Goal: Task Accomplishment & Management: Use online tool/utility

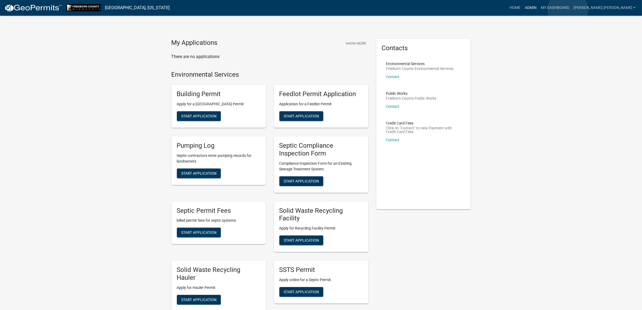
click at [534, 10] on link "Admin" at bounding box center [531, 8] width 16 height 10
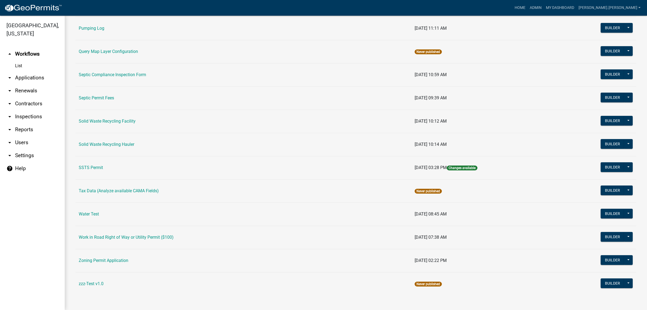
scroll to position [287, 0]
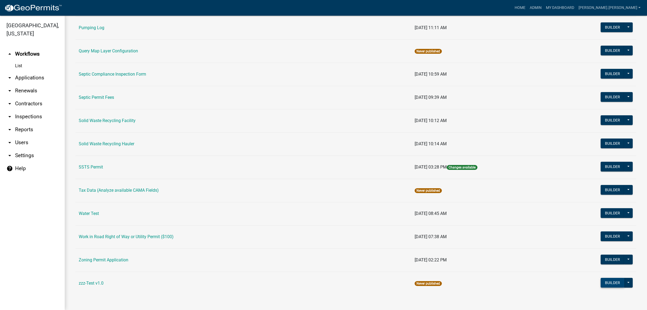
click at [534, 249] on button "Builder" at bounding box center [613, 283] width 24 height 10
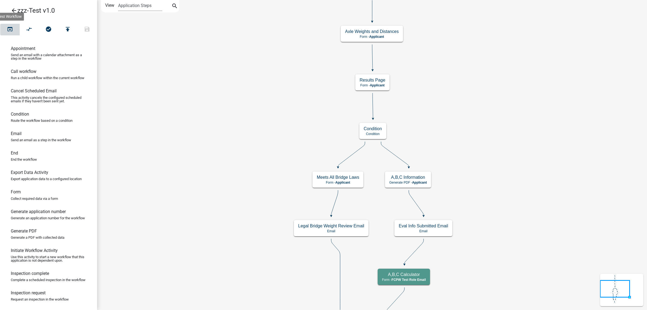
click at [8, 30] on icon "open_in_browser" at bounding box center [10, 30] width 6 height 8
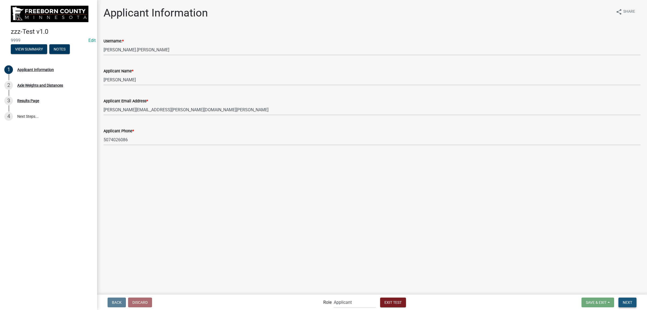
click at [534, 249] on span "Next" at bounding box center [627, 302] width 9 height 4
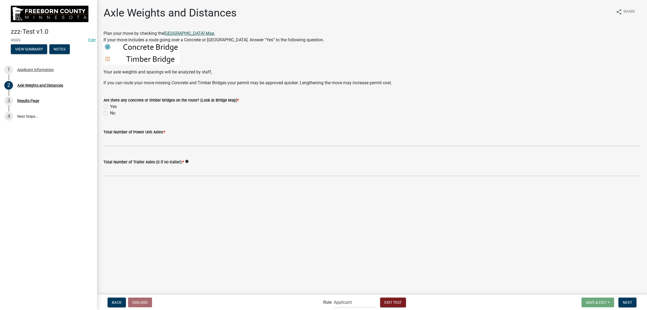
click at [207, 33] on link "[GEOGRAPHIC_DATA] Map" at bounding box center [189, 33] width 50 height 5
click at [110, 107] on label "Yes" at bounding box center [113, 106] width 7 height 6
click at [110, 107] on input "Yes" at bounding box center [112, 105] width 4 height 4
radio input "true"
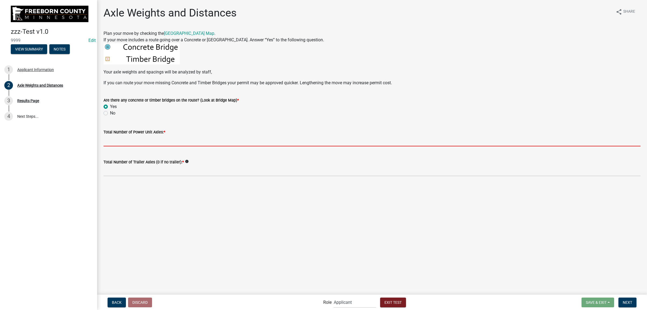
click at [133, 139] on input "text" at bounding box center [372, 140] width 537 height 11
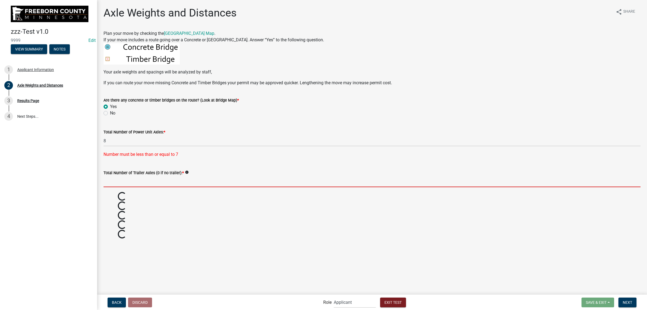
click at [129, 171] on form "Total Number of Trailer Axles (0 if no trailer): * info" at bounding box center [372, 178] width 537 height 18
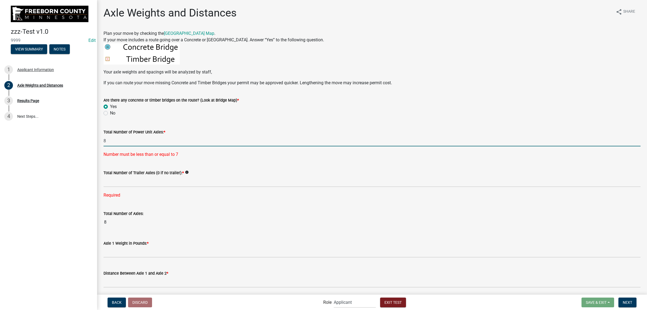
click at [118, 139] on input "8" at bounding box center [372, 140] width 537 height 11
drag, startPoint x: 118, startPoint y: 139, endPoint x: 101, endPoint y: 144, distance: 17.3
click at [101, 144] on div "Total Number of Power Unit Axles: * 8 Number must be less than or equal to 7" at bounding box center [372, 139] width 545 height 36
type input "3"
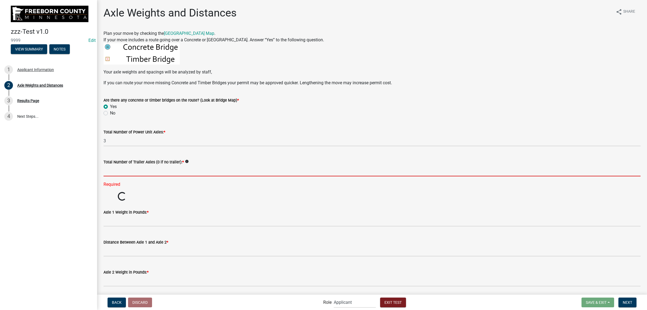
click at [140, 177] on div "Total Number of Trailer Axles (0 if no trailer): * info Required" at bounding box center [372, 169] width 537 height 36
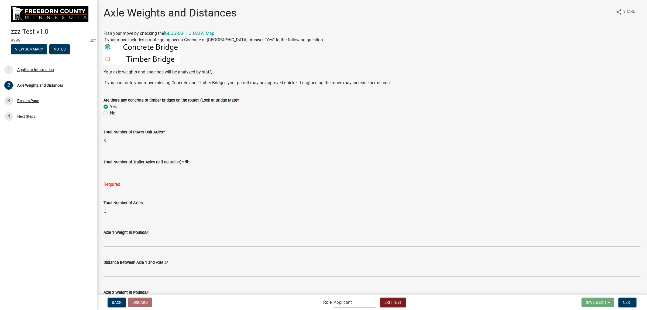
click at [139, 170] on input "text" at bounding box center [372, 170] width 537 height 11
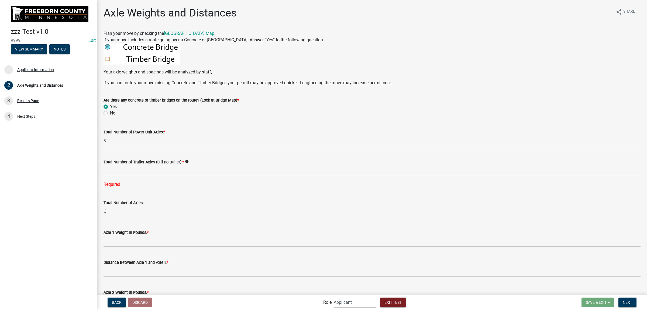
click at [185, 159] on icon "info" at bounding box center [187, 161] width 4 height 4
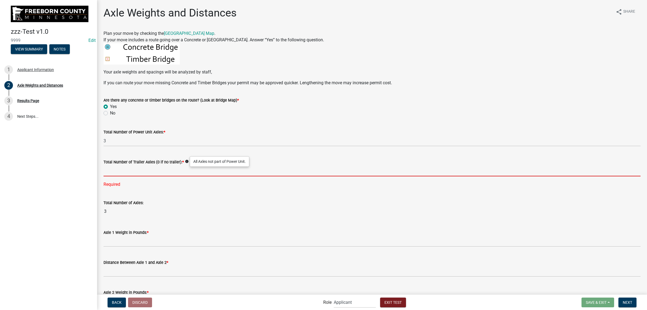
click at [165, 169] on input "text" at bounding box center [372, 170] width 537 height 11
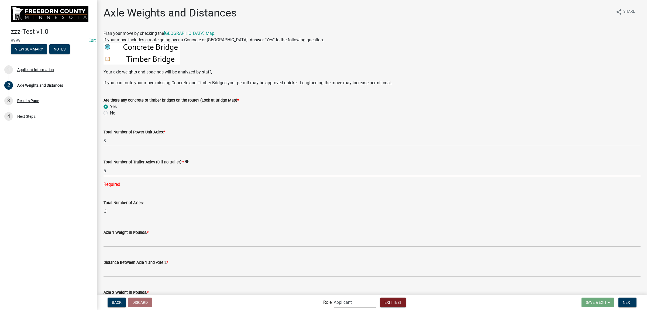
type input "5"
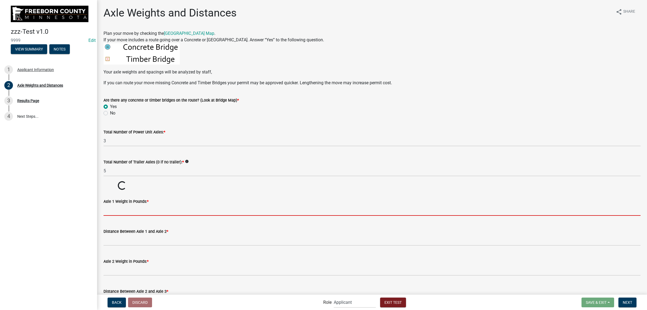
click at [177, 240] on wm-data-entity-input-list "Plan your move by checking the [GEOGRAPHIC_DATA] Map . If your move includes a …" at bounding box center [372, 239] width 537 height 418
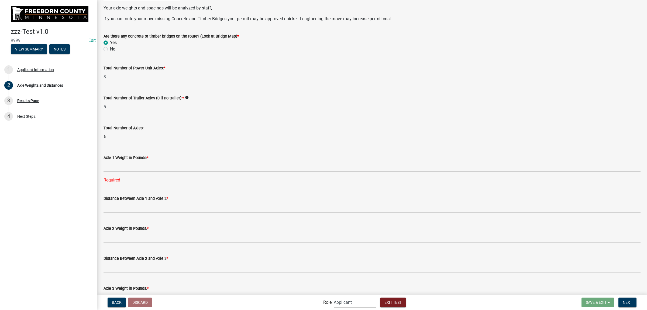
scroll to position [67, 0]
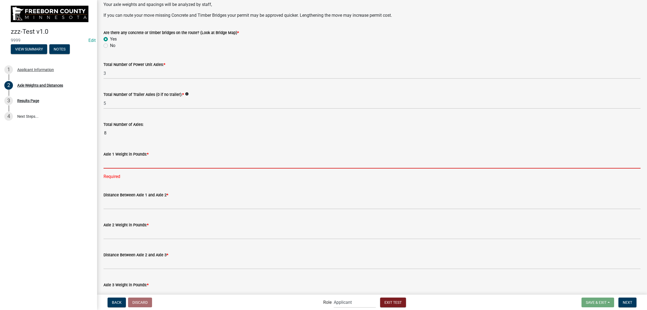
click at [171, 162] on input "text" at bounding box center [372, 162] width 537 height 11
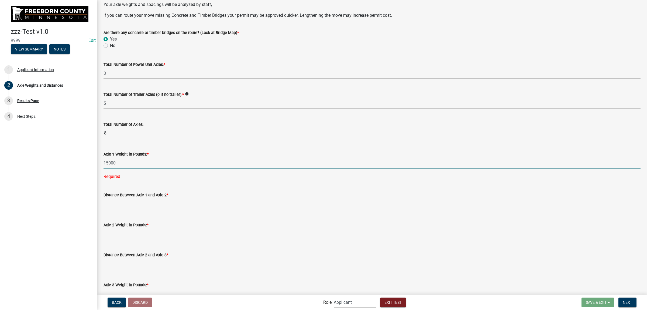
type input "15000"
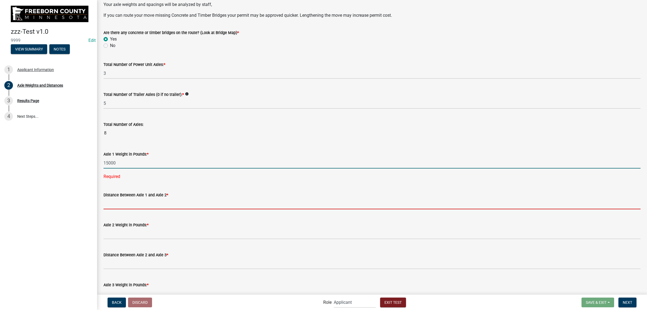
click at [165, 200] on wm-data-entity-input "Distance Between Axle 1 and Axle 2 *" at bounding box center [372, 199] width 537 height 30
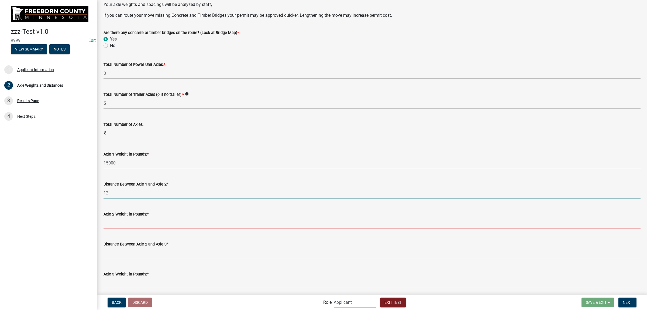
type input "12.0"
click at [170, 220] on input "text" at bounding box center [372, 222] width 537 height 11
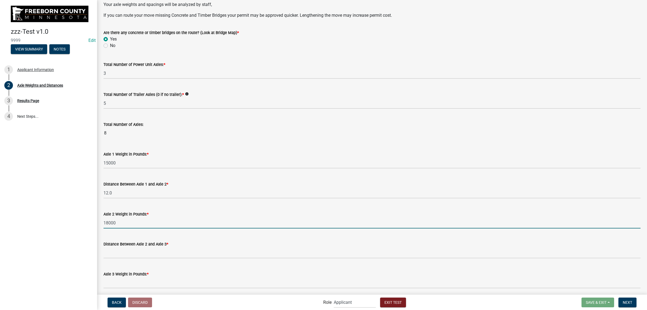
type input "18000"
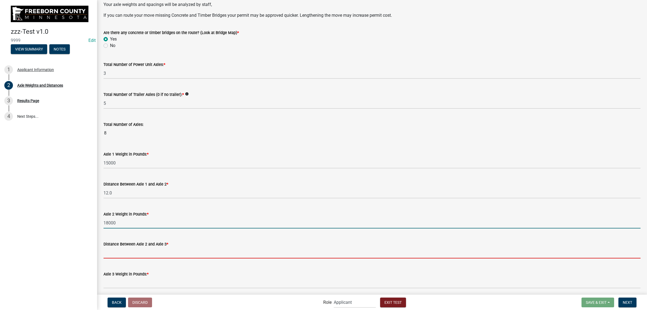
click at [169, 249] on input "text" at bounding box center [372, 252] width 537 height 11
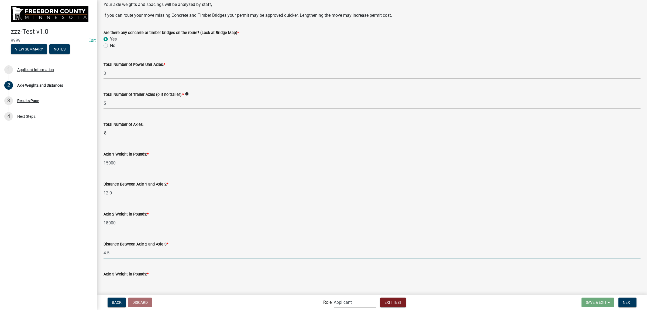
type input "4.5"
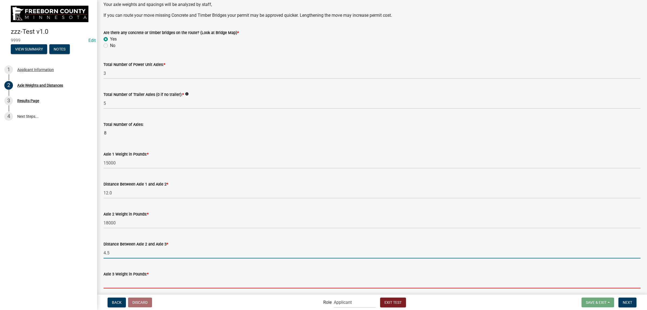
click at [187, 249] on input "text" at bounding box center [372, 282] width 537 height 11
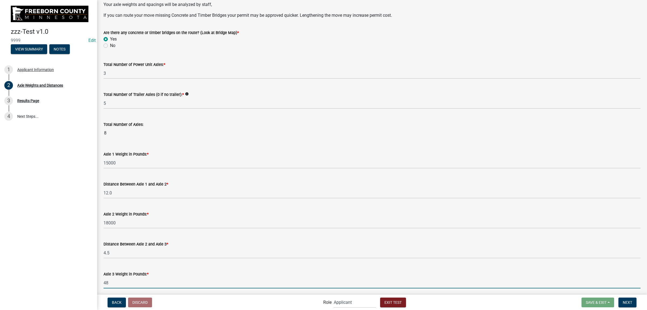
type input "4"
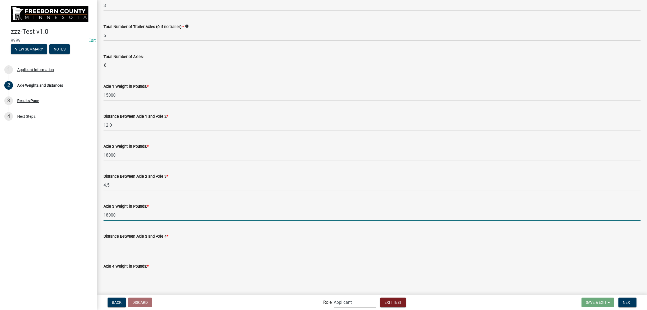
scroll to position [202, 0]
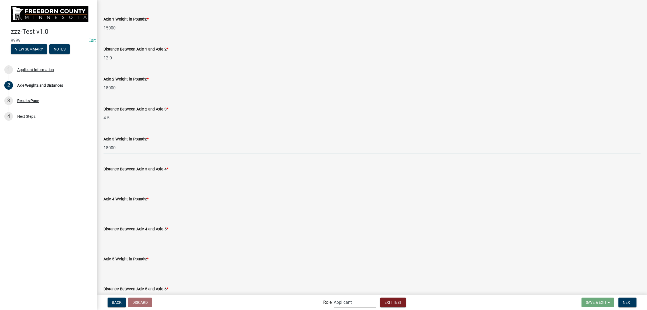
type input "18000"
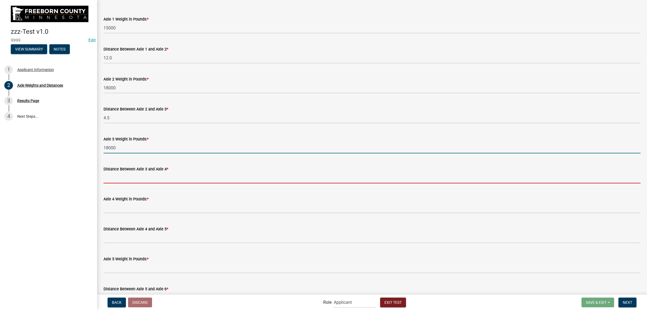
click at [156, 177] on input "text" at bounding box center [372, 177] width 537 height 11
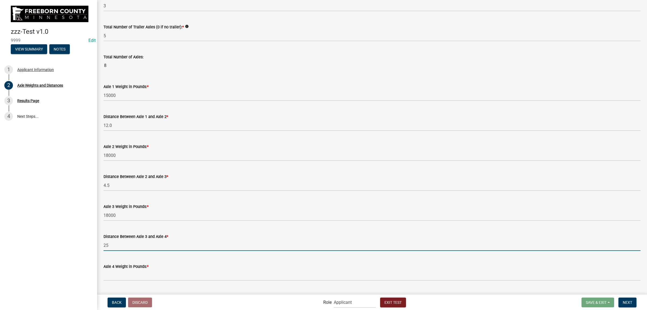
scroll to position [169, 0]
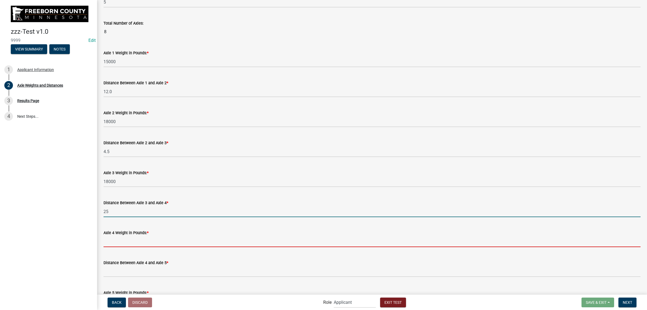
type input "25.0"
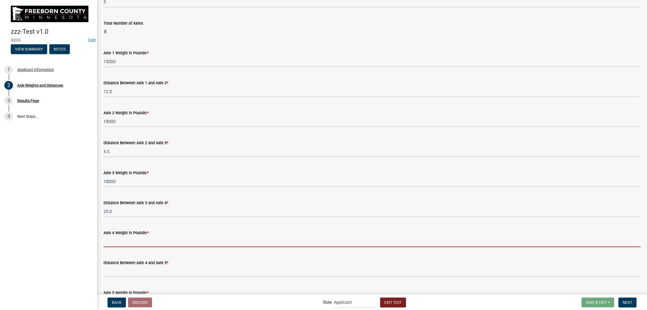
click at [160, 241] on input "text" at bounding box center [372, 241] width 537 height 11
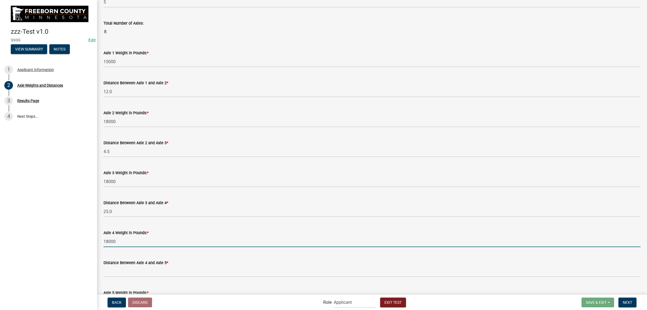
type input "18000"
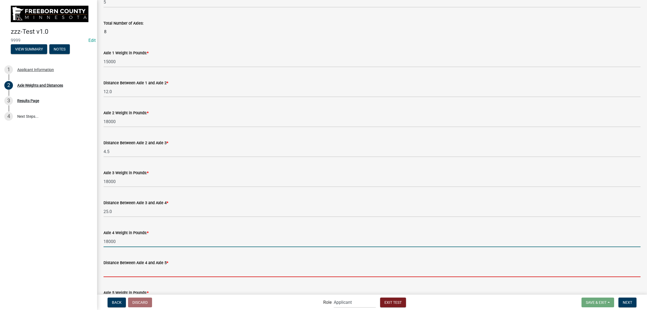
click at [165, 249] on input "text" at bounding box center [372, 271] width 537 height 11
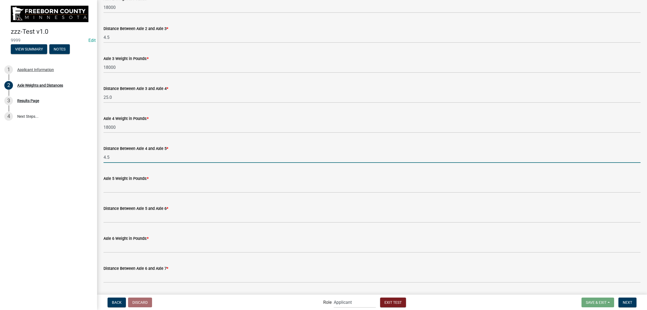
scroll to position [337, 0]
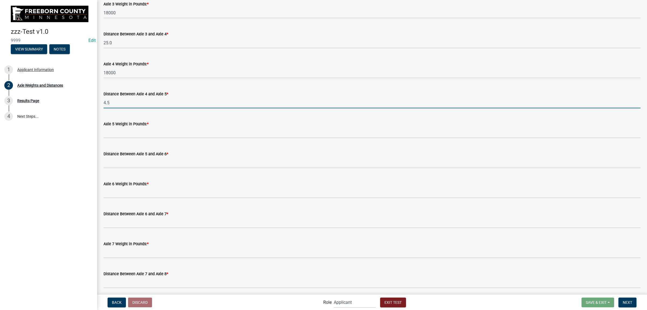
type input "4.5"
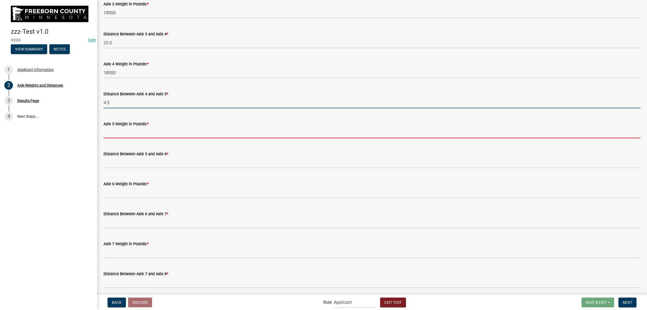
click at [123, 135] on input "text" at bounding box center [372, 132] width 537 height 11
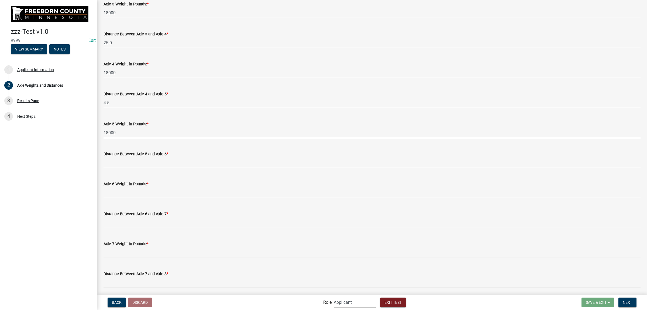
type input "18000"
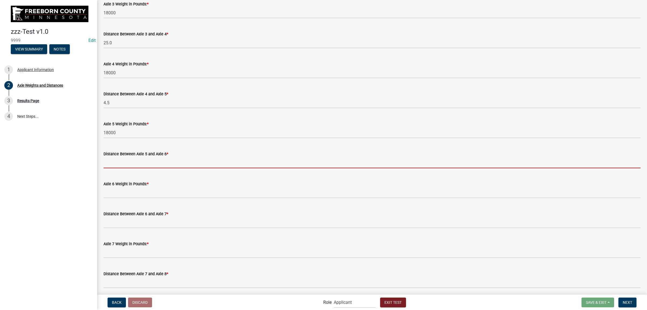
click at [126, 159] on input "text" at bounding box center [372, 162] width 537 height 11
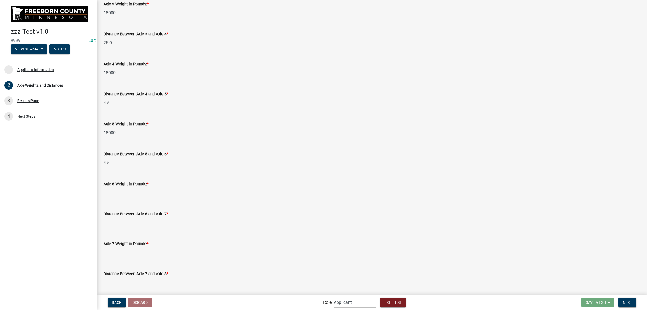
type input "4.5"
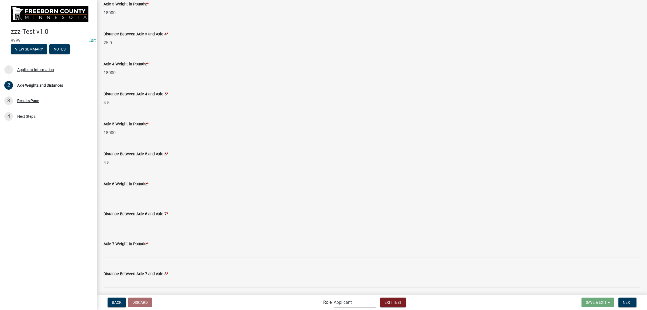
click at [142, 195] on input "text" at bounding box center [372, 192] width 537 height 11
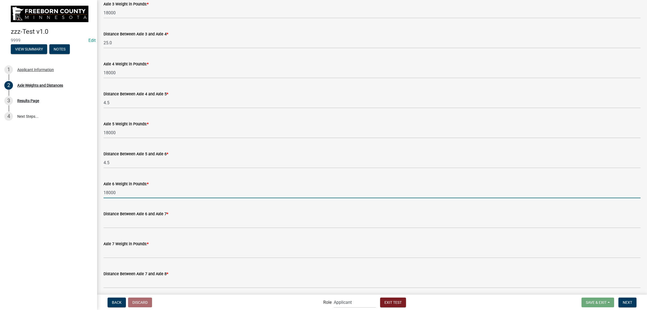
type input "18000"
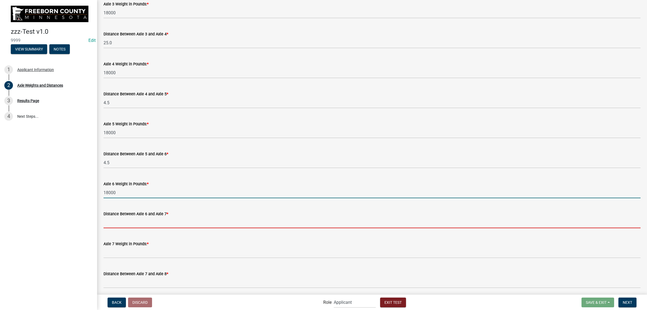
click at [139, 219] on input "text" at bounding box center [372, 222] width 537 height 11
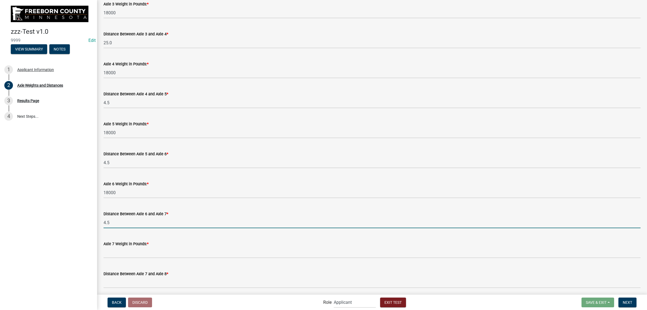
type input "4.5"
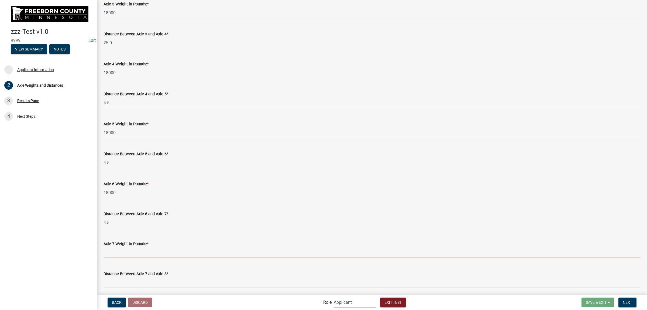
click at [146, 249] on input "text" at bounding box center [372, 252] width 537 height 11
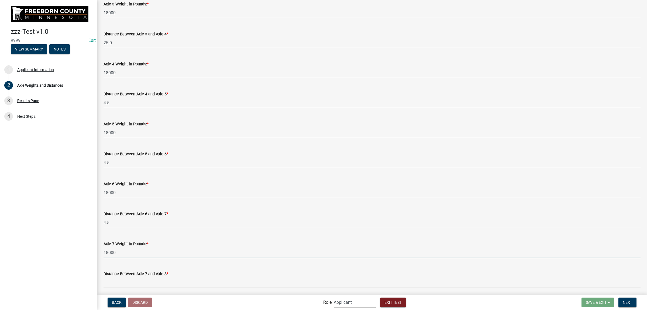
type input "18000"
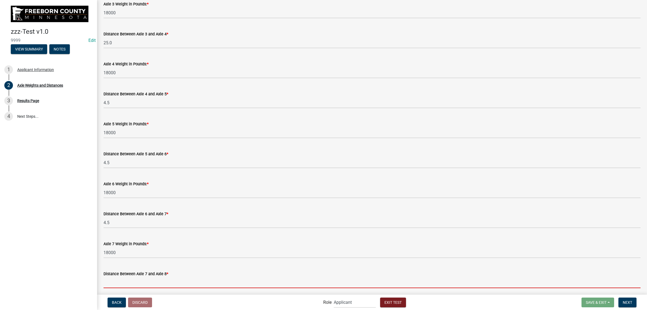
click at [162, 249] on input "text" at bounding box center [372, 282] width 537 height 11
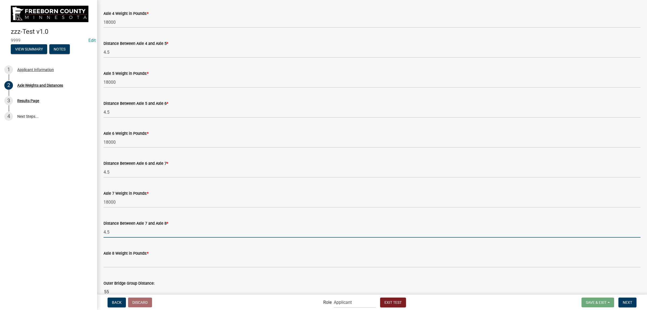
scroll to position [472, 0]
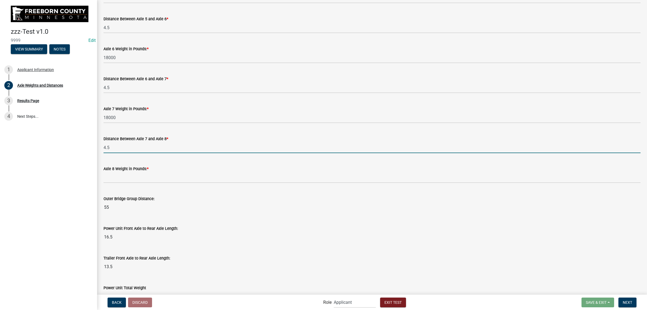
type input "4.5"
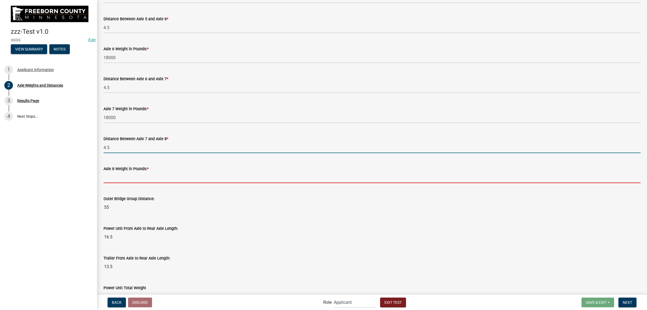
click at [158, 176] on input "text" at bounding box center [372, 177] width 537 height 11
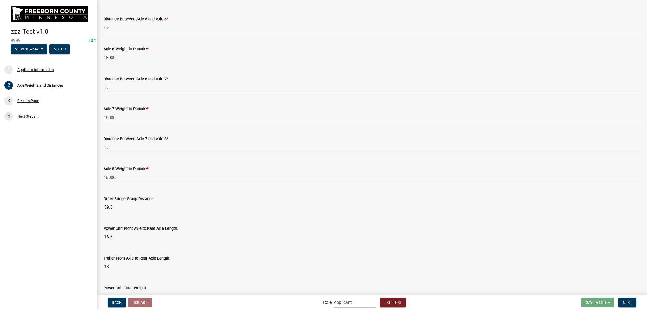
type input "18000"
click at [275, 213] on wm-data-entity-input "Outer Bridge Group Distance: 59.5" at bounding box center [372, 203] width 537 height 30
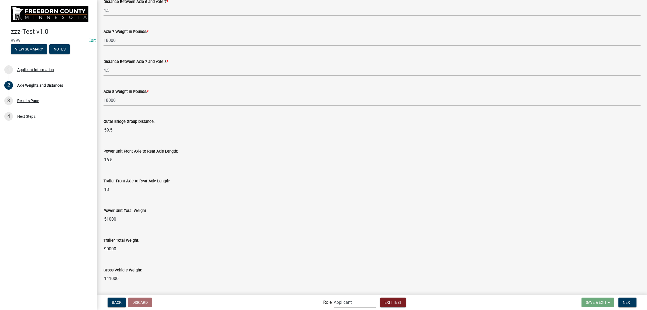
scroll to position [566, 0]
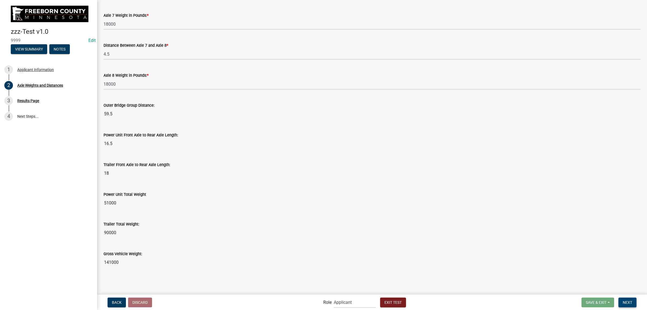
click at [534, 249] on span "Next" at bounding box center [627, 302] width 9 height 4
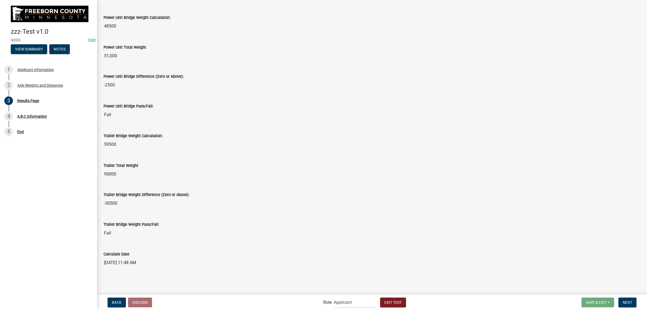
scroll to position [267, 0]
click at [534, 249] on button "Next" at bounding box center [628, 302] width 18 height 10
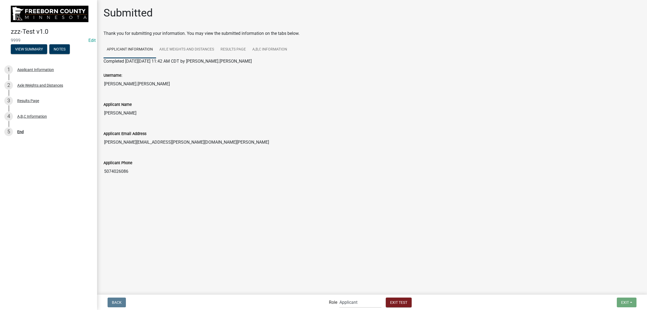
click at [416, 204] on main "Submitted Thank you for submitting your information. You may view the submitted…" at bounding box center [372, 147] width 550 height 294
click at [356, 249] on select "Applicant FCPW Test Role Email Admin" at bounding box center [361, 301] width 42 height 11
select select "6bde0c40-1194-4379-9550-0a2e6ebdbd57"
click at [340, 249] on select "Applicant FCPW Test Role Email Admin" at bounding box center [361, 301] width 42 height 11
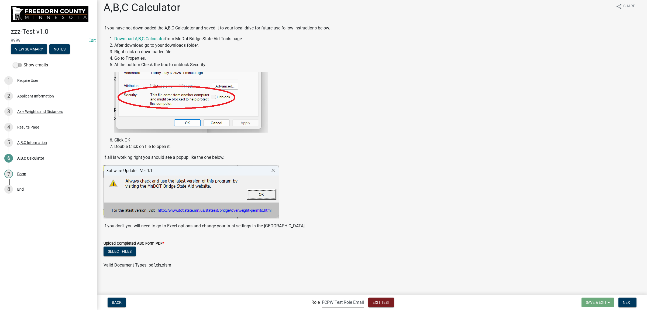
scroll to position [6, 0]
click at [125, 249] on button "Select files" at bounding box center [120, 251] width 32 height 10
click at [124, 249] on button "Select files" at bounding box center [120, 251] width 32 height 10
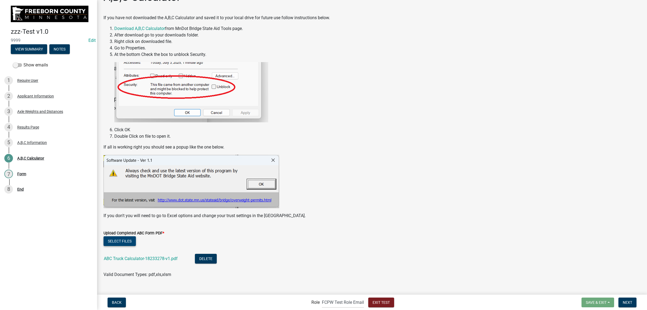
scroll to position [25, 0]
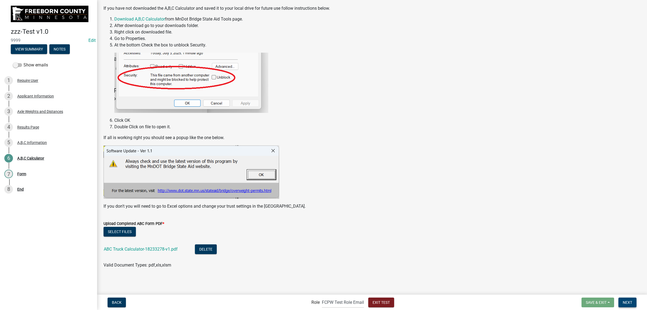
click at [534, 249] on span "Next" at bounding box center [627, 302] width 9 height 4
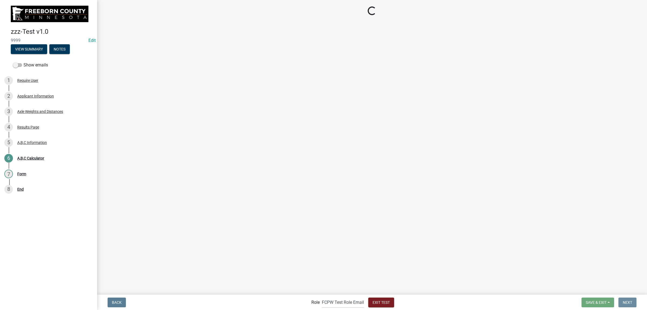
scroll to position [0, 0]
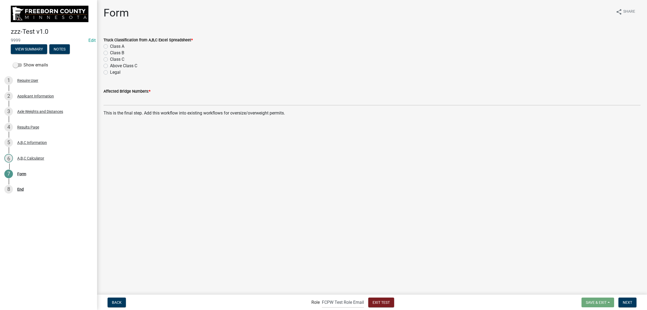
click at [110, 66] on label "Above Class C" at bounding box center [123, 66] width 27 height 6
click at [110, 66] on input "Above Class C" at bounding box center [112, 65] width 4 height 4
radio input "true"
click at [397, 157] on main "Form share Share Truck Classification from A,B,C Excel Spreadsheet * Class A Cl…" at bounding box center [372, 147] width 550 height 294
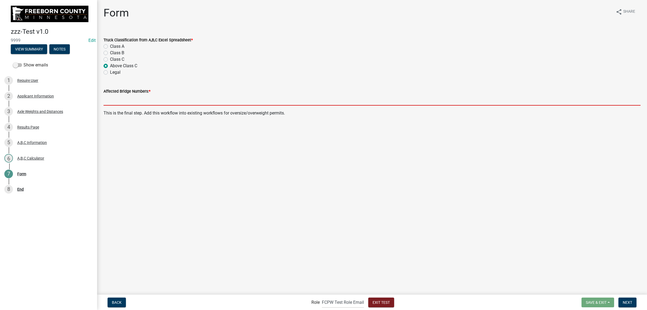
click at [309, 99] on input "Affected Bridge Numbers: *" at bounding box center [372, 99] width 537 height 11
click at [171, 98] on input "Affected Bridge Numbers: *" at bounding box center [372, 99] width 537 height 11
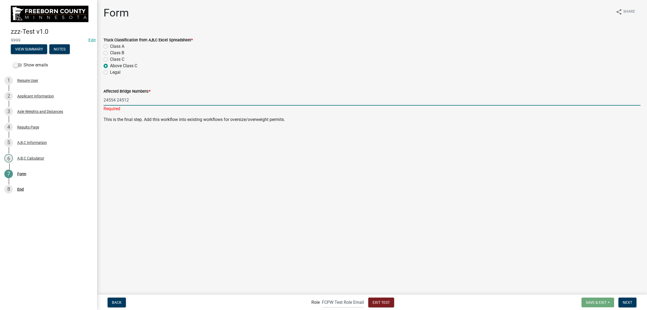
type input "24554 24512"
click at [258, 186] on main "Form share Share Truck Classification from A,B,C Excel Spreadsheet * Class A Cl…" at bounding box center [372, 147] width 550 height 294
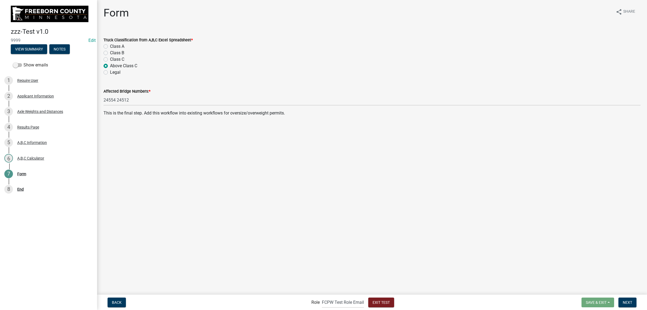
click at [336, 156] on main "Form share Share Truck Classification from A,B,C Excel Spreadsheet * Class A Cl…" at bounding box center [372, 147] width 550 height 294
click at [534, 249] on span "Next" at bounding box center [627, 302] width 9 height 4
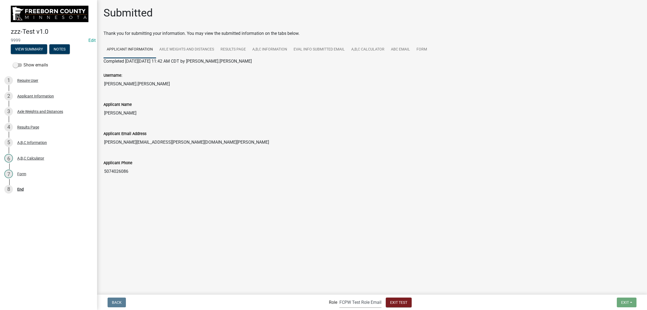
click at [362, 249] on select "Applicant FCPW Test Role Email Admin" at bounding box center [361, 301] width 42 height 11
select select "46f061d0-ca05-4526-87ad-bae6256f3e47"
click at [340, 249] on select "Applicant FCPW Test Role Email Admin" at bounding box center [361, 301] width 42 height 11
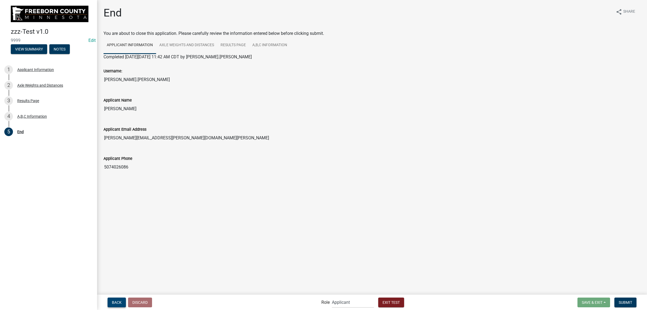
click at [119, 249] on span "Back" at bounding box center [117, 302] width 10 height 4
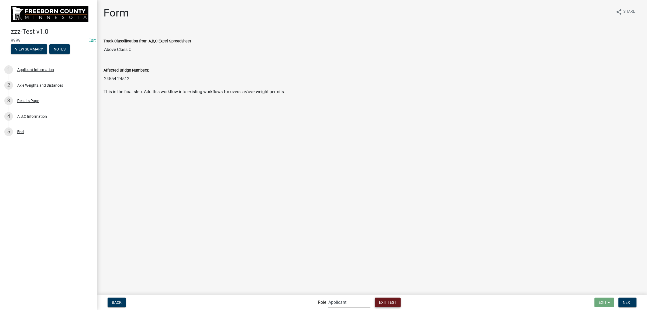
click at [384, 249] on span "Exit Test" at bounding box center [387, 302] width 17 height 4
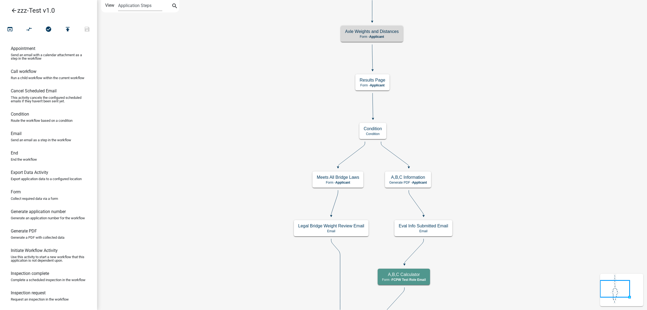
click at [436, 60] on icon "Start Start - Applicant Require User Require user Axle Weights and Distances Fo…" at bounding box center [372, 216] width 550 height 432
drag, startPoint x: 462, startPoint y: 57, endPoint x: 458, endPoint y: 50, distance: 8.0
click at [388, 34] on h5 "Axle Weights and Distances" at bounding box center [372, 31] width 54 height 5
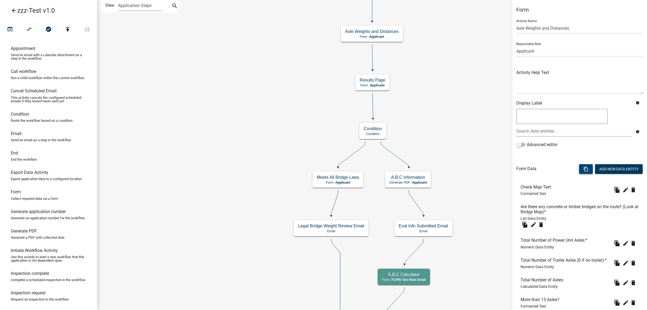
click at [534, 168] on button "content_copy" at bounding box center [586, 169] width 14 height 10
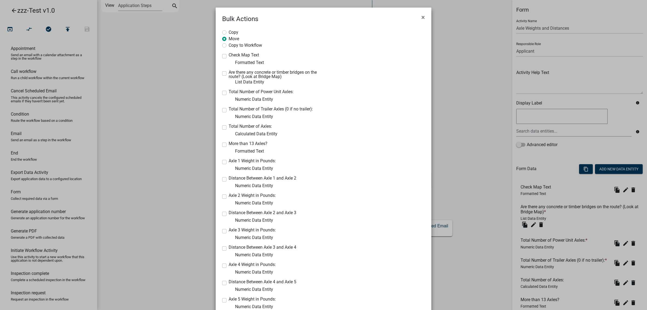
click at [242, 45] on label "Copy to Workflow" at bounding box center [245, 44] width 33 height 5
click at [232, 45] on input "Copy to Workflow" at bounding box center [231, 44] width 4 height 4
radio input "true"
click at [229, 57] on label "Check Map Text" at bounding box center [244, 55] width 30 height 4
click at [229, 56] on input "Check Map Text" at bounding box center [231, 55] width 4 height 4
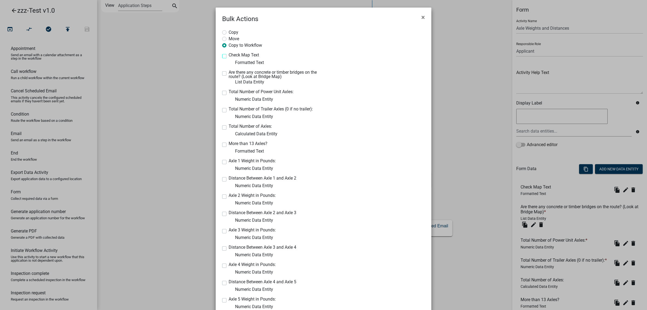
checkbox input "true"
click at [229, 73] on label "Are there any concrete or timber bridges on the route? (Look at Bridge Map)" at bounding box center [274, 74] width 91 height 9
click at [229, 73] on input "Are there any concrete or timber bridges on the route? (Look at Bridge Map)" at bounding box center [231, 72] width 4 height 4
checkbox input "true"
click at [229, 92] on label "Total Number of Power Unit Axles:" at bounding box center [261, 92] width 65 height 4
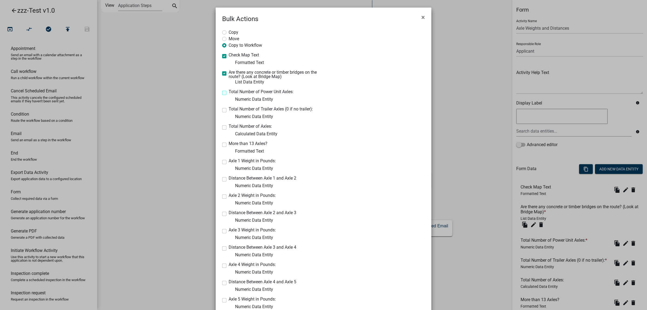
click at [229, 92] on input "Total Number of Power Unit Axles:" at bounding box center [231, 92] width 4 height 4
checkbox input "true"
click at [229, 110] on label "Total Number of Trailer Axles (0 if no trailer):" at bounding box center [271, 109] width 84 height 4
click at [229, 110] on input "Total Number of Trailer Axles (0 if no trailer):" at bounding box center [231, 109] width 4 height 4
checkbox input "true"
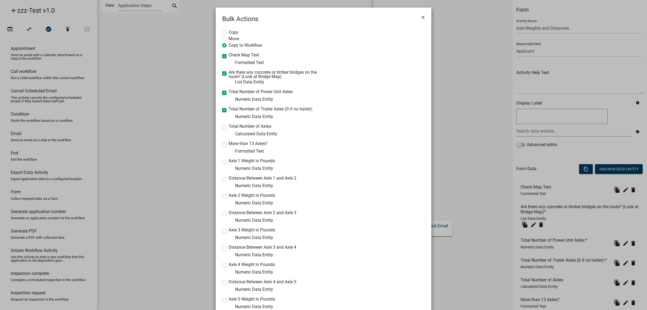
click at [229, 128] on label "Total Number of Axles:" at bounding box center [250, 126] width 43 height 4
click at [229, 128] on input "Total Number of Axles:" at bounding box center [231, 126] width 4 height 4
checkbox input "true"
click at [222, 147] on div "More than 13 Axles? Formatted Text" at bounding box center [270, 147] width 97 height 13
click at [229, 144] on label "More than 13 Axles?" at bounding box center [248, 143] width 39 height 4
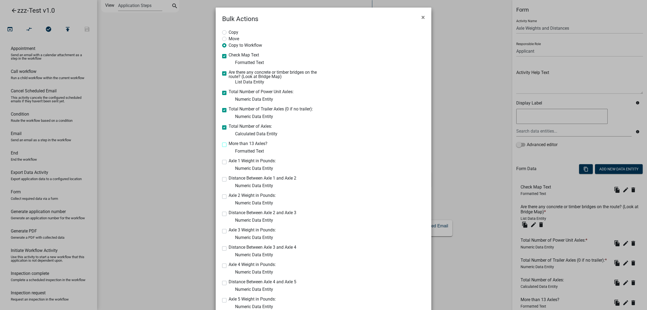
click at [229, 144] on input "More than 13 Axles?" at bounding box center [231, 143] width 4 height 4
checkbox input "true"
click at [229, 160] on label "Axle 1 Weight in Pounds:" at bounding box center [252, 161] width 47 height 4
click at [229, 160] on input "Axle 1 Weight in Pounds:" at bounding box center [231, 161] width 4 height 4
checkbox input "true"
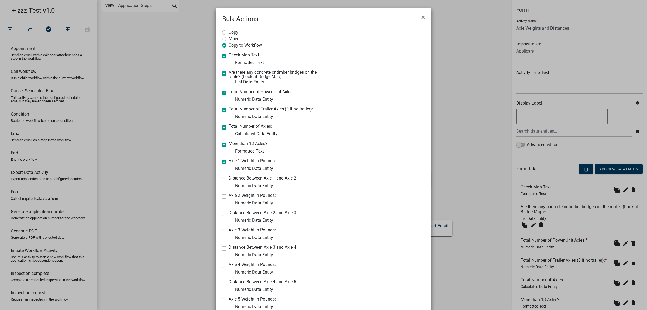
click at [229, 179] on label "Distance Between Axle 1 and Axle 2" at bounding box center [263, 178] width 68 height 4
click at [229, 179] on input "Distance Between Axle 1 and Axle 2" at bounding box center [231, 178] width 4 height 4
checkbox input "true"
click at [222, 199] on div "Axle 2 Weight in Pounds: Numeric Data Entity" at bounding box center [270, 199] width 97 height 13
click at [229, 196] on label "Axle 2 Weight in Pounds:" at bounding box center [252, 195] width 47 height 4
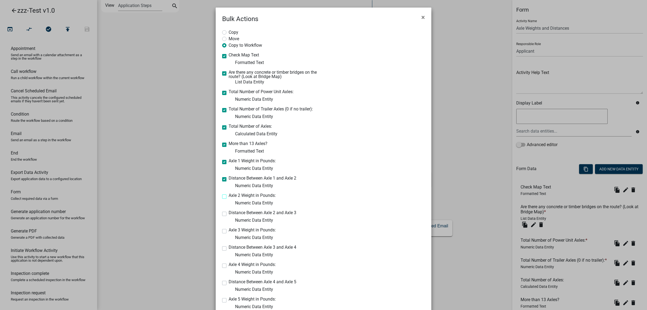
click at [229, 196] on input "Axle 2 Weight in Pounds:" at bounding box center [231, 195] width 4 height 4
checkbox input "true"
click at [229, 213] on label "Distance Between Axle 2 and Axle 3" at bounding box center [263, 212] width 68 height 4
click at [229, 213] on input "Distance Between Axle 2 and Axle 3" at bounding box center [231, 212] width 4 height 4
checkbox input "true"
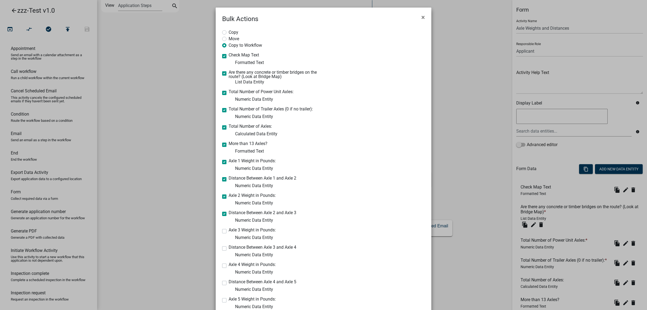
click at [229, 229] on label "Axle 3 Weight in Pounds:" at bounding box center [252, 230] width 47 height 4
click at [229, 229] on input "Axle 3 Weight in Pounds:" at bounding box center [231, 230] width 4 height 4
checkbox input "true"
click at [223, 245] on div "Distance Between Axle 3 and Axle 4 Numeric Data Entity" at bounding box center [270, 251] width 97 height 13
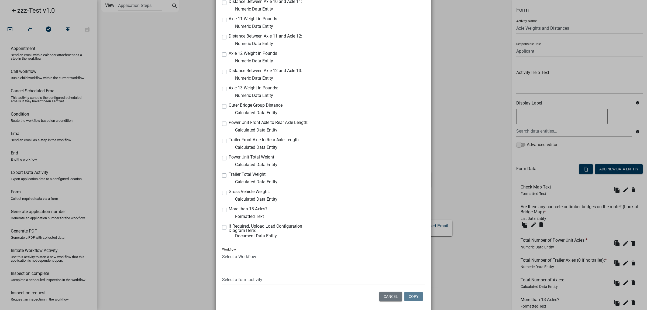
scroll to position [471, 0]
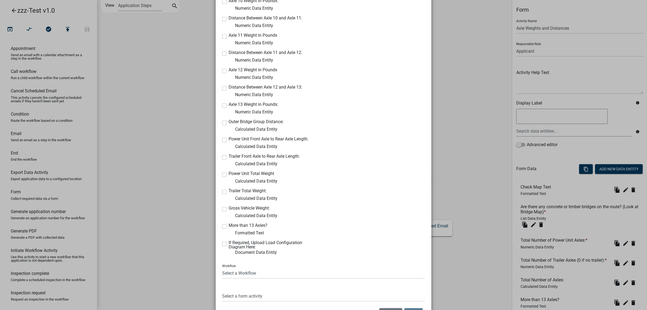
click at [229, 243] on label "If Required, Upload Load Configuration Diagram Here:" at bounding box center [274, 244] width 91 height 9
click at [229, 243] on input "If Required, Upload Load Configuration Diagram Here:" at bounding box center [231, 242] width 4 height 4
checkbox input "true"
click at [229, 227] on label "More than 13 Axles?" at bounding box center [248, 225] width 39 height 4
click at [229, 227] on input "More than 13 Axles?" at bounding box center [231, 225] width 4 height 4
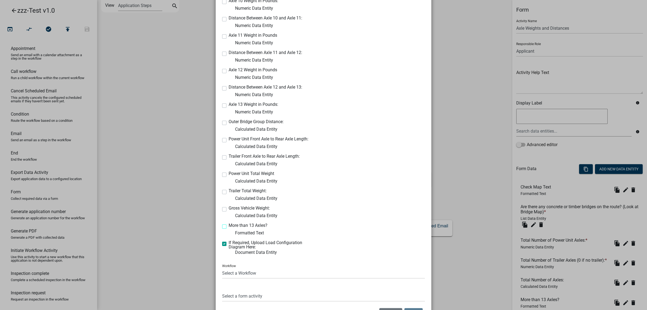
checkbox input "true"
click at [229, 207] on label "Gross Vehicle Weight:" at bounding box center [249, 208] width 41 height 4
click at [229, 207] on input "Gross Vehicle Weight:" at bounding box center [231, 208] width 4 height 4
checkbox input "true"
click at [229, 191] on label "Trailer Total Weight:" at bounding box center [248, 191] width 38 height 4
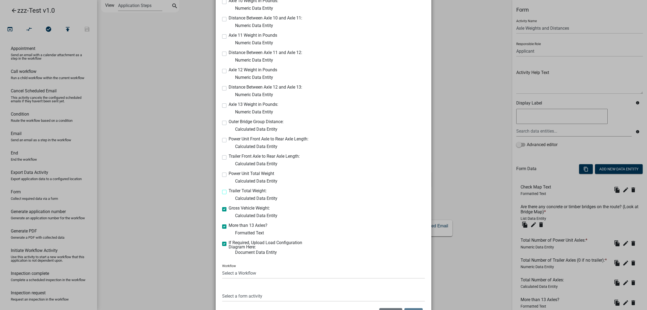
click at [229, 191] on input "Trailer Total Weight:" at bounding box center [231, 191] width 4 height 4
checkbox input "true"
click at [229, 176] on label "Power Unit Total Weight" at bounding box center [252, 173] width 46 height 4
click at [229, 175] on input "Power Unit Total Weight" at bounding box center [231, 173] width 4 height 4
click at [229, 175] on label "Power Unit Total Weight" at bounding box center [252, 173] width 46 height 4
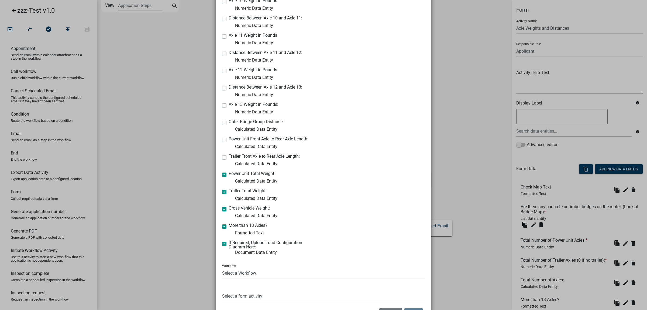
click at [229, 175] on input "Power Unit Total Weight" at bounding box center [231, 173] width 4 height 4
click at [229, 175] on label "Power Unit Total Weight" at bounding box center [252, 173] width 46 height 4
click at [229, 175] on input "Power Unit Total Weight" at bounding box center [231, 173] width 4 height 4
checkbox input "true"
click at [229, 156] on label "Trailer Front Axle to Rear Axle Length:" at bounding box center [264, 156] width 71 height 4
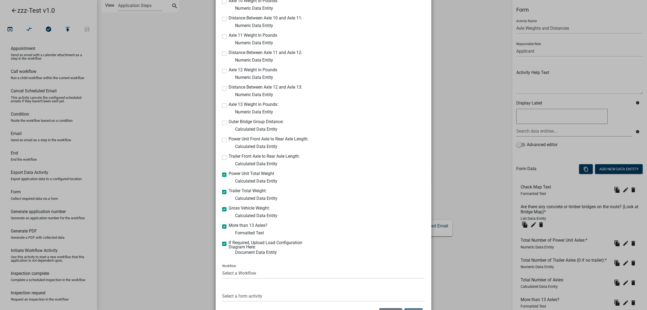
click at [229, 156] on input "Trailer Front Axle to Rear Axle Length:" at bounding box center [231, 156] width 4 height 4
checkbox input "true"
click at [229, 139] on label "Power Unit Front Axle to Rear Axle Length:" at bounding box center [269, 139] width 80 height 4
click at [229, 139] on input "Power Unit Front Axle to Rear Axle Length:" at bounding box center [231, 139] width 4 height 4
checkbox input "true"
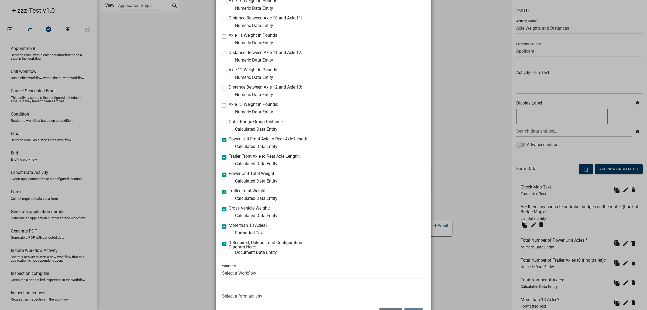
click at [229, 122] on label "Outer Bridge Group Distance:" at bounding box center [256, 122] width 55 height 4
click at [229, 122] on input "Outer Bridge Group Distance:" at bounding box center [231, 122] width 4 height 4
checkbox input "true"
click at [223, 103] on div "Axle 13 Weight in Pounds: Numeric Data Entity" at bounding box center [270, 108] width 97 height 13
click at [229, 104] on label "Axle 13 Weight in Pounds:" at bounding box center [254, 104] width 50 height 4
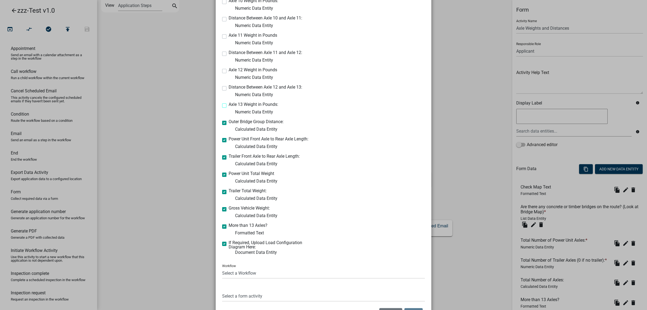
click at [229, 104] on input "Axle 13 Weight in Pounds:" at bounding box center [231, 104] width 4 height 4
checkbox input "true"
click at [229, 86] on label "Distance Between Axle 12 and Axle 13:" at bounding box center [266, 87] width 74 height 4
click at [229, 86] on input "Distance Between Axle 12 and Axle 13:" at bounding box center [231, 87] width 4 height 4
checkbox input "true"
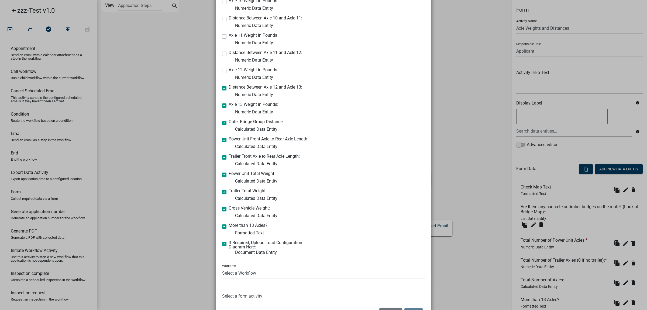
click at [229, 71] on label "Axle 12 Weight in Pounds" at bounding box center [253, 70] width 49 height 4
click at [229, 71] on input "Axle 12 Weight in Pounds" at bounding box center [231, 70] width 4 height 4
checkbox input "true"
click at [229, 52] on label "Distance Between Axle 11 and Axle 12:" at bounding box center [266, 52] width 74 height 4
click at [229, 52] on input "Distance Between Axle 11 and Axle 12:" at bounding box center [231, 52] width 4 height 4
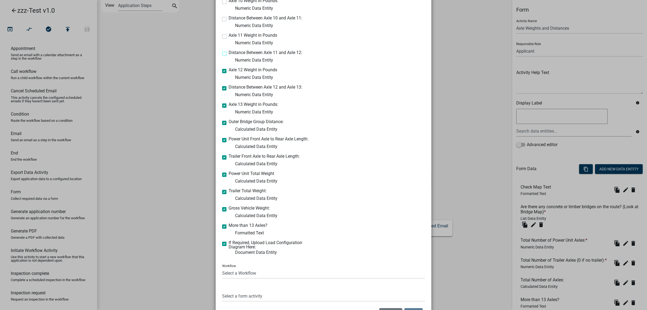
checkbox input "true"
click at [229, 35] on label "Axle 11 Weight in Pounds" at bounding box center [253, 35] width 49 height 4
click at [229, 35] on input "Axle 11 Weight in Pounds" at bounding box center [231, 35] width 4 height 4
checkbox input "true"
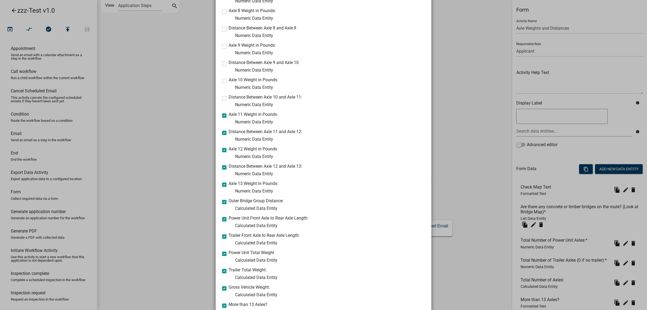
scroll to position [370, 0]
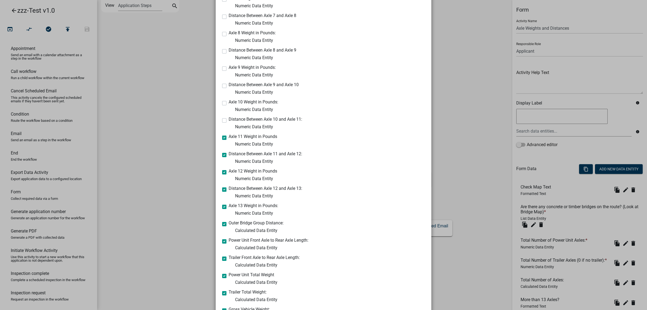
click at [229, 121] on label "Distance Between Axle 10 and Axle 11:" at bounding box center [266, 119] width 74 height 4
click at [229, 121] on input "Distance Between Axle 10 and Axle 11:" at bounding box center [231, 119] width 4 height 4
checkbox input "true"
click at [229, 103] on label "Axle 10 Weight in Pounds:" at bounding box center [254, 102] width 50 height 4
click at [229, 103] on input "Axle 10 Weight in Pounds:" at bounding box center [231, 102] width 4 height 4
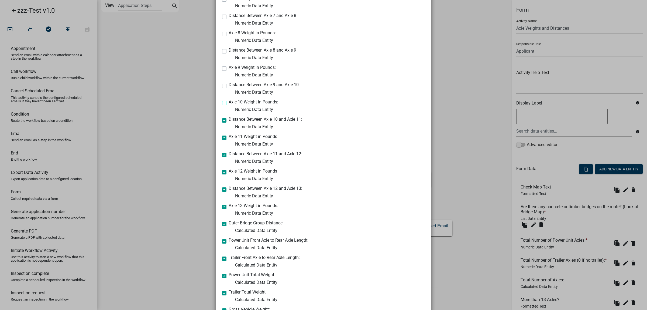
checkbox input "true"
click at [229, 85] on label "Distance Between Axle 9 and Axle 10" at bounding box center [264, 85] width 70 height 4
click at [229, 85] on input "Distance Between Axle 9 and Axle 10" at bounding box center [231, 85] width 4 height 4
checkbox input "true"
click at [229, 67] on label "Axle 9 Weight in Pounds:" at bounding box center [252, 67] width 47 height 4
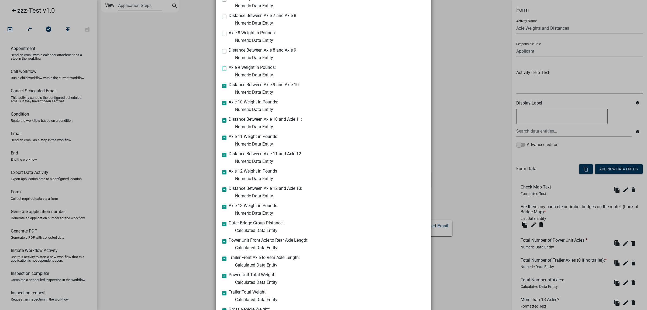
click at [229, 67] on input "Axle 9 Weight in Pounds:" at bounding box center [231, 67] width 4 height 4
checkbox input "true"
click at [229, 52] on label "Distance Between Axle 8 and Axle 9" at bounding box center [263, 50] width 68 height 4
click at [229, 52] on input "Distance Between Axle 8 and Axle 9" at bounding box center [231, 50] width 4 height 4
checkbox input "true"
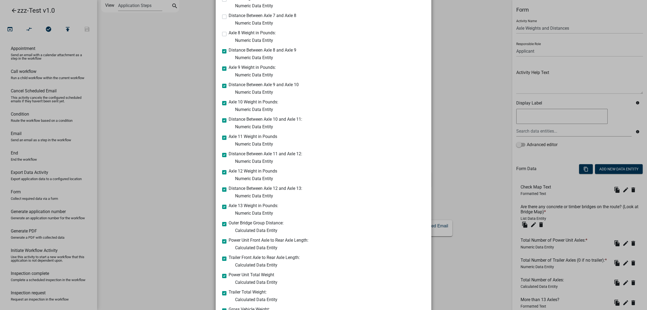
click at [229, 35] on label "Axle 8 Weight in Pounds:" at bounding box center [252, 33] width 47 height 4
click at [229, 34] on input "Axle 8 Weight in Pounds:" at bounding box center [231, 33] width 4 height 4
checkbox input "true"
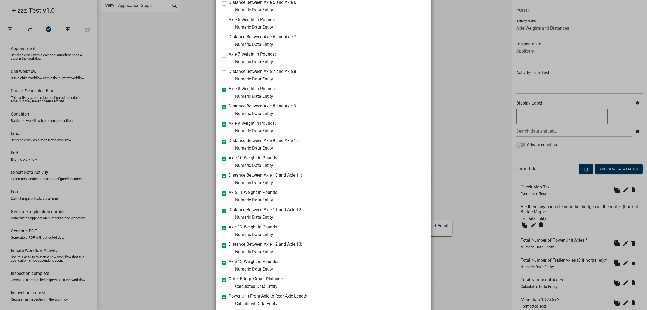
scroll to position [302, 0]
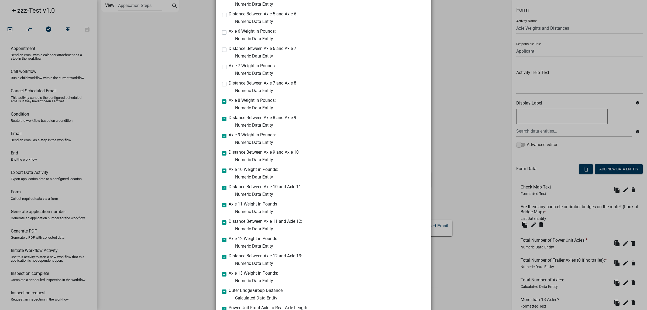
click at [229, 84] on label "Distance Between Axle 7 and Axle 8" at bounding box center [263, 83] width 68 height 4
click at [229, 84] on input "Distance Between Axle 7 and Axle 8" at bounding box center [231, 83] width 4 height 4
checkbox input "true"
click at [229, 66] on label "Axle 7 Weight in Pounds:" at bounding box center [252, 66] width 47 height 4
click at [229, 66] on input "Axle 7 Weight in Pounds:" at bounding box center [231, 66] width 4 height 4
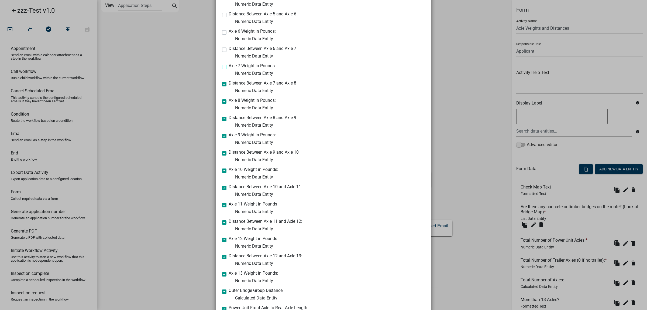
checkbox input "true"
click at [229, 50] on label "Distance Between Axle 6 and Axle 7" at bounding box center [263, 48] width 68 height 4
click at [229, 50] on input "Distance Between Axle 6 and Axle 7" at bounding box center [231, 48] width 4 height 4
checkbox input "true"
click at [229, 30] on label "Axle 6 Weight in Pounds:" at bounding box center [252, 31] width 47 height 4
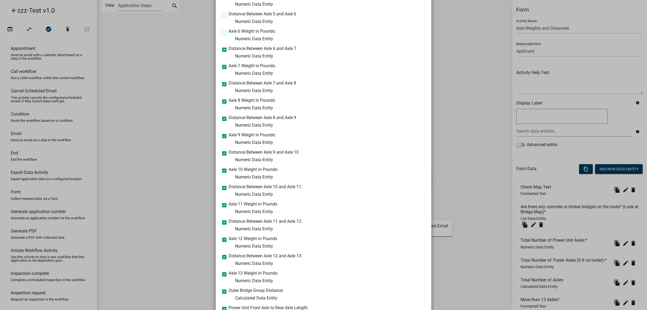
click at [229, 30] on input "Axle 6 Weight in Pounds:" at bounding box center [231, 31] width 4 height 4
checkbox input "true"
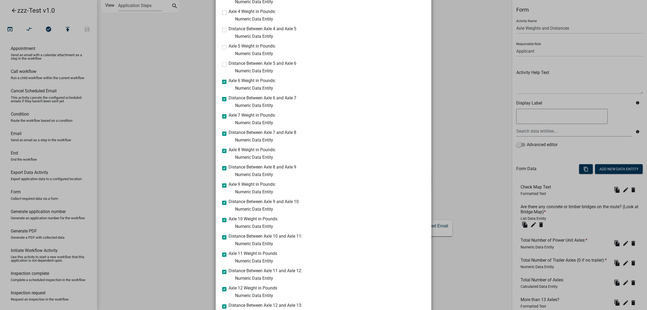
scroll to position [235, 0]
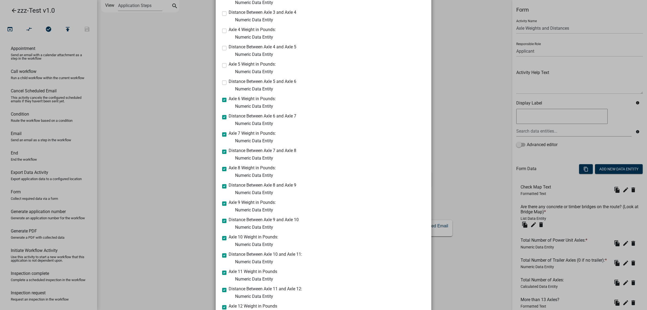
click at [229, 81] on label "Distance Between Axle 5 and Axle 6" at bounding box center [263, 81] width 68 height 4
click at [229, 81] on input "Distance Between Axle 5 and Axle 6" at bounding box center [231, 81] width 4 height 4
checkbox input "true"
click at [229, 65] on label "Axle 5 Weight in Pounds:" at bounding box center [252, 64] width 47 height 4
click at [229, 65] on input "Axle 5 Weight in Pounds:" at bounding box center [231, 64] width 4 height 4
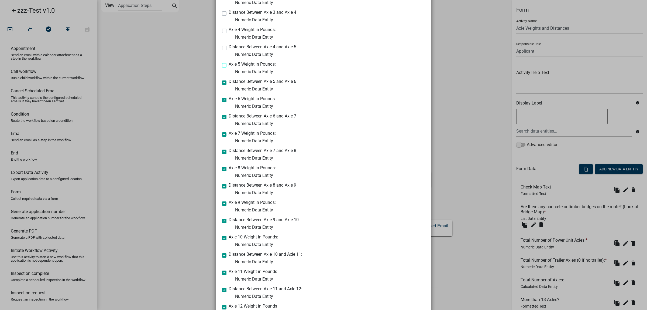
checkbox input "true"
click at [229, 46] on label "Distance Between Axle 4 and Axle 5" at bounding box center [263, 47] width 68 height 4
click at [229, 46] on input "Distance Between Axle 4 and Axle 5" at bounding box center [231, 47] width 4 height 4
checkbox input "true"
click at [223, 28] on div "Axle 4 Weight in Pounds: Numeric Data Entity" at bounding box center [270, 34] width 97 height 13
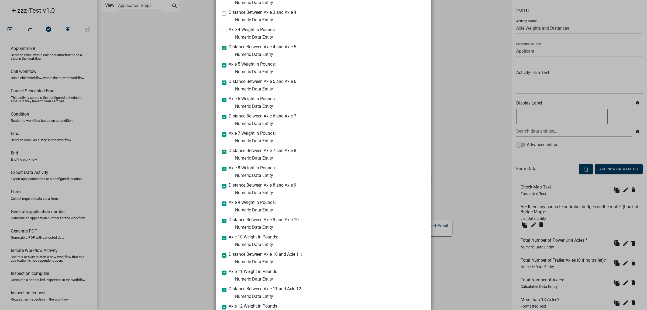
click at [229, 30] on label "Axle 4 Weight in Pounds:" at bounding box center [252, 30] width 47 height 4
click at [229, 30] on input "Axle 4 Weight in Pounds:" at bounding box center [231, 30] width 4 height 4
checkbox input "true"
click at [229, 12] on label "Distance Between Axle 3 and Axle 4" at bounding box center [263, 12] width 68 height 4
click at [229, 12] on input "Distance Between Axle 3 and Axle 4" at bounding box center [231, 12] width 4 height 4
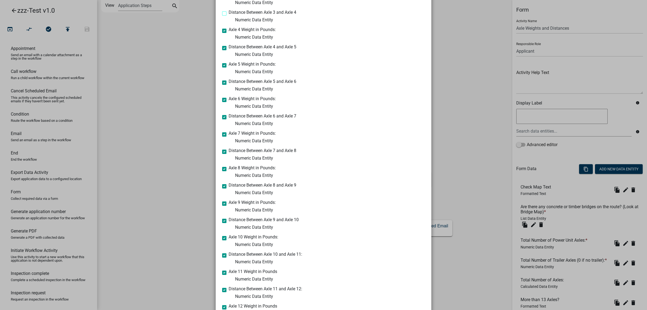
checkbox input "true"
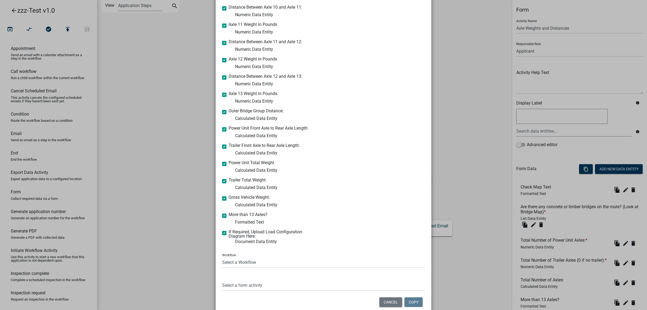
scroll to position [504, 0]
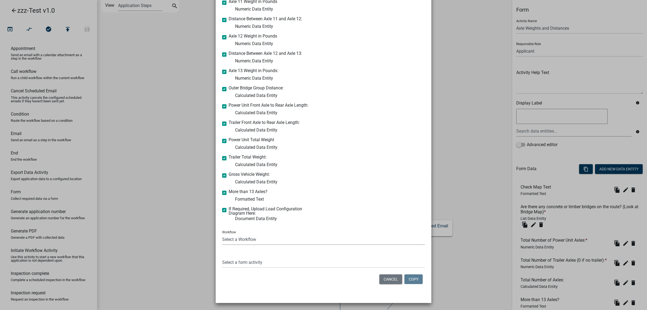
click at [359, 240] on select "Select a Workflow Access or Driveway Permit ($100 or $200) Annual Permit Weekly…" at bounding box center [323, 239] width 203 height 11
select select "efebdc7a-63f6-4423-97f9-91a3adf20a2b"
click at [222, 234] on select "Select a Workflow Access or Driveway Permit ($100 or $200) Annual Permit Weekly…" at bounding box center [323, 239] width 203 height 11
click at [312, 249] on select "Select a form activity Terms and Conditions for Transportation Permit Section A…" at bounding box center [323, 262] width 203 height 11
select select "3fc7e3d1-8a63-4f72-bf8f-e26e86879709"
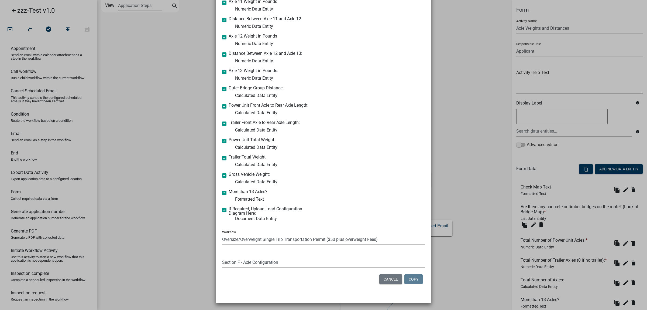
click at [222, 249] on select "Select a form activity Terms and Conditions for Transportation Permit Section A…" at bounding box center [323, 262] width 203 height 11
click at [410, 249] on button "Copy" at bounding box center [414, 279] width 18 height 10
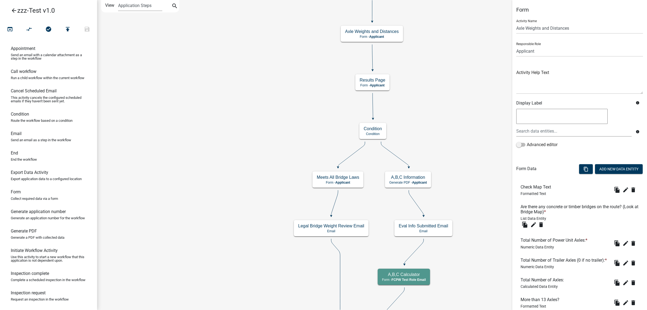
click at [11, 10] on icon "arrow_back" at bounding box center [14, 11] width 6 height 8
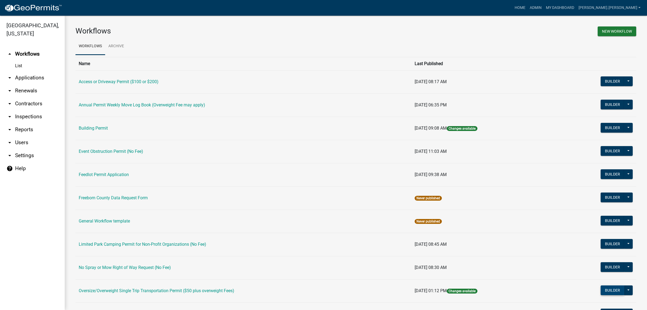
click at [534, 249] on button "Builder" at bounding box center [613, 290] width 24 height 10
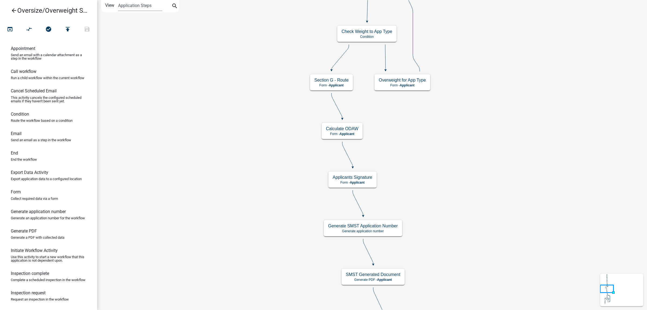
drag, startPoint x: 477, startPoint y: 178, endPoint x: 478, endPoint y: 191, distance: 12.7
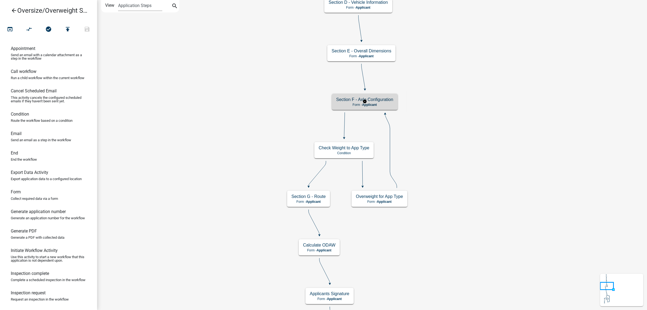
click at [386, 102] on h5 "Section F - Axle Configuration" at bounding box center [364, 99] width 57 height 5
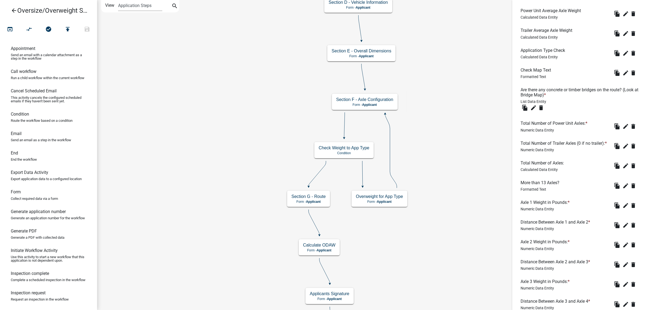
scroll to position [1079, 0]
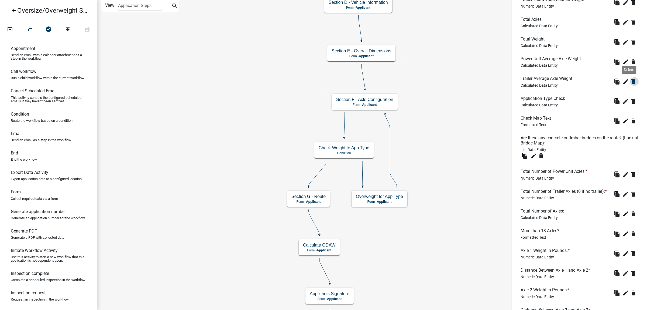
click at [534, 85] on icon "delete" at bounding box center [633, 81] width 6 height 6
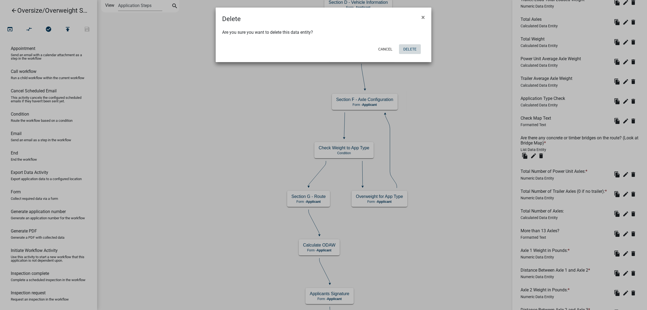
click at [412, 50] on button "Delete" at bounding box center [410, 49] width 22 height 10
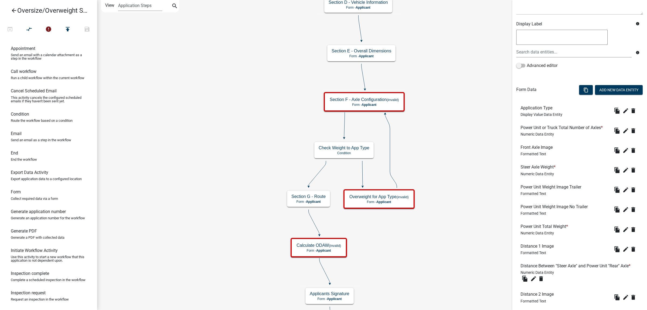
scroll to position [67, 0]
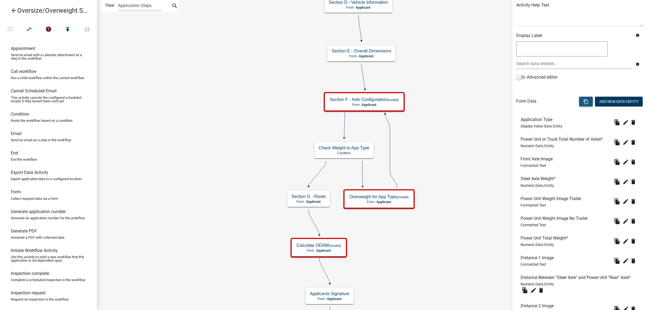
click at [534, 100] on icon "content_copy" at bounding box center [586, 101] width 5 height 5
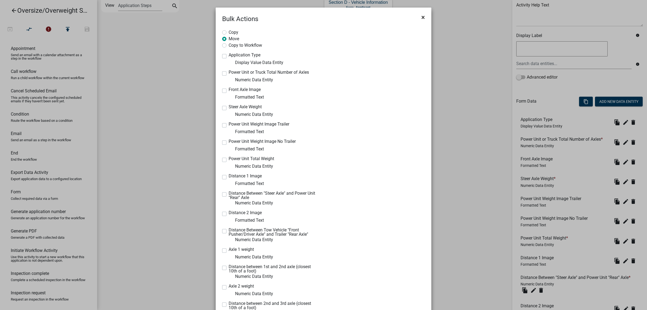
click at [423, 16] on button "×" at bounding box center [423, 17] width 12 height 15
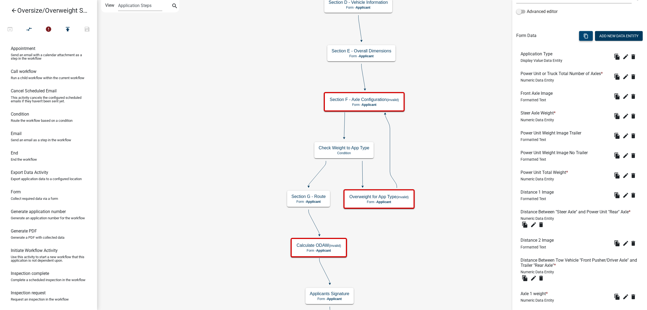
scroll to position [135, 0]
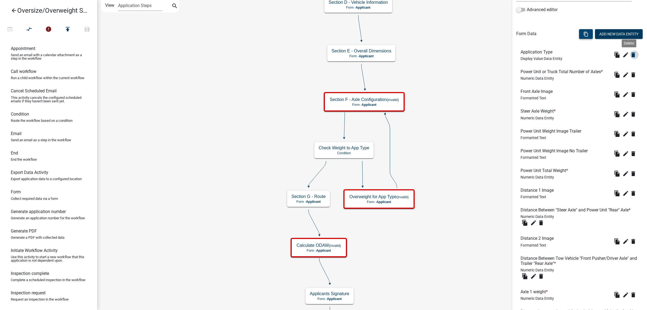
click at [534, 56] on icon "delete" at bounding box center [633, 55] width 6 height 6
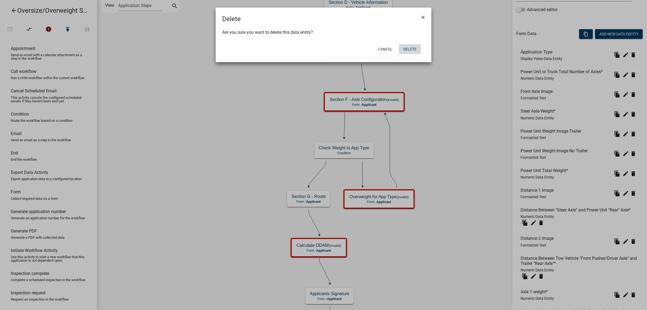
click at [416, 48] on button "Delete" at bounding box center [410, 49] width 22 height 10
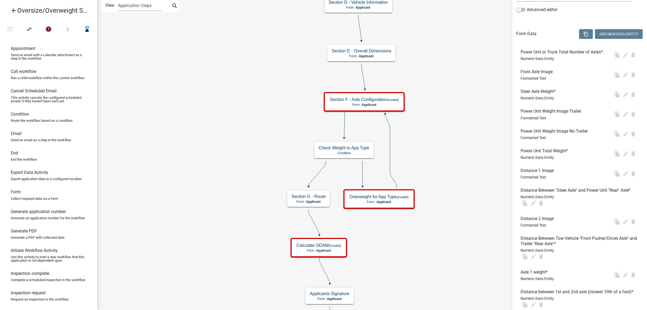
scroll to position [0, 0]
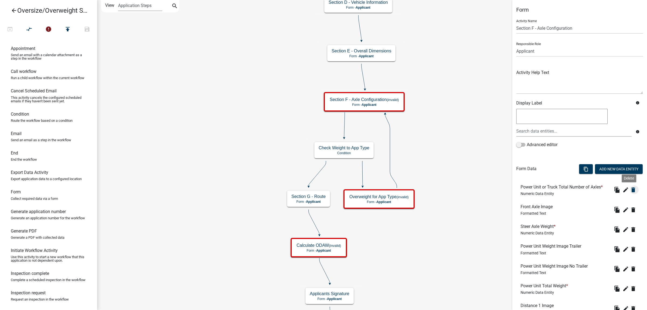
click at [534, 190] on icon "delete" at bounding box center [633, 189] width 6 height 6
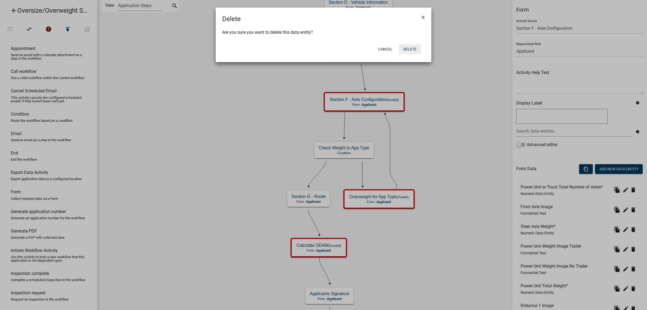
click at [407, 49] on button "Delete" at bounding box center [410, 49] width 22 height 10
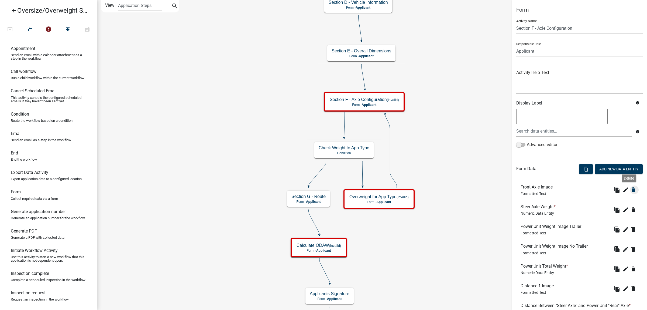
click at [534, 190] on icon "delete" at bounding box center [633, 189] width 6 height 6
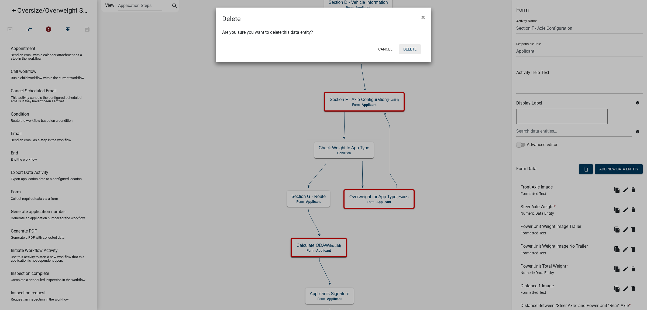
click at [409, 47] on button "Delete" at bounding box center [410, 49] width 22 height 10
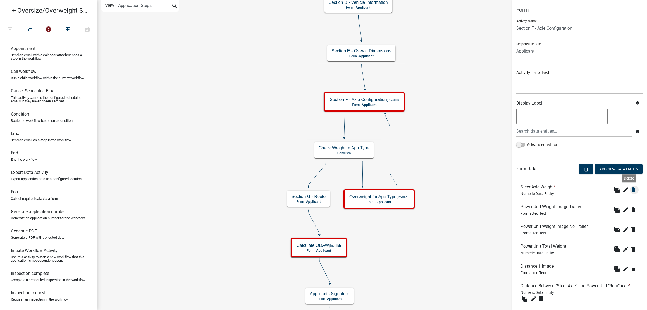
click at [534, 190] on icon "delete" at bounding box center [633, 189] width 6 height 6
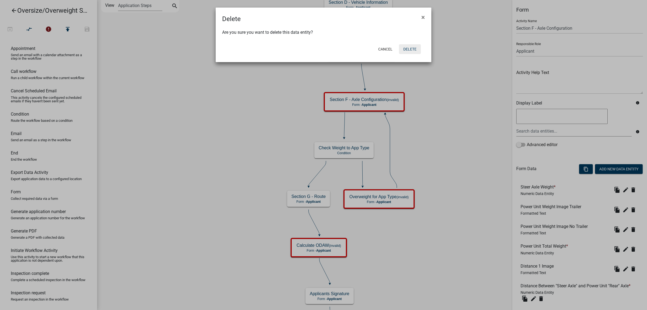
click at [409, 46] on button "Delete" at bounding box center [410, 49] width 22 height 10
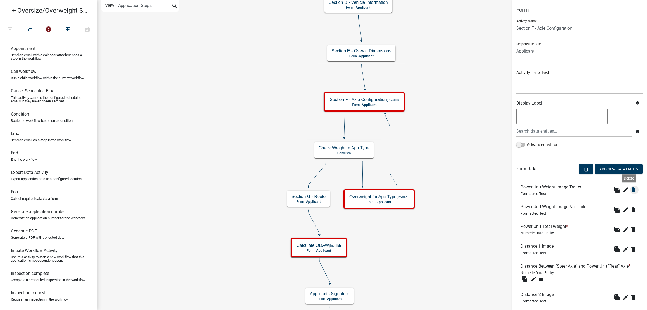
click at [534, 190] on icon "delete" at bounding box center [633, 189] width 6 height 6
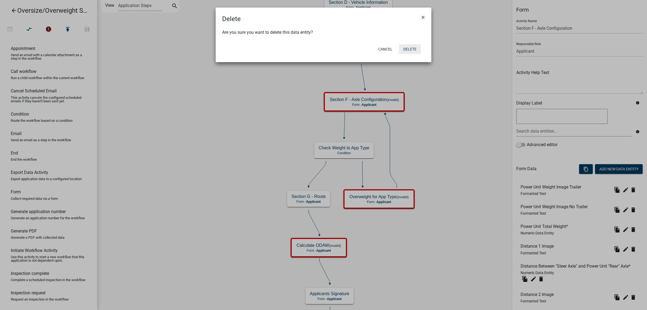
click at [407, 51] on button "Delete" at bounding box center [410, 49] width 22 height 10
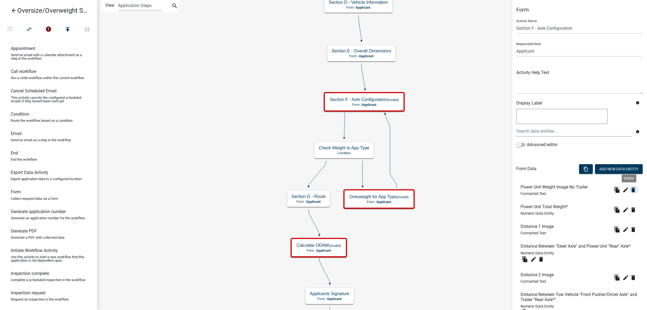
click at [534, 191] on icon "delete" at bounding box center [633, 189] width 6 height 6
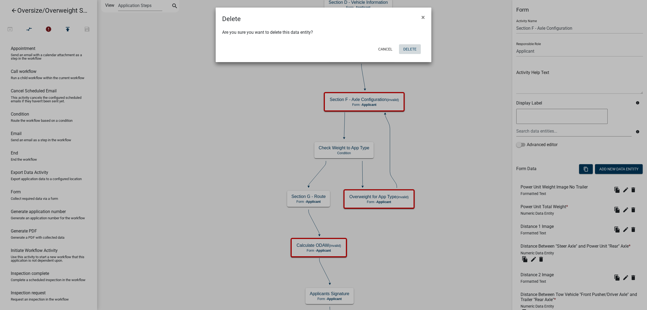
click at [408, 49] on button "Delete" at bounding box center [410, 49] width 22 height 10
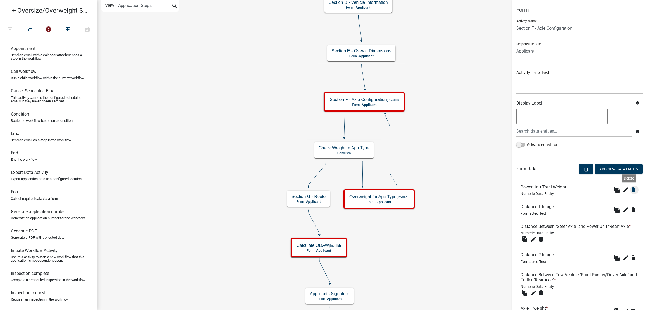
click at [534, 190] on icon "delete" at bounding box center [633, 189] width 6 height 6
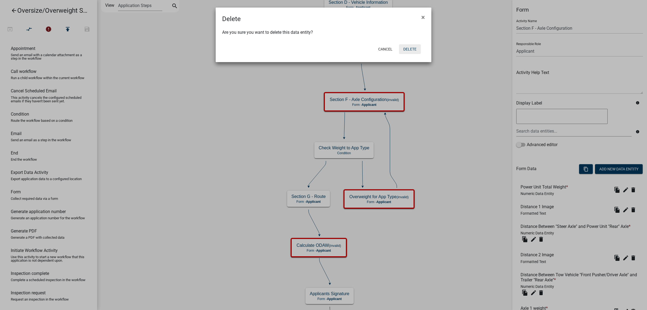
click at [413, 49] on button "Delete" at bounding box center [410, 49] width 22 height 10
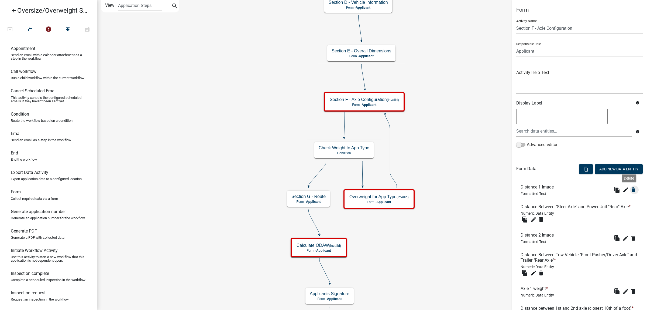
click at [534, 191] on icon "delete" at bounding box center [633, 189] width 6 height 6
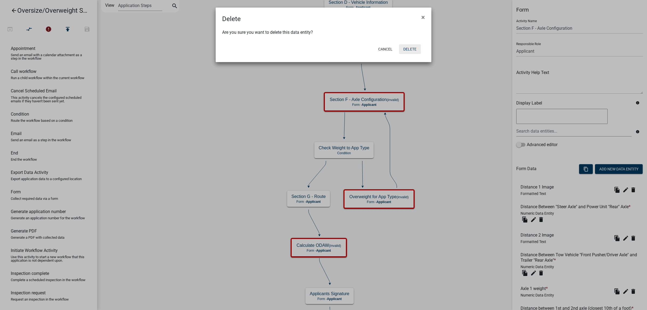
click at [413, 49] on button "Delete" at bounding box center [410, 49] width 22 height 10
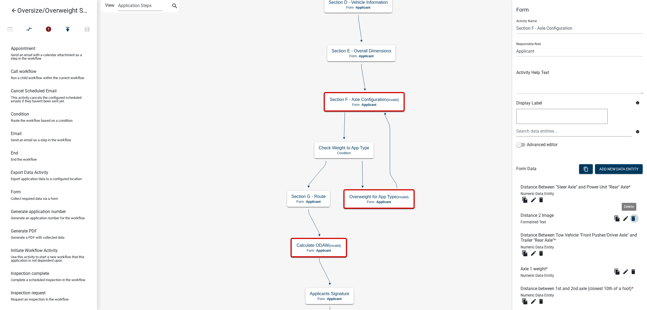
click at [534, 221] on icon "delete" at bounding box center [633, 218] width 6 height 6
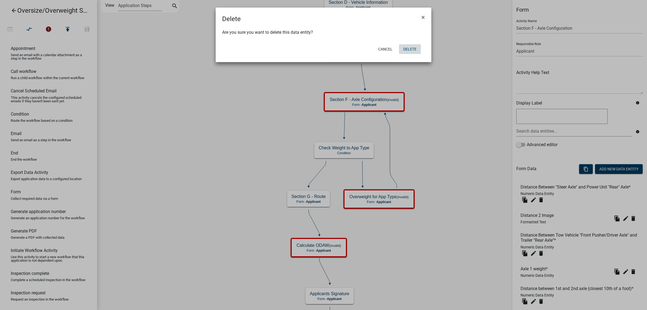
click at [414, 49] on button "Delete" at bounding box center [410, 49] width 22 height 10
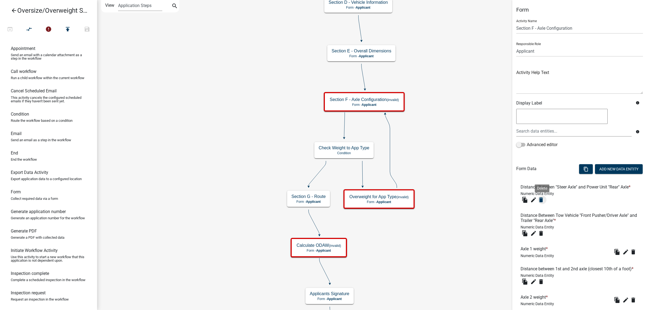
click at [534, 203] on icon "delete" at bounding box center [541, 199] width 6 height 6
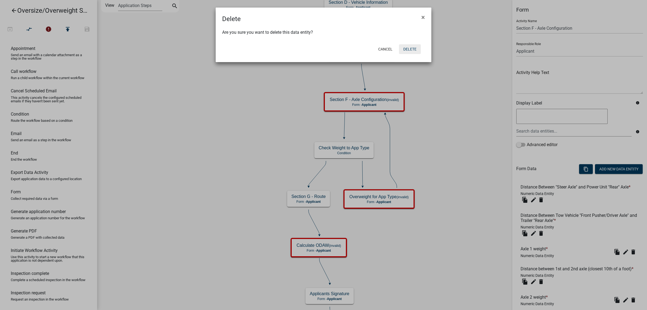
click at [414, 48] on button "Delete" at bounding box center [410, 49] width 22 height 10
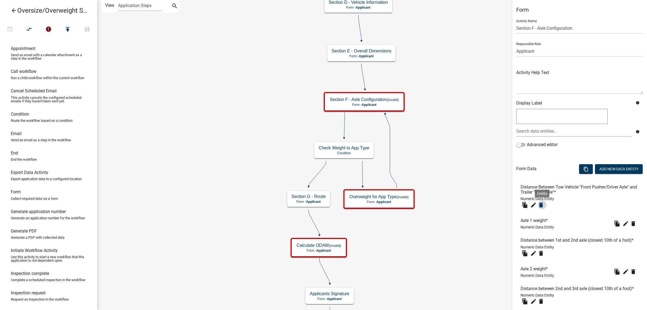
click at [534, 204] on icon "delete" at bounding box center [541, 205] width 6 height 6
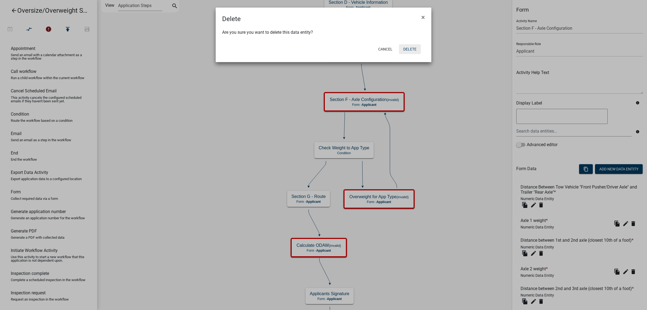
click at [410, 48] on button "Delete" at bounding box center [410, 49] width 22 height 10
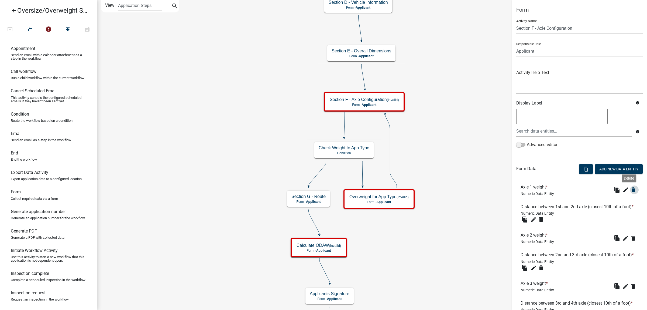
click at [534, 189] on icon "delete" at bounding box center [633, 189] width 6 height 6
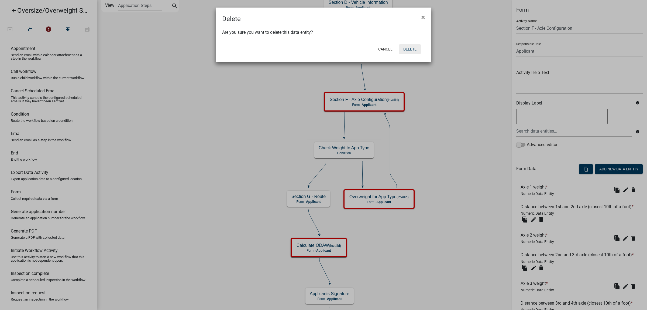
click at [416, 46] on button "Delete" at bounding box center [410, 49] width 22 height 10
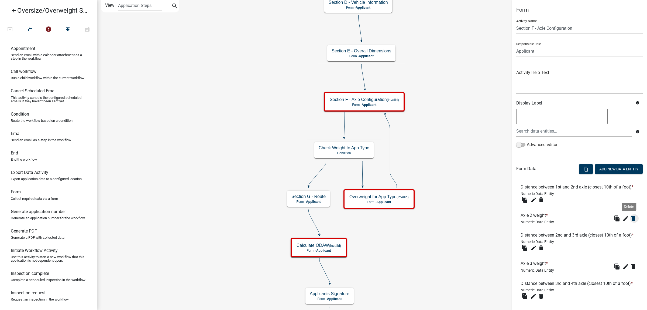
click at [534, 221] on icon "delete" at bounding box center [633, 218] width 6 height 6
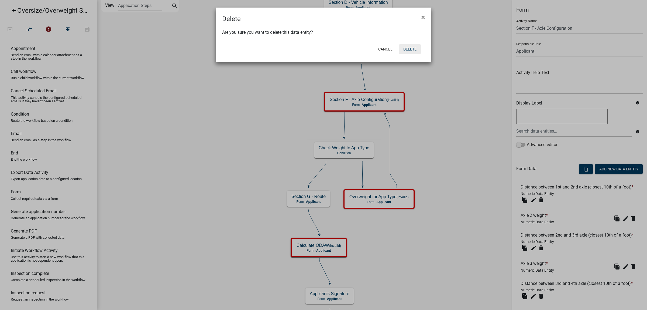
click at [415, 48] on button "Delete" at bounding box center [410, 49] width 22 height 10
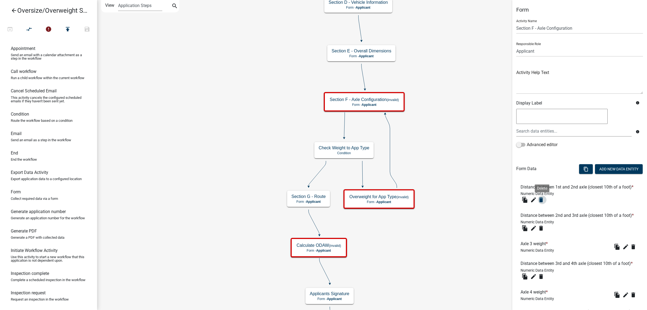
click at [534, 203] on icon "delete" at bounding box center [541, 199] width 6 height 6
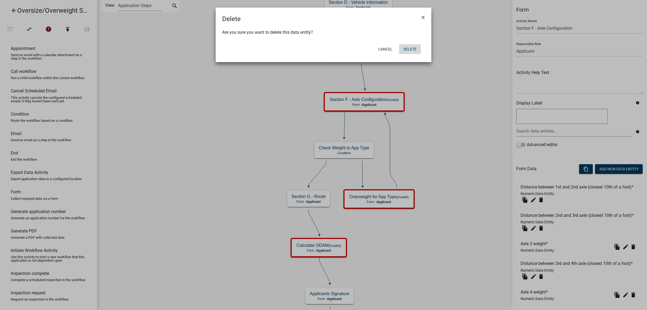
click at [415, 48] on button "Delete" at bounding box center [410, 49] width 22 height 10
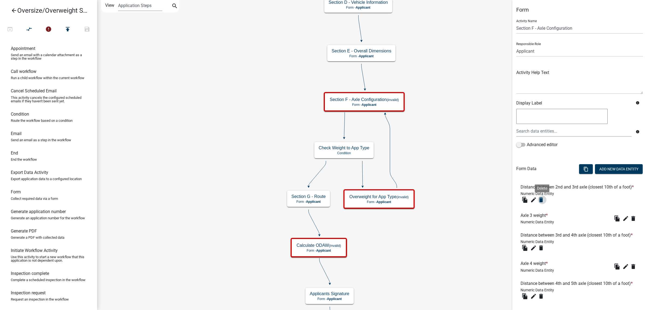
click at [534, 203] on icon "delete" at bounding box center [541, 199] width 6 height 6
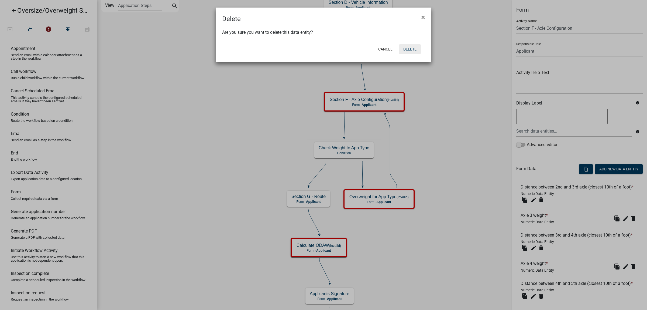
click at [418, 45] on button "Delete" at bounding box center [410, 49] width 22 height 10
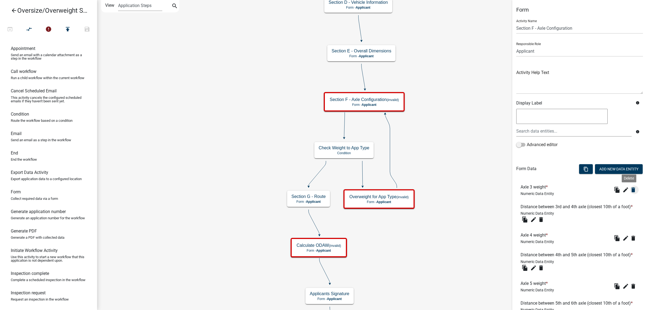
click at [534, 191] on icon "delete" at bounding box center [633, 189] width 6 height 6
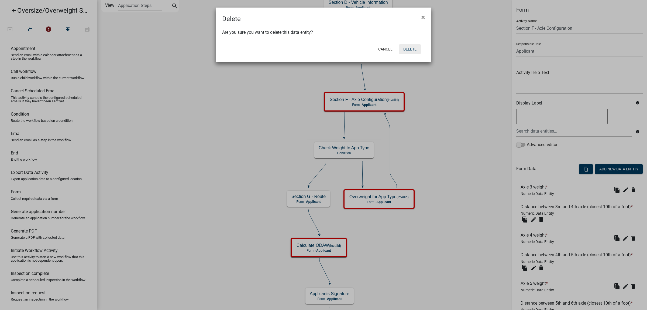
click at [413, 48] on button "Delete" at bounding box center [410, 49] width 22 height 10
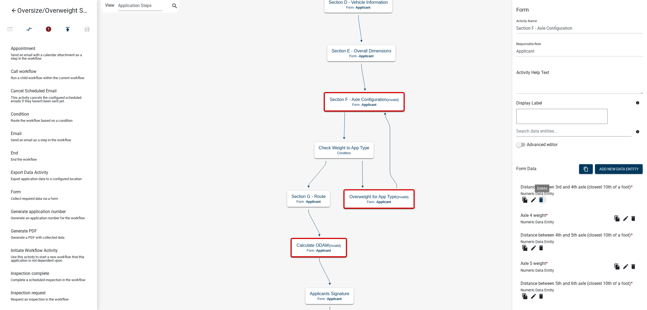
click at [534, 203] on icon "delete" at bounding box center [541, 199] width 6 height 6
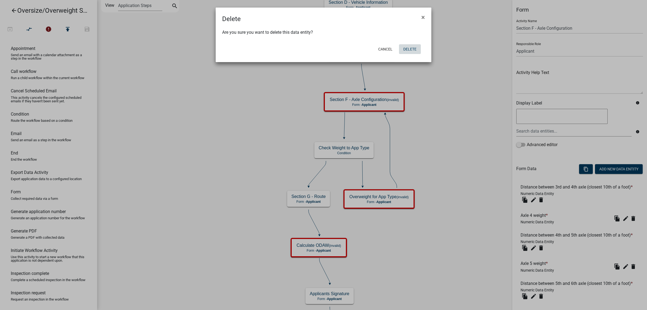
click at [413, 47] on button "Delete" at bounding box center [410, 49] width 22 height 10
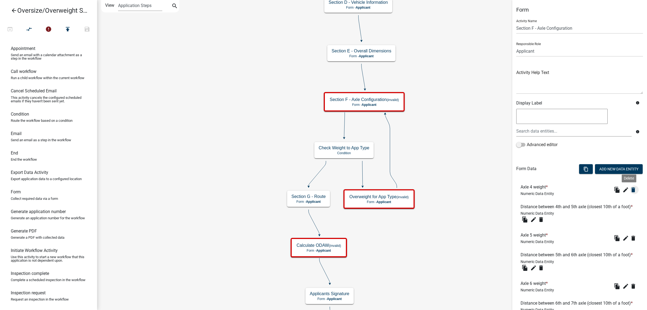
click at [534, 189] on icon "delete" at bounding box center [633, 189] width 6 height 6
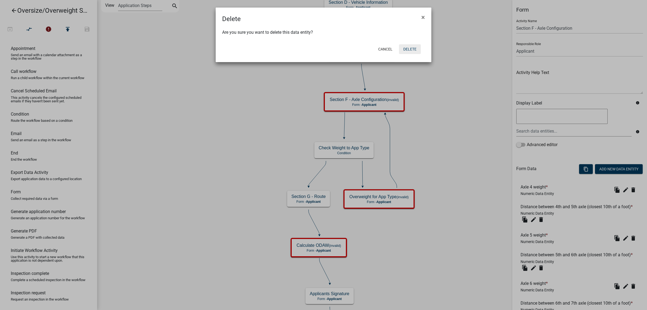
click at [411, 49] on button "Delete" at bounding box center [410, 49] width 22 height 10
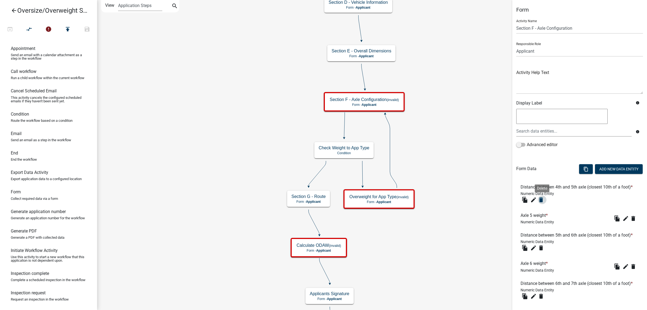
click at [534, 203] on icon "delete" at bounding box center [541, 199] width 6 height 6
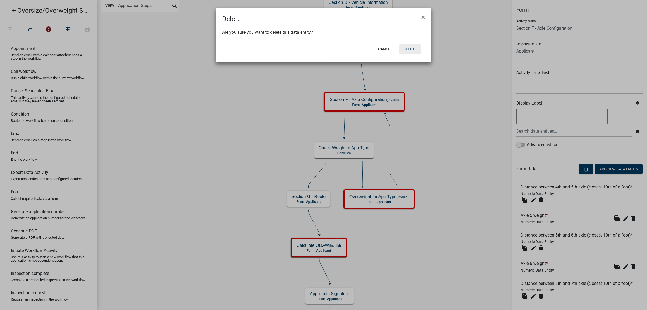
click at [416, 45] on button "Delete" at bounding box center [410, 49] width 22 height 10
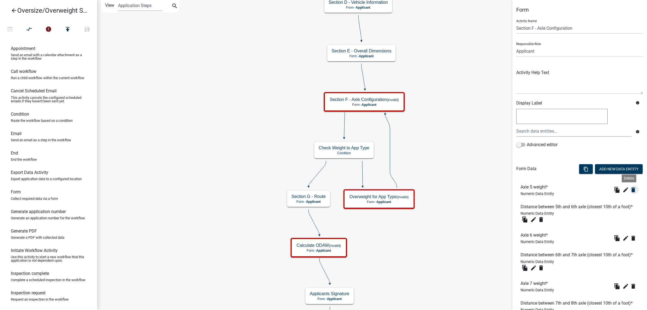
click at [534, 188] on icon "delete" at bounding box center [633, 189] width 6 height 6
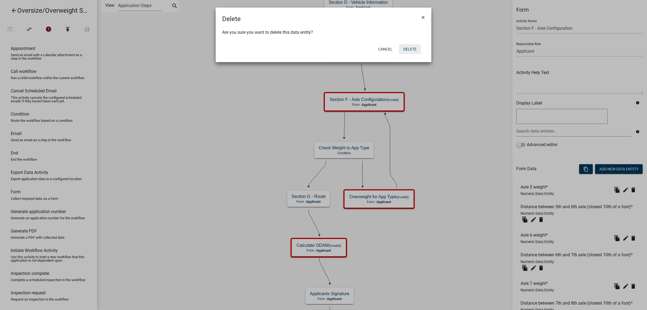
click at [412, 49] on button "Delete" at bounding box center [410, 49] width 22 height 10
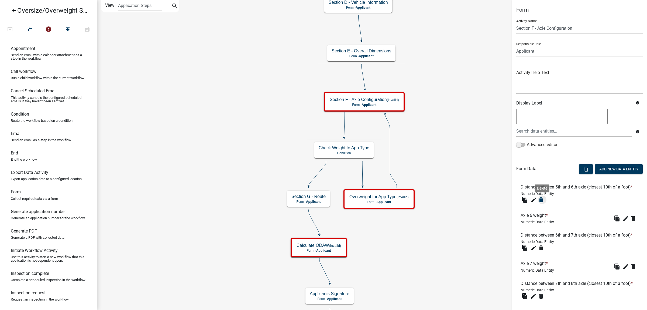
click at [534, 203] on icon "delete" at bounding box center [541, 199] width 6 height 6
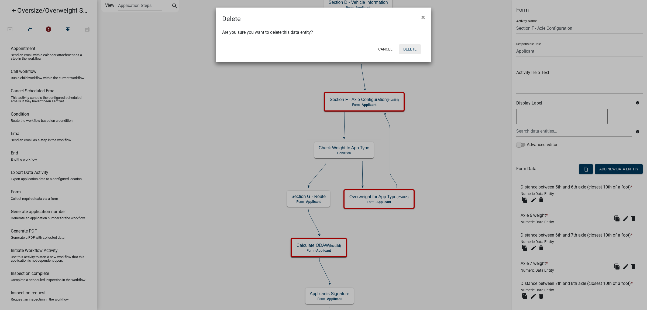
click at [413, 49] on button "Delete" at bounding box center [410, 49] width 22 height 10
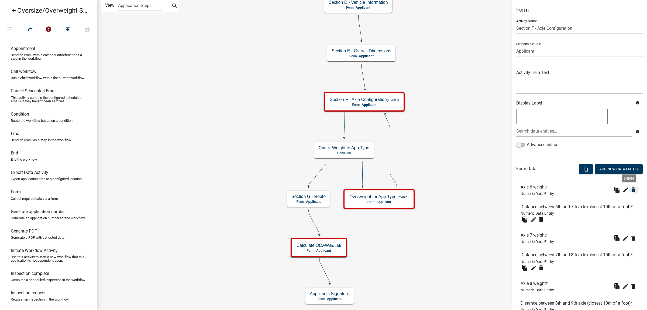
click at [534, 190] on icon "delete" at bounding box center [633, 189] width 6 height 6
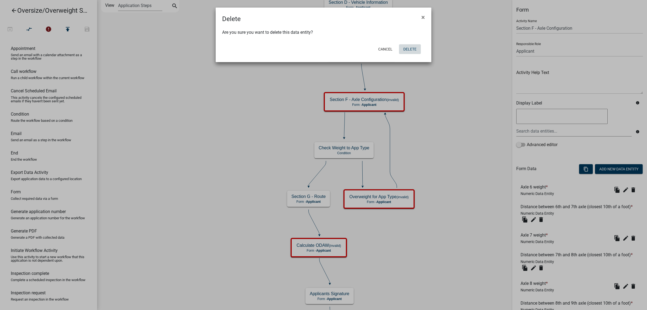
click at [415, 46] on button "Delete" at bounding box center [410, 49] width 22 height 10
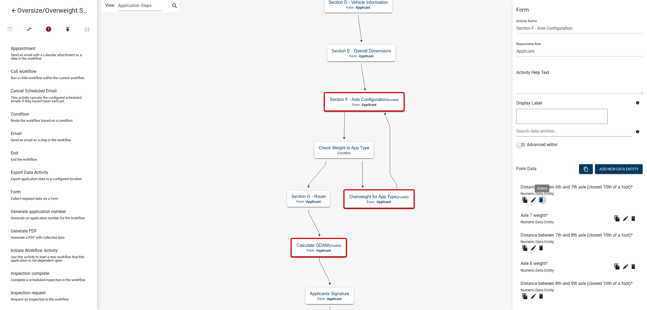
click at [534, 203] on icon "delete" at bounding box center [541, 199] width 6 height 6
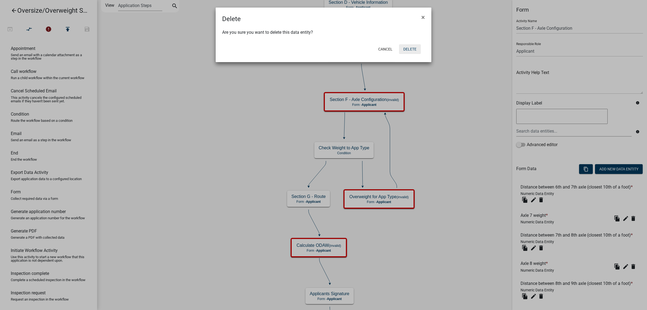
click at [415, 51] on button "Delete" at bounding box center [410, 49] width 22 height 10
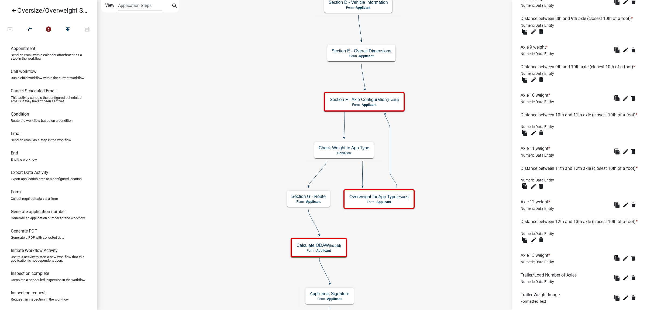
scroll to position [135, 0]
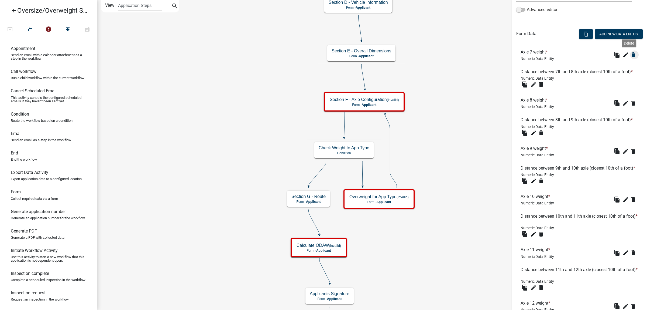
click at [534, 55] on icon "delete" at bounding box center [633, 55] width 6 height 6
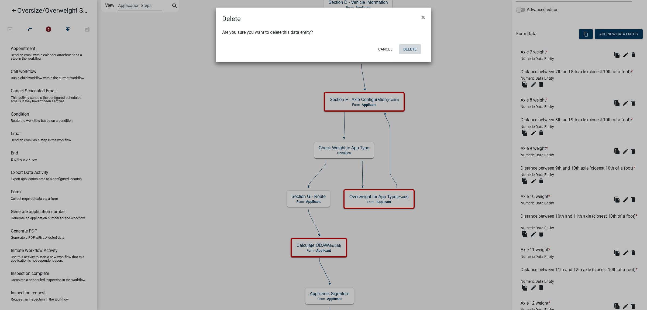
click at [411, 46] on button "Delete" at bounding box center [410, 49] width 22 height 10
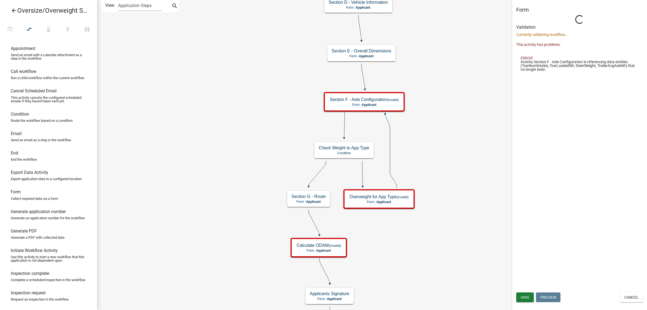
scroll to position [0, 0]
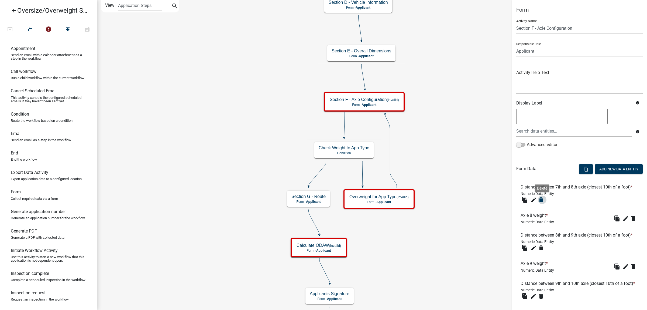
click at [534, 203] on icon "delete" at bounding box center [541, 199] width 6 height 6
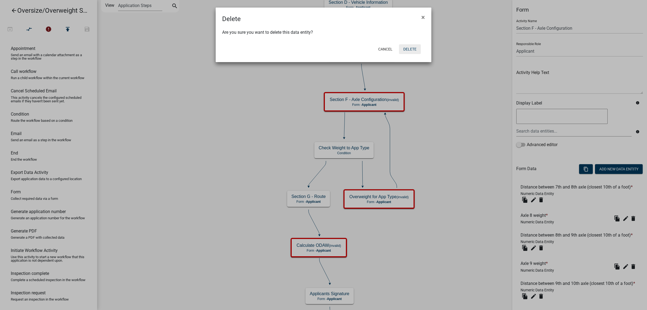
click at [413, 49] on button "Delete" at bounding box center [410, 49] width 22 height 10
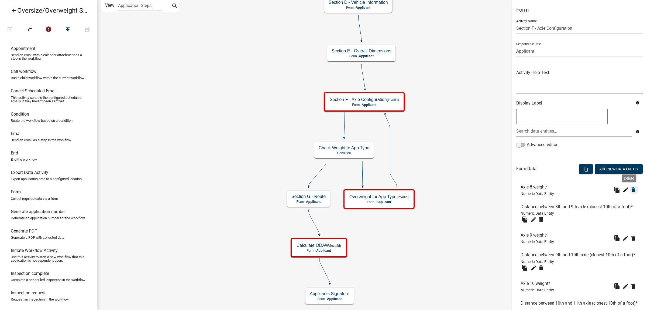
click at [534, 191] on icon "delete" at bounding box center [633, 189] width 6 height 6
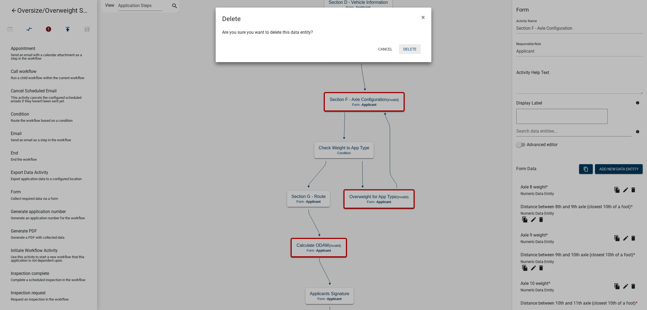
click at [414, 47] on button "Delete" at bounding box center [410, 49] width 22 height 10
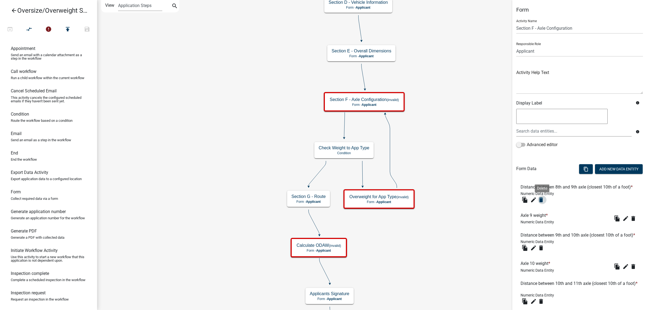
click at [534, 203] on icon "delete" at bounding box center [541, 199] width 6 height 6
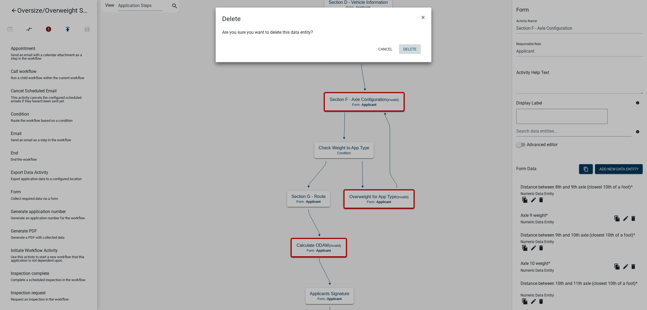
click at [418, 47] on button "Delete" at bounding box center [410, 49] width 22 height 10
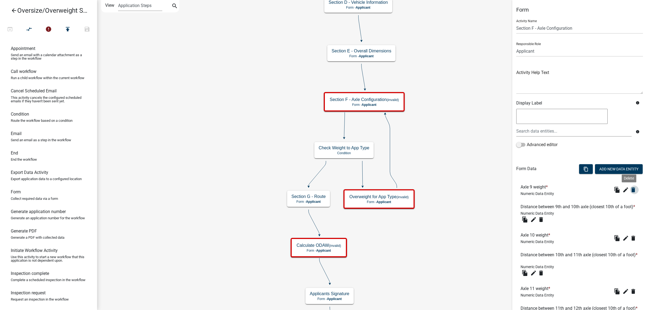
click at [534, 190] on icon "delete" at bounding box center [633, 189] width 6 height 6
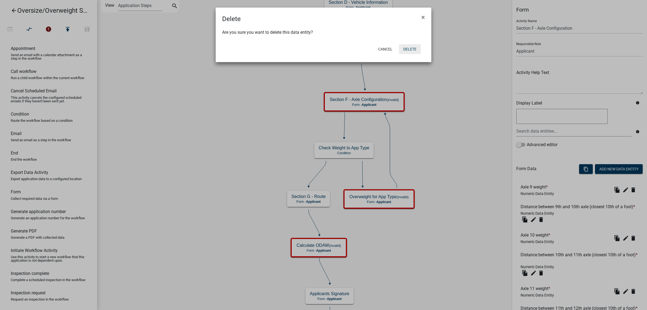
click at [416, 47] on button "Delete" at bounding box center [410, 49] width 22 height 10
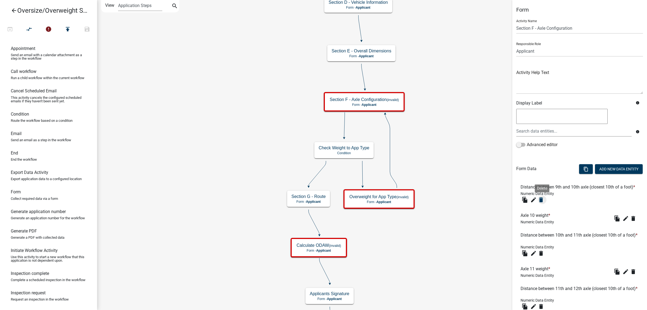
click at [534, 203] on icon "delete" at bounding box center [541, 199] width 6 height 6
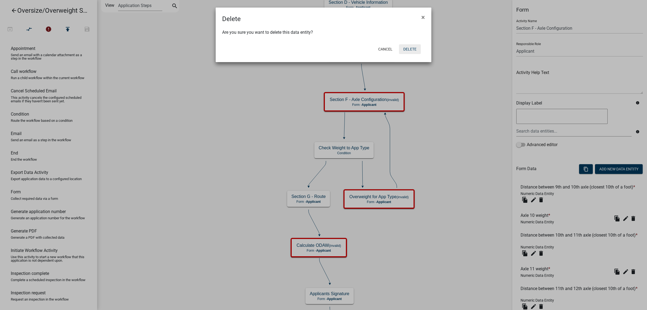
click at [413, 52] on button "Delete" at bounding box center [410, 49] width 22 height 10
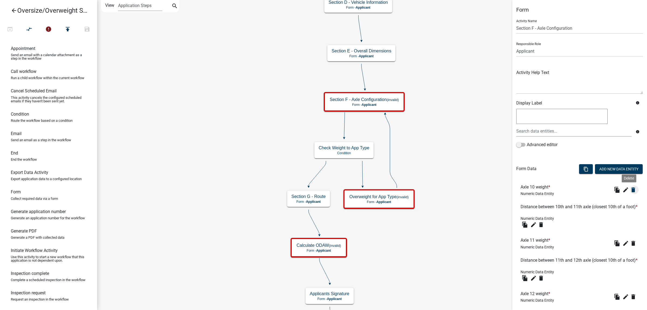
click at [534, 189] on icon "delete" at bounding box center [633, 189] width 6 height 6
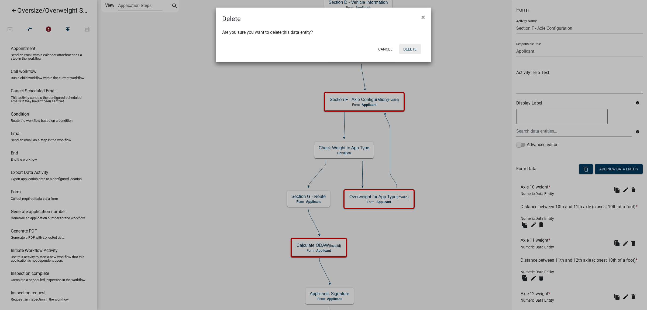
click at [412, 49] on button "Delete" at bounding box center [410, 49] width 22 height 10
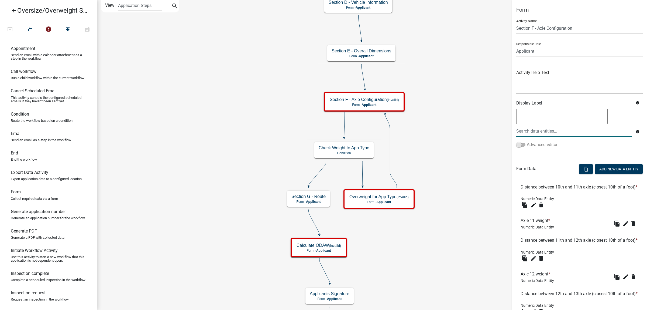
click at [525, 143] on span at bounding box center [521, 145] width 9 height 4
click at [527, 141] on input "Advanced editor" at bounding box center [527, 141] width 0 height 0
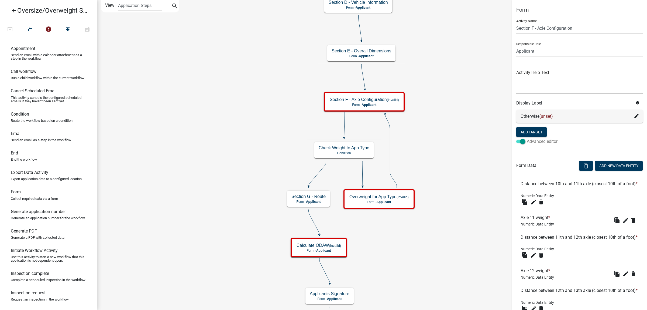
click at [519, 139] on span at bounding box center [521, 141] width 9 height 4
click at [527, 138] on input "Advanced editor" at bounding box center [527, 138] width 0 height 0
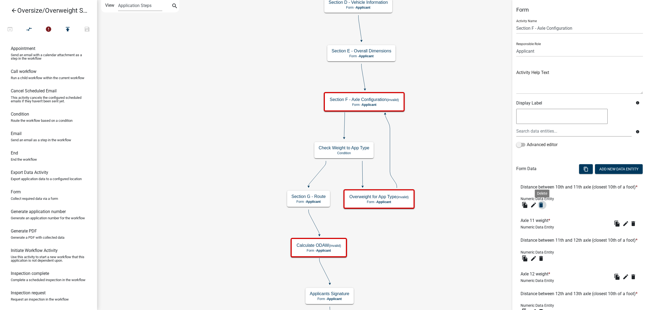
click at [534, 209] on button "delete" at bounding box center [542, 204] width 9 height 9
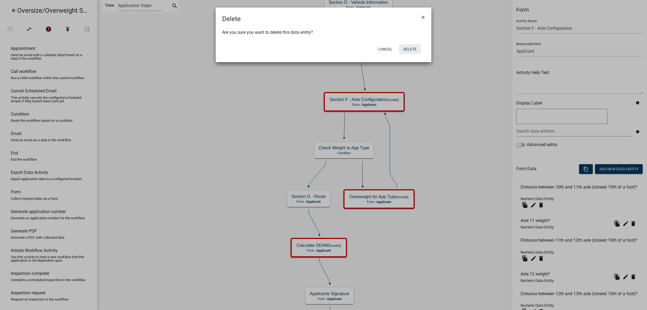
click at [411, 45] on button "Delete" at bounding box center [410, 49] width 22 height 10
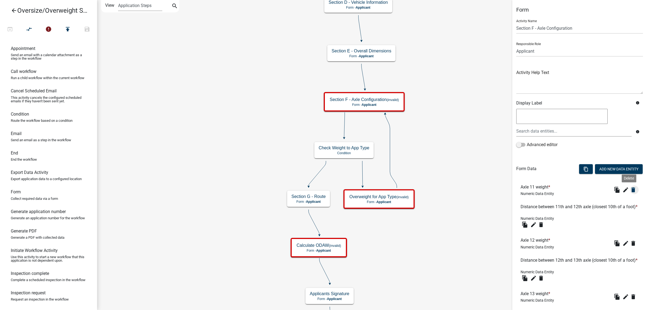
click at [534, 190] on icon "delete" at bounding box center [633, 189] width 6 height 6
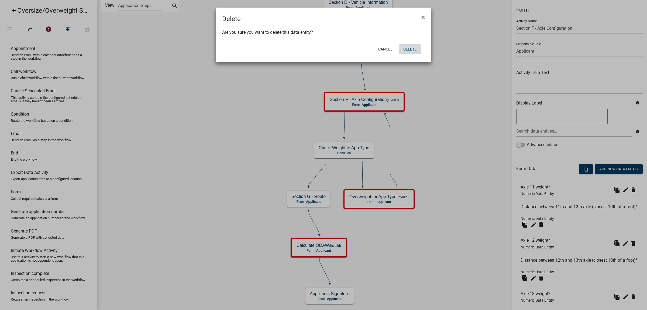
click at [409, 46] on button "Delete" at bounding box center [410, 49] width 22 height 10
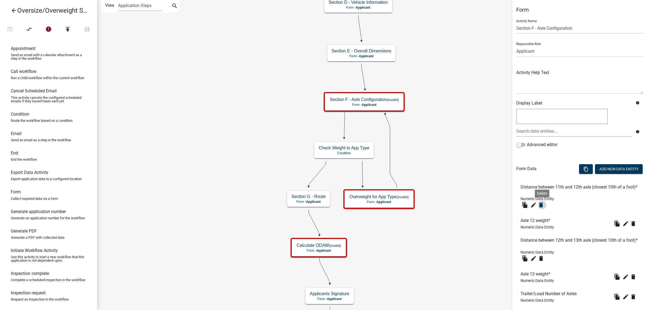
click at [534, 203] on icon "delete" at bounding box center [541, 205] width 6 height 6
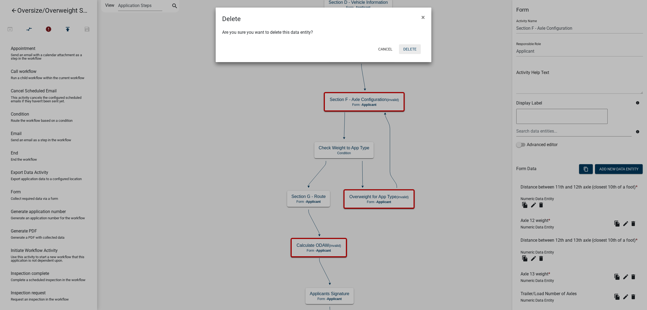
click at [410, 47] on button "Delete" at bounding box center [410, 49] width 22 height 10
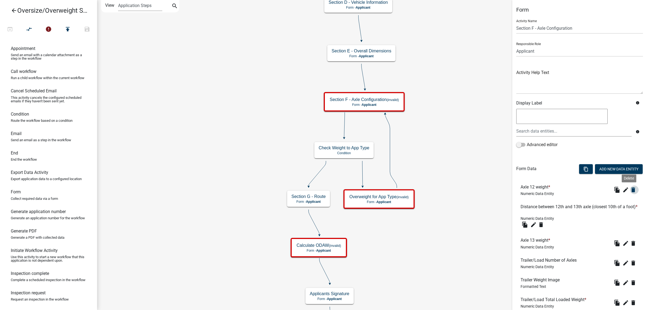
click at [534, 189] on icon "delete" at bounding box center [633, 189] width 6 height 6
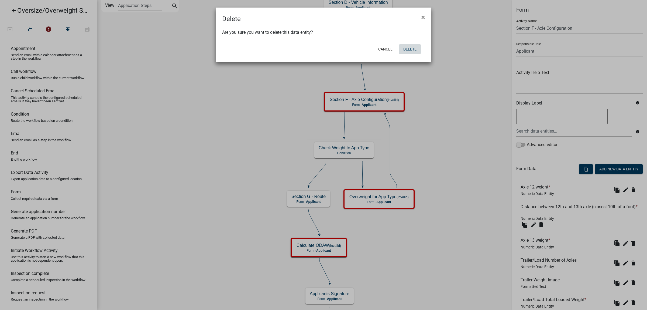
click at [413, 49] on button "Delete" at bounding box center [410, 49] width 22 height 10
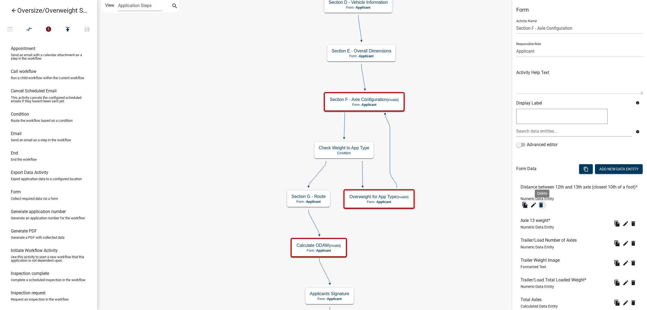
click at [534, 206] on icon "delete" at bounding box center [541, 205] width 6 height 6
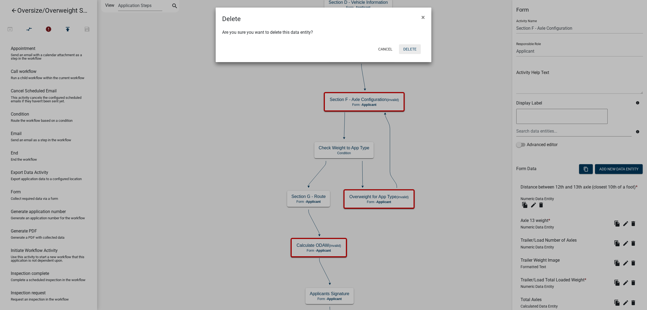
click at [414, 50] on button "Delete" at bounding box center [410, 49] width 22 height 10
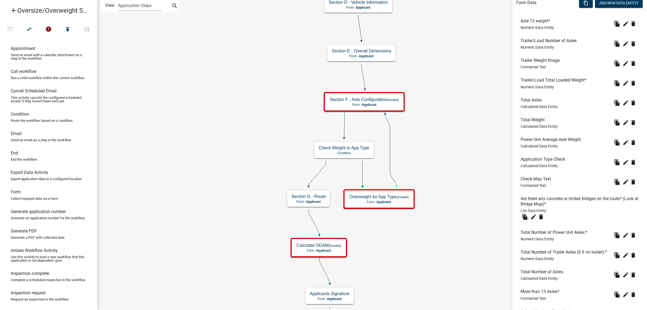
scroll to position [122, 0]
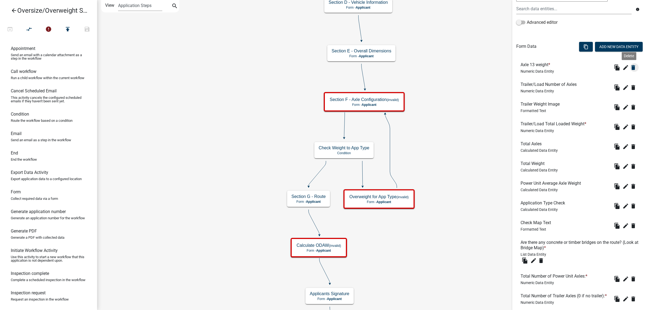
click at [534, 66] on icon "delete" at bounding box center [633, 67] width 6 height 6
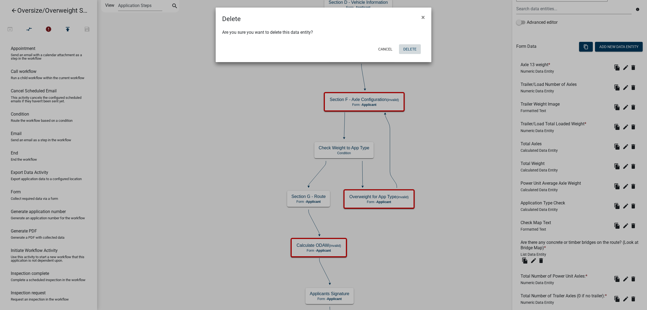
click at [411, 46] on button "Delete" at bounding box center [410, 49] width 22 height 10
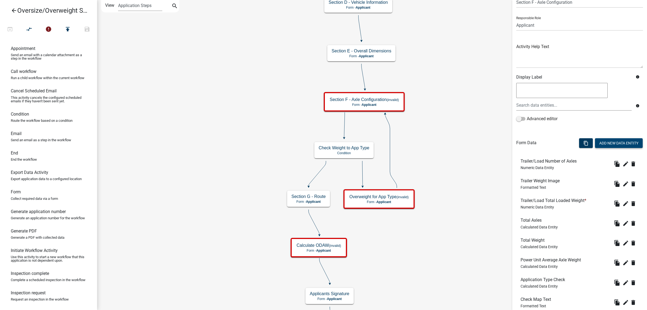
scroll to position [34, 0]
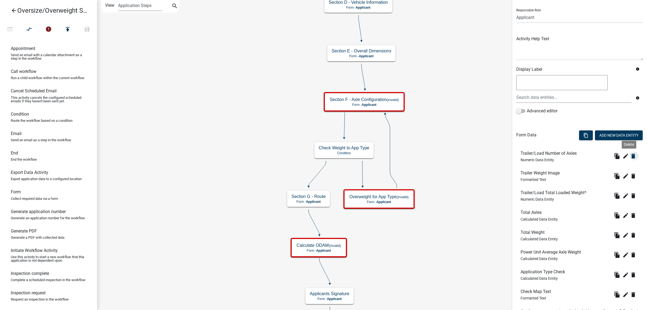
click at [534, 157] on icon "delete" at bounding box center [633, 156] width 6 height 6
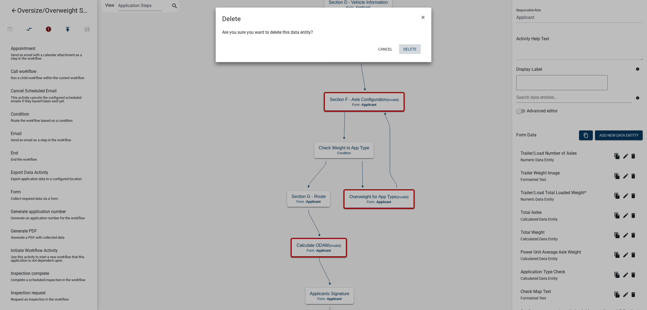
click at [411, 50] on button "Delete" at bounding box center [410, 49] width 22 height 10
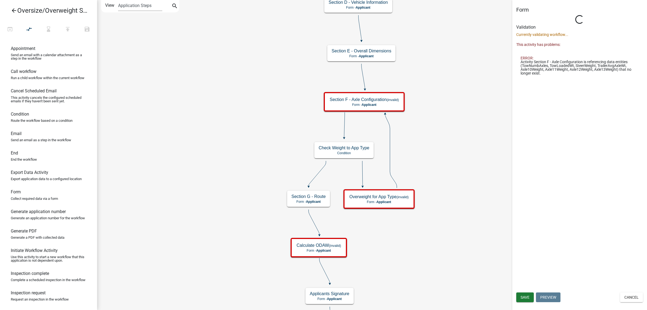
scroll to position [0, 0]
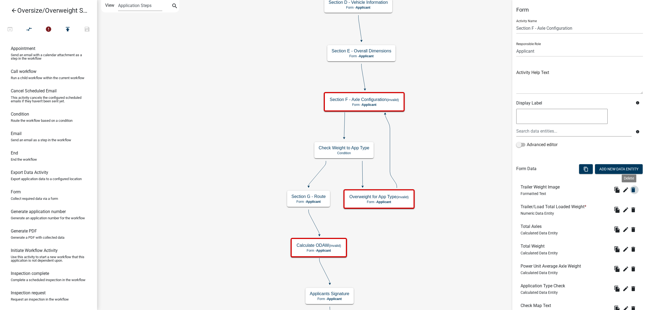
click at [534, 191] on icon "delete" at bounding box center [633, 189] width 6 height 6
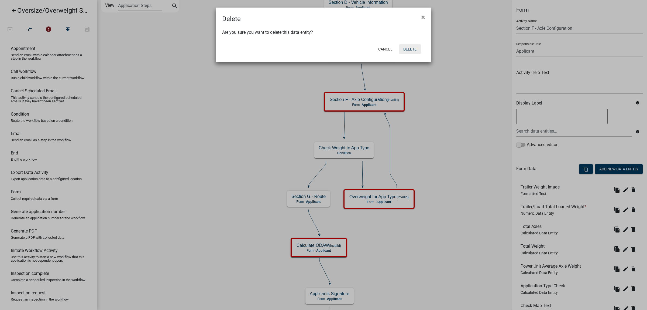
click at [413, 49] on button "Delete" at bounding box center [410, 49] width 22 height 10
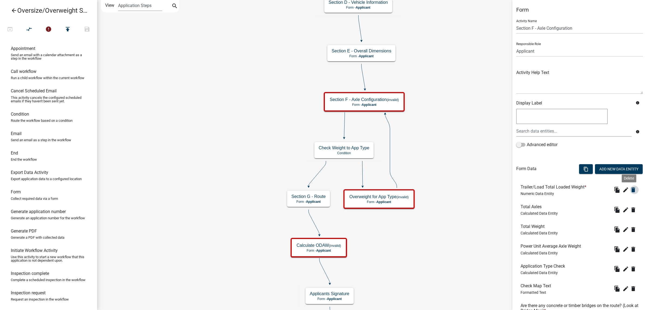
click at [534, 189] on icon "delete" at bounding box center [633, 189] width 6 height 6
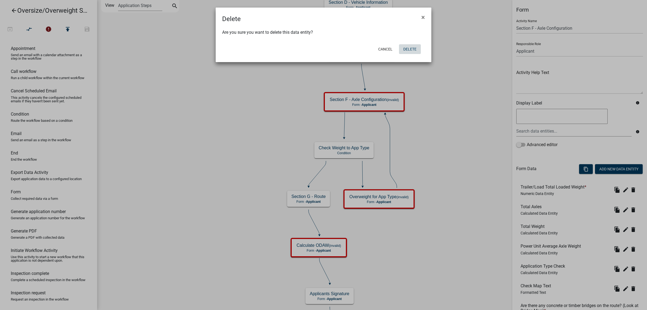
click at [410, 50] on button "Delete" at bounding box center [410, 49] width 22 height 10
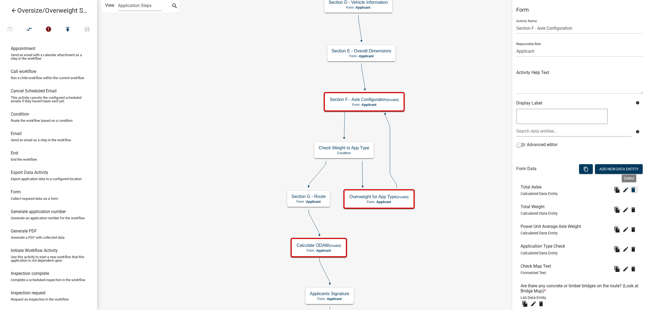
click at [534, 189] on icon "delete" at bounding box center [633, 189] width 6 height 6
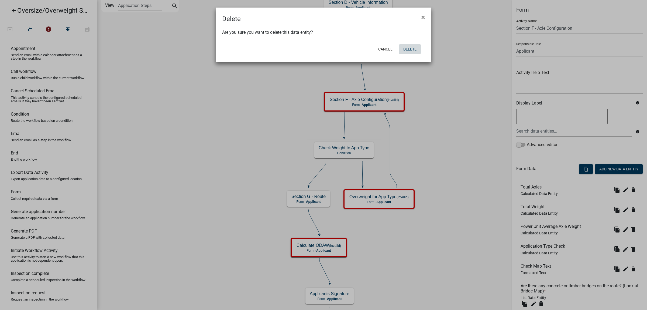
click at [411, 50] on button "Delete" at bounding box center [410, 49] width 22 height 10
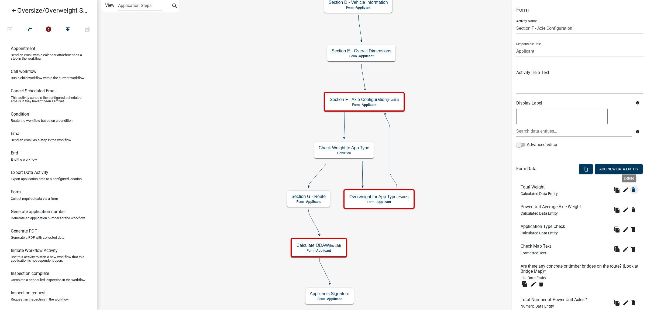
click at [534, 190] on icon "delete" at bounding box center [633, 189] width 6 height 6
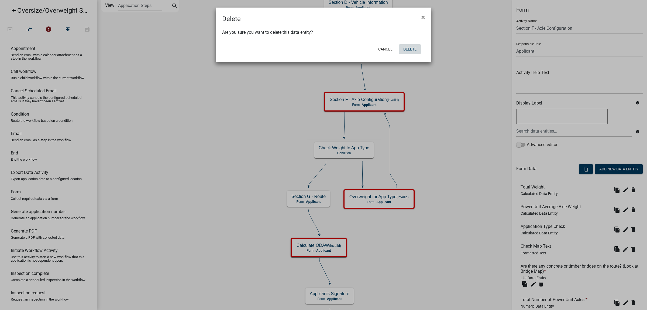
click at [411, 50] on button "Delete" at bounding box center [410, 49] width 22 height 10
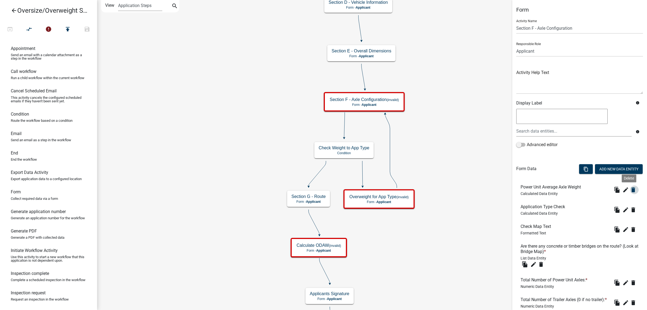
click at [534, 191] on icon "delete" at bounding box center [633, 189] width 6 height 6
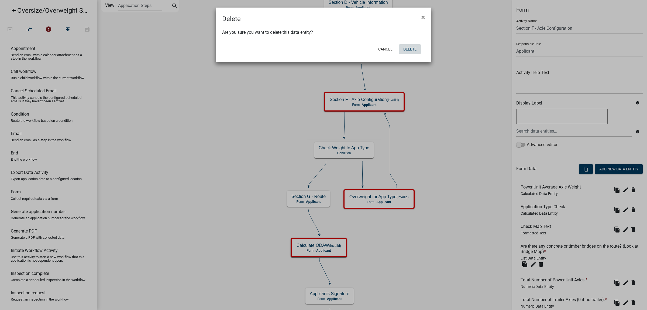
click at [411, 49] on button "Delete" at bounding box center [410, 49] width 22 height 10
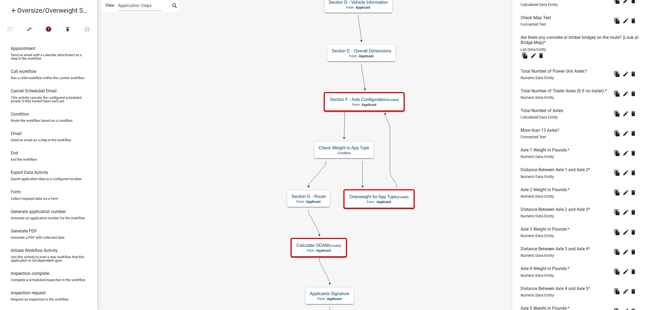
scroll to position [123, 0]
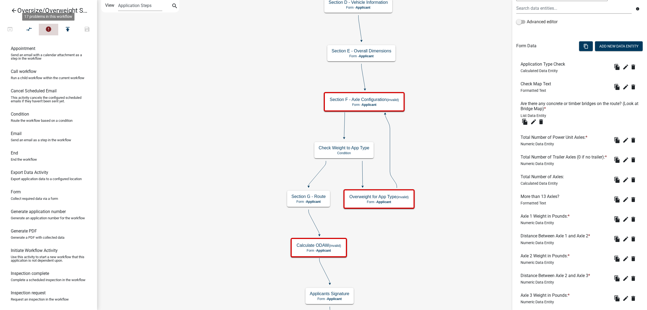
click at [49, 31] on icon "error" at bounding box center [48, 30] width 6 height 8
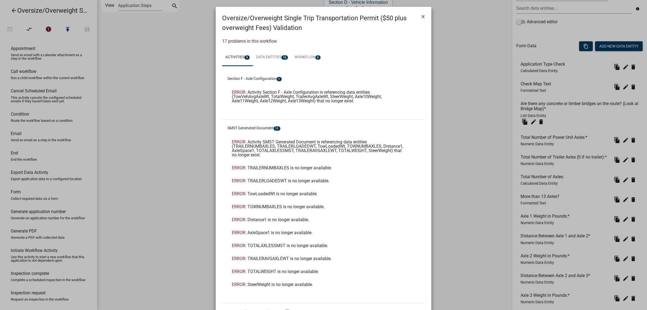
scroll to position [0, 0]
click at [269, 60] on link "Data Entities 12" at bounding box center [272, 58] width 39 height 17
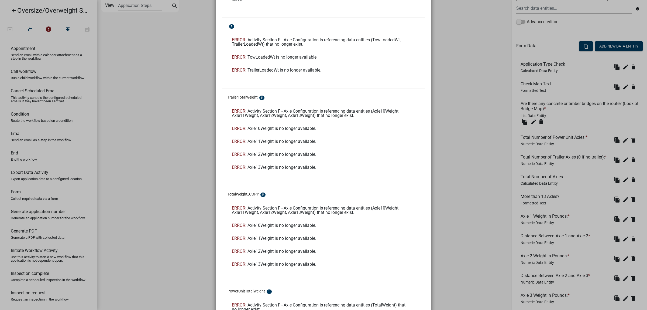
scroll to position [617, 0]
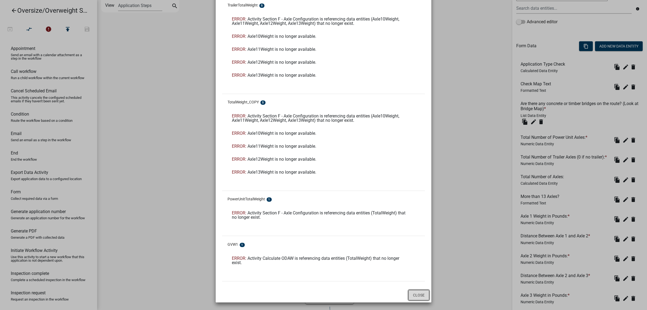
click at [416, 249] on button "Close" at bounding box center [419, 295] width 21 height 10
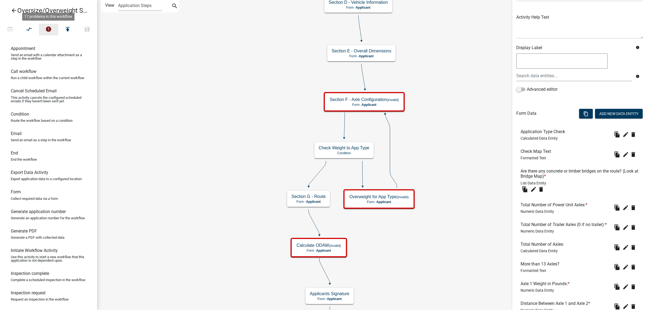
scroll to position [89, 0]
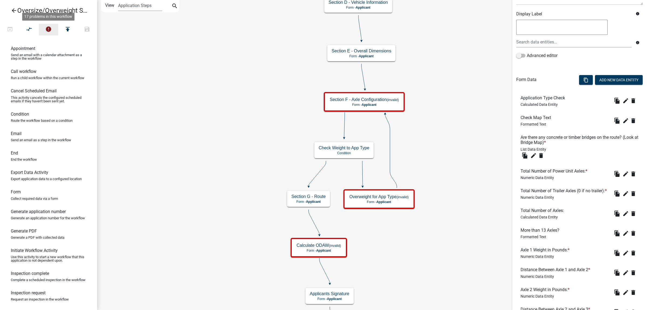
click at [534, 99] on h6 "Application Type Check" at bounding box center [544, 97] width 47 height 5
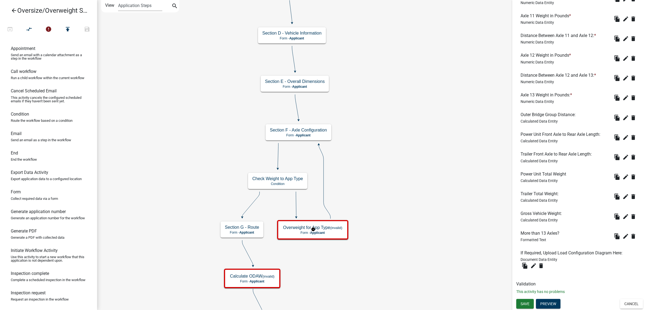
scroll to position [0, 0]
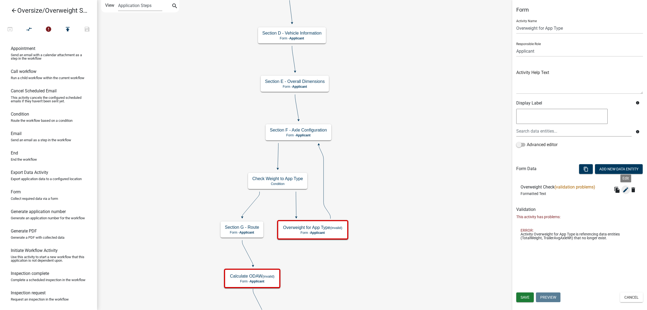
click at [534, 190] on icon "edit" at bounding box center [626, 189] width 6 height 6
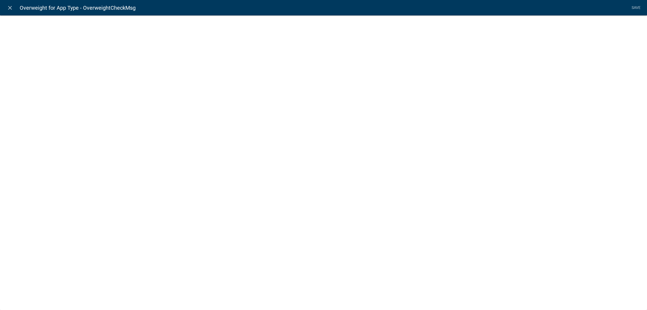
select select "rich-text"
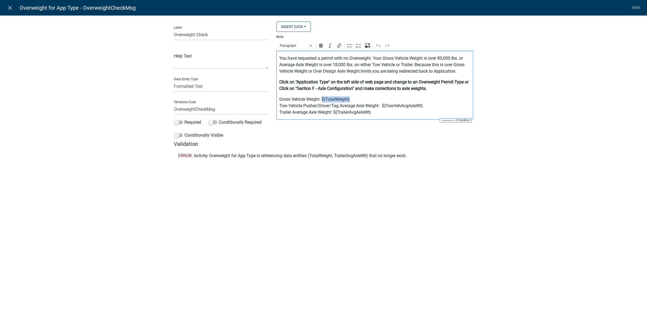
drag, startPoint x: 354, startPoint y: 98, endPoint x: 322, endPoint y: 100, distance: 31.9
click at [322, 100] on p "Gross Vehicle Weight: ${TotalWeight} Tow Vehicle Pusher/Driver/Tag Average Axle…" at bounding box center [374, 105] width 191 height 19
click at [308, 26] on button "Insert Data" at bounding box center [294, 27] width 35 height 10
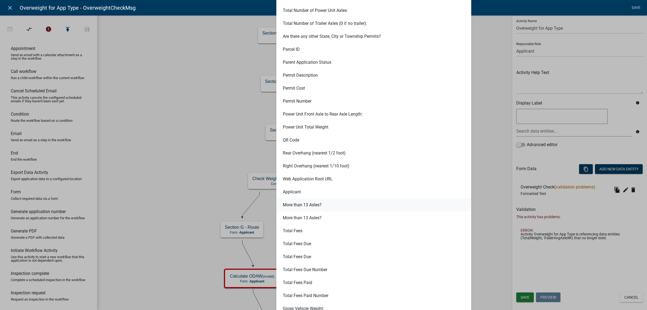
scroll to position [1012, 0]
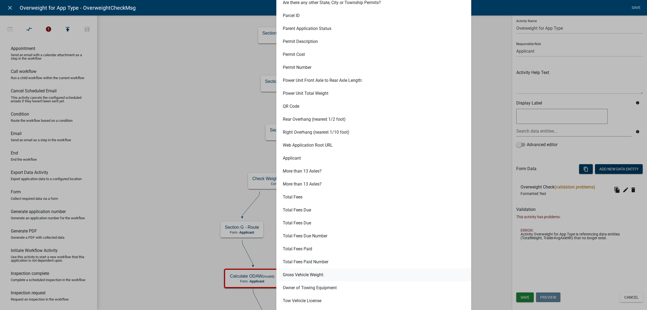
click at [318, 249] on button "Gross Vehicle Weight:" at bounding box center [374, 274] width 195 height 13
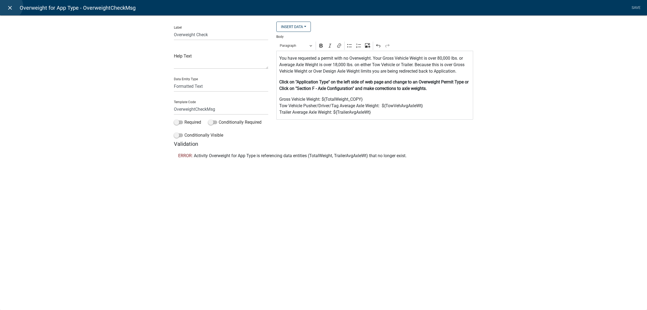
click at [9, 6] on icon "close" at bounding box center [10, 8] width 6 height 6
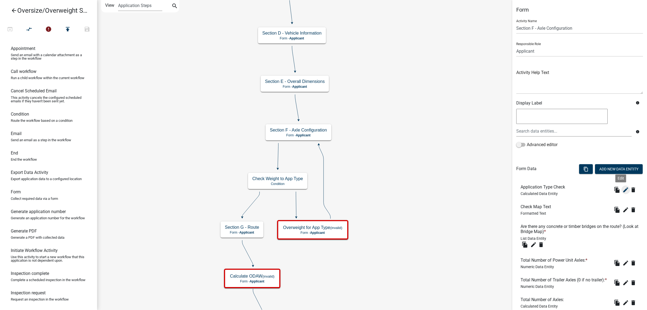
click at [534, 191] on icon "edit" at bounding box center [626, 189] width 6 height 6
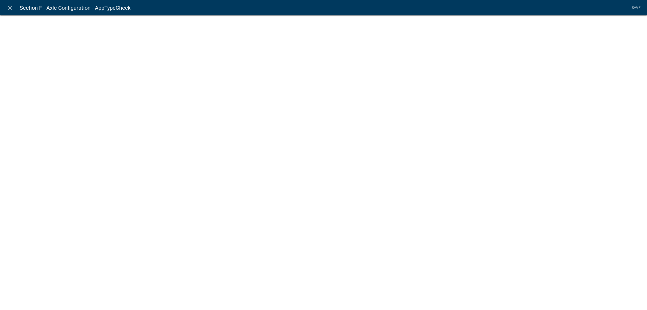
select select "calculated-value"
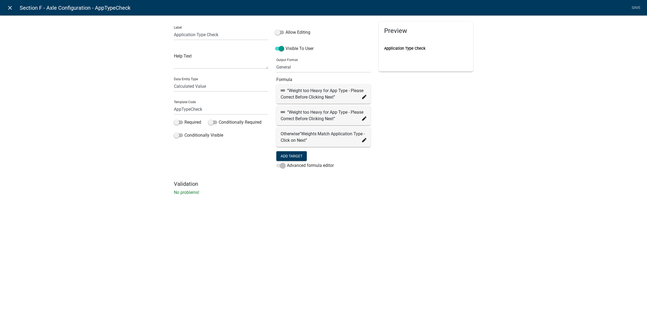
click at [7, 9] on icon "close" at bounding box center [10, 8] width 6 height 6
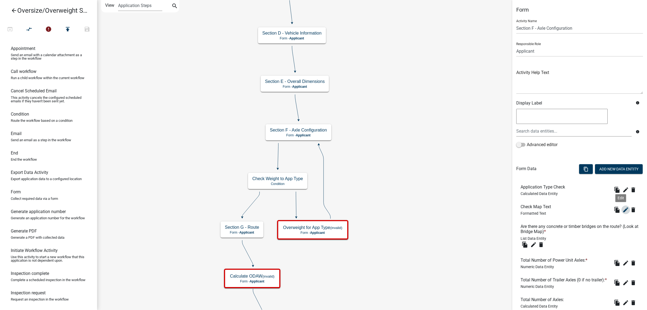
click at [534, 210] on icon "edit" at bounding box center [626, 209] width 6 height 6
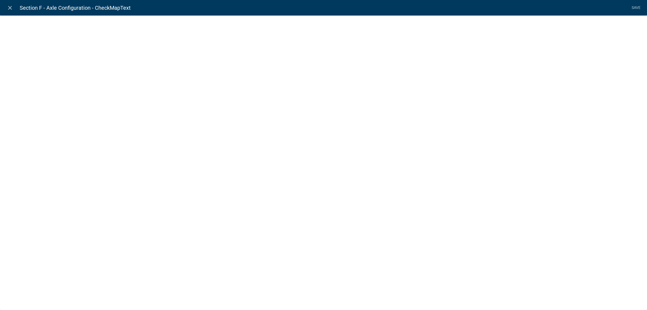
select select "rich-text"
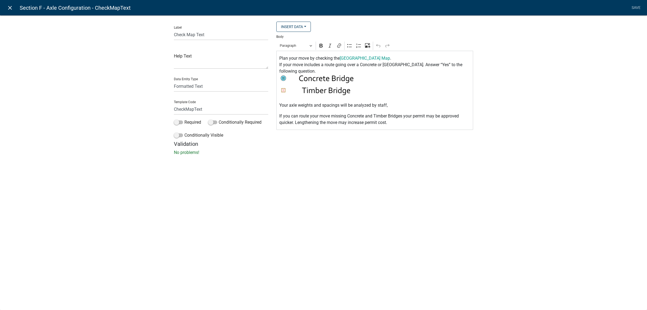
click at [12, 8] on icon "close" at bounding box center [10, 8] width 6 height 6
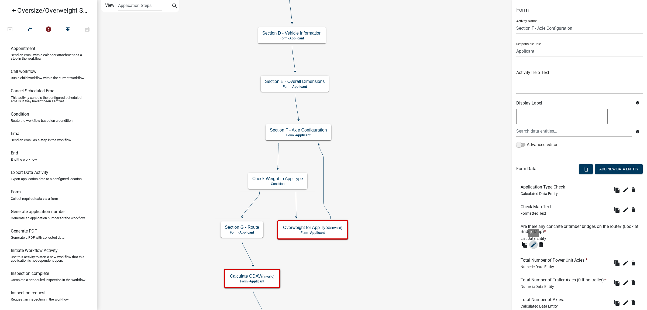
click at [534, 244] on icon "edit" at bounding box center [534, 244] width 6 height 6
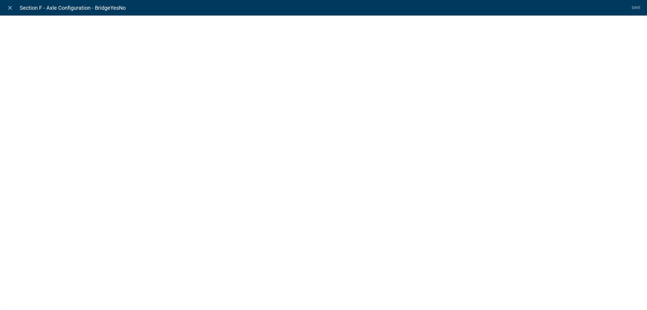
select select "list-data"
select select
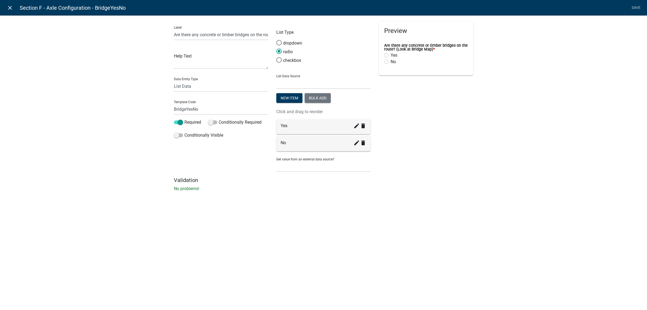
click at [9, 8] on icon "close" at bounding box center [10, 8] width 6 height 6
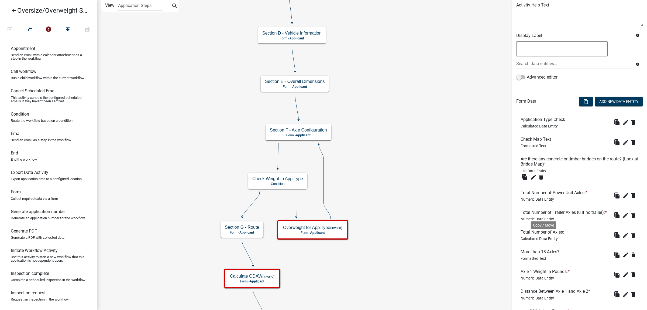
scroll to position [101, 0]
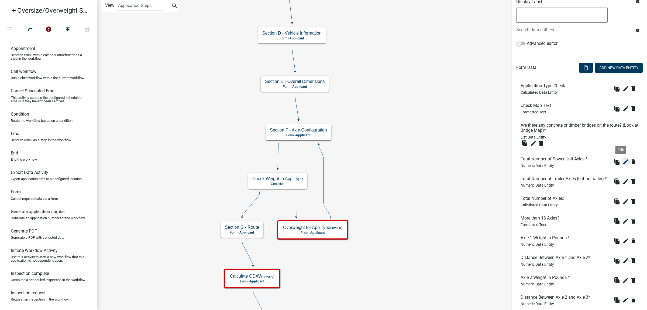
click at [534, 163] on icon "edit" at bounding box center [626, 161] width 6 height 6
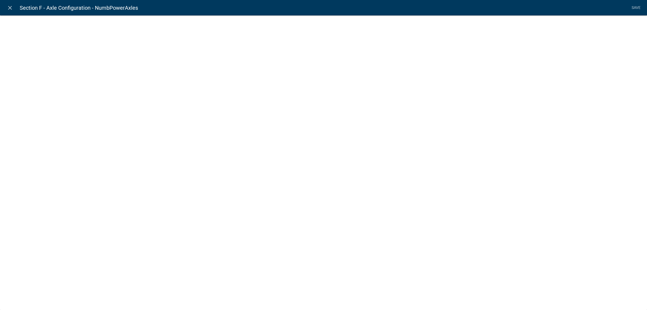
select select "numeric-data"
select select
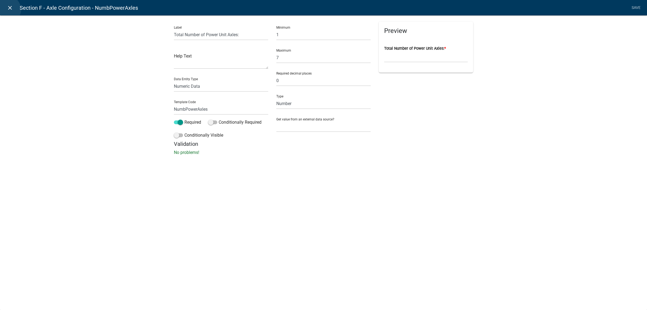
click at [7, 9] on icon "close" at bounding box center [10, 8] width 6 height 6
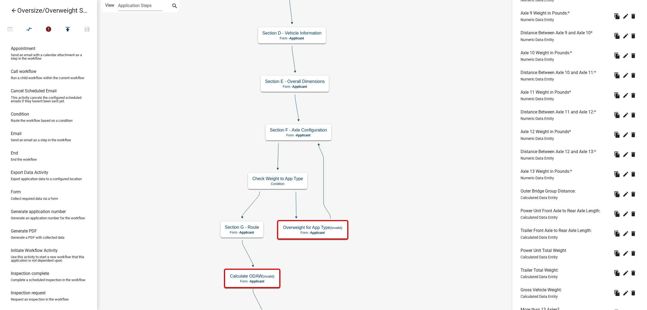
scroll to position [708, 0]
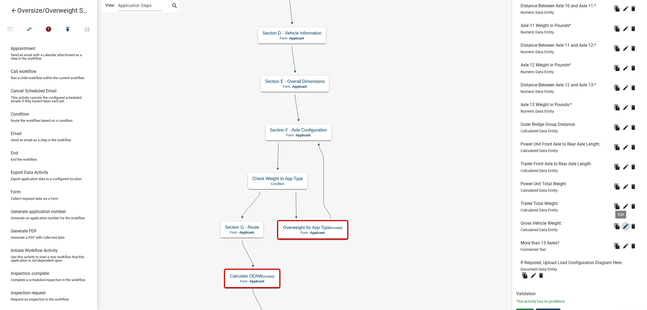
click at [534, 229] on icon "edit" at bounding box center [626, 226] width 6 height 6
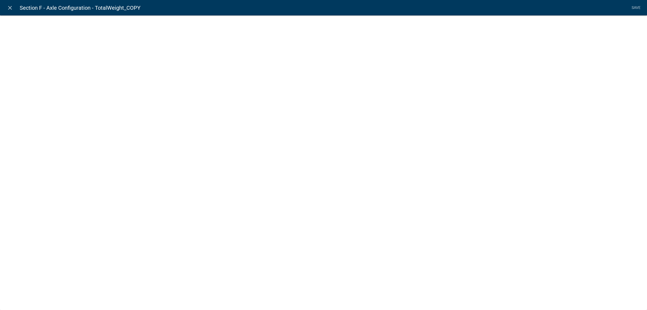
select select "calculated-value"
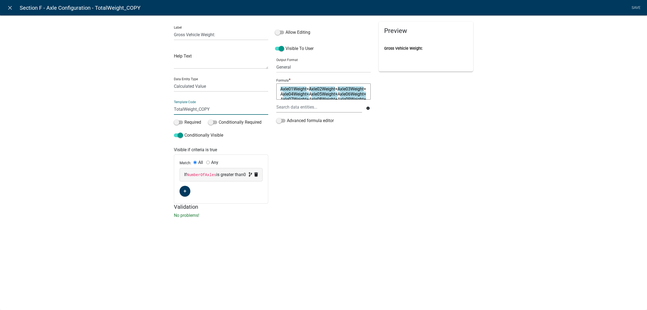
click at [218, 110] on input "TotalWeight_COPY" at bounding box center [221, 109] width 94 height 11
type input "TotalWeight"
click at [403, 185] on div "Preview Gross Vehicle Weight:" at bounding box center [426, 113] width 103 height 182
click at [534, 7] on link "Save" at bounding box center [636, 8] width 13 height 10
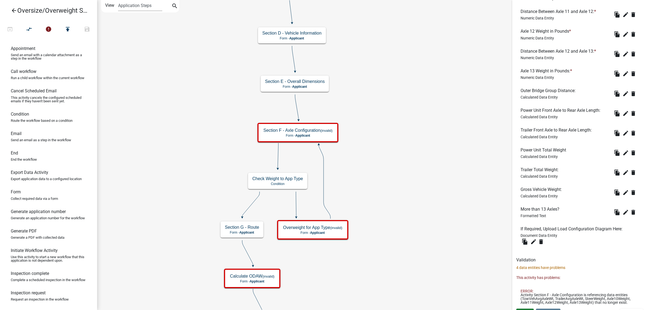
scroll to position [760, 0]
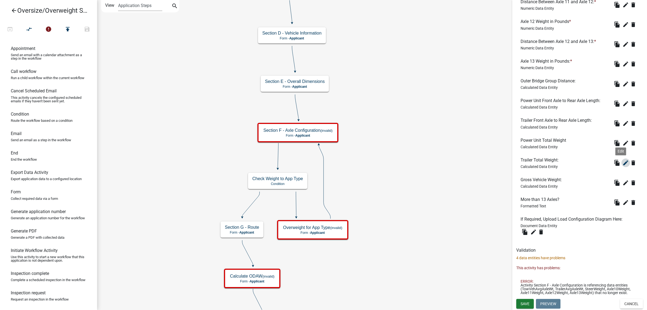
click at [534, 161] on icon "edit" at bounding box center [626, 162] width 6 height 6
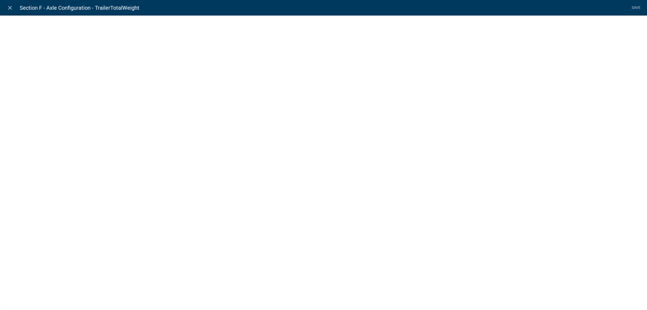
select select "calculated-value"
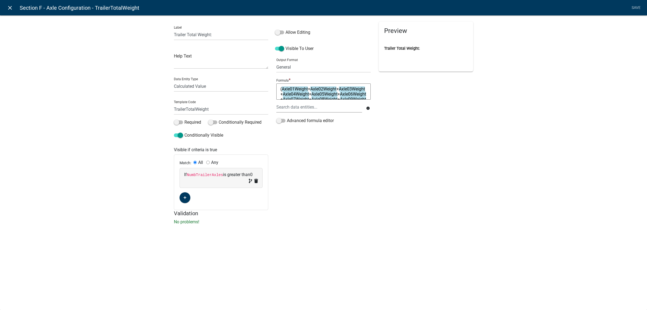
click at [11, 6] on icon "close" at bounding box center [10, 8] width 6 height 6
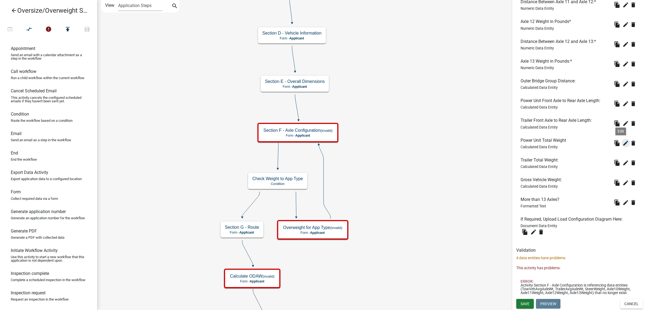
click at [534, 142] on icon "edit" at bounding box center [626, 143] width 6 height 6
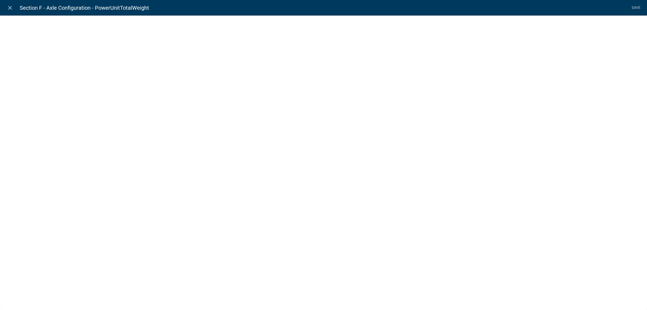
select select "calculated-value"
select select "2"
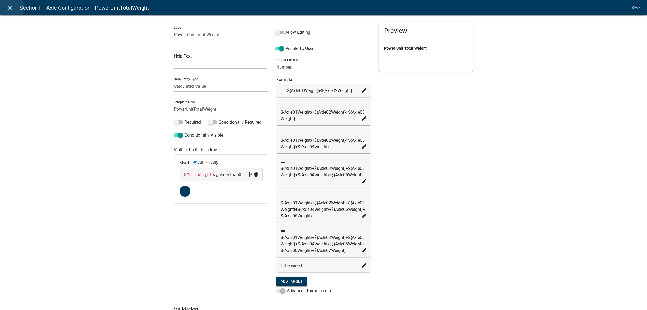
click at [11, 7] on icon "close" at bounding box center [10, 8] width 6 height 6
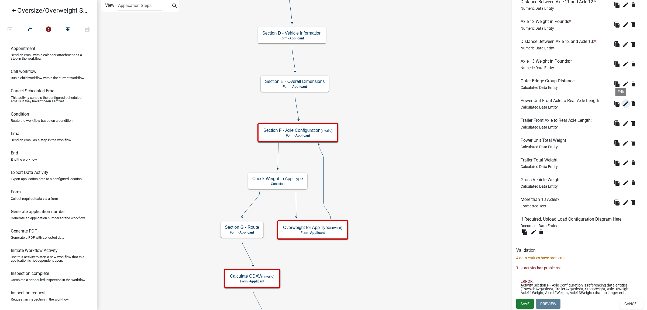
click at [534, 103] on icon "edit" at bounding box center [626, 103] width 6 height 6
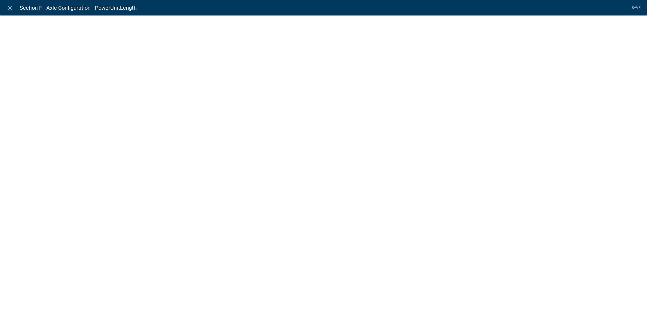
select select "calculated-value"
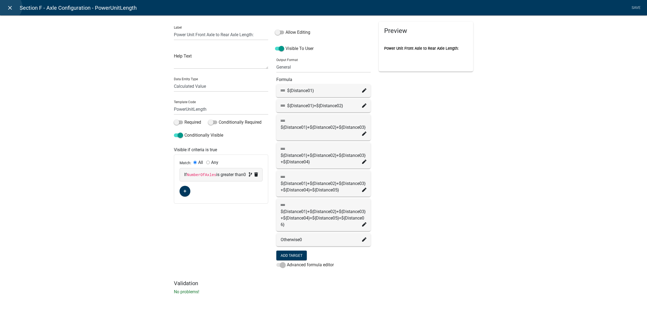
click at [9, 7] on icon "close" at bounding box center [10, 8] width 6 height 6
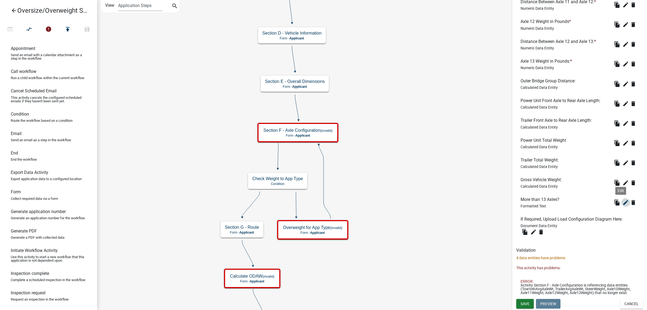
click at [534, 202] on icon "edit" at bounding box center [626, 202] width 6 height 6
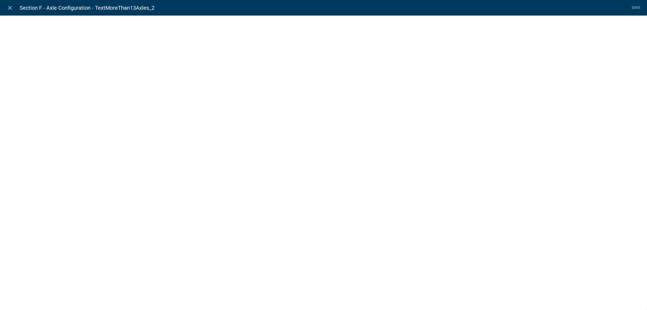
select select "rich-text"
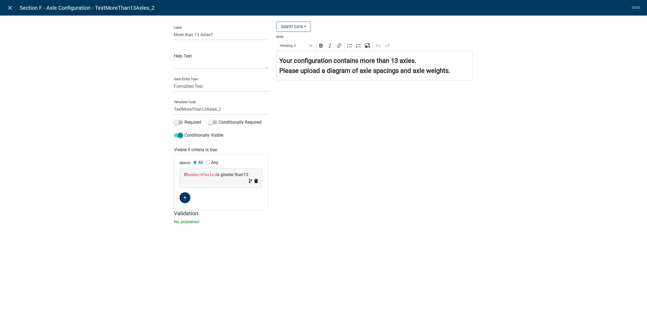
click at [10, 10] on icon "close" at bounding box center [10, 8] width 6 height 6
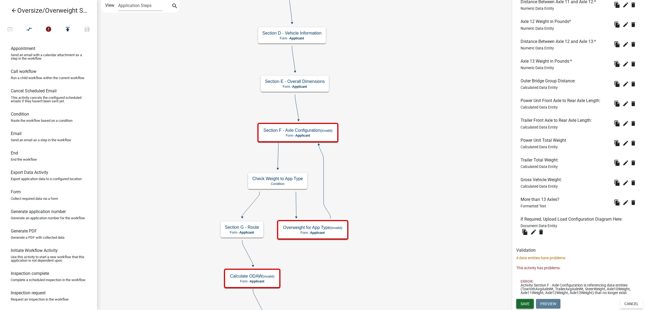
click at [527, 249] on span "Save" at bounding box center [525, 303] width 9 height 4
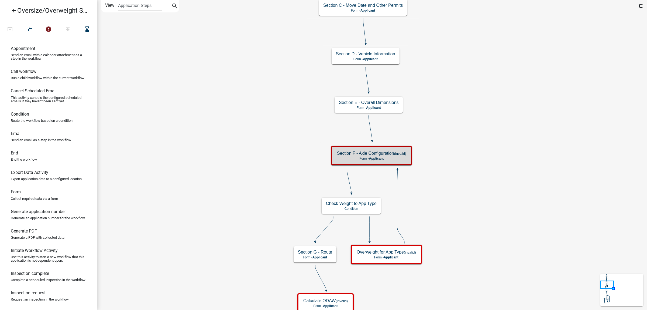
scroll to position [0, 0]
click at [395, 154] on small "(invalid)" at bounding box center [400, 153] width 12 height 4
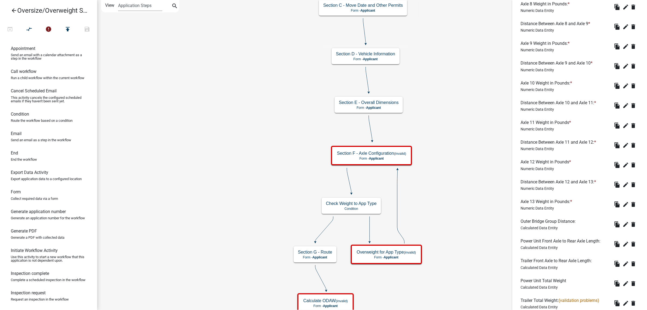
scroll to position [768, 0]
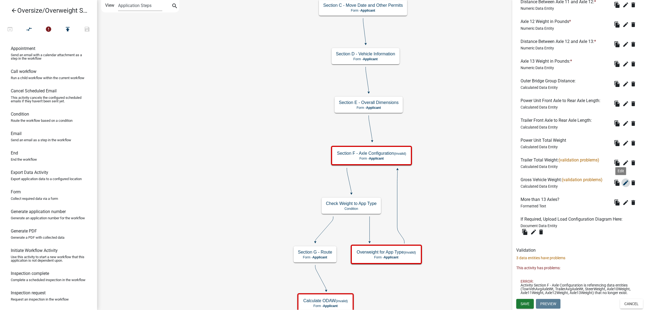
click at [534, 180] on icon "edit" at bounding box center [626, 182] width 6 height 6
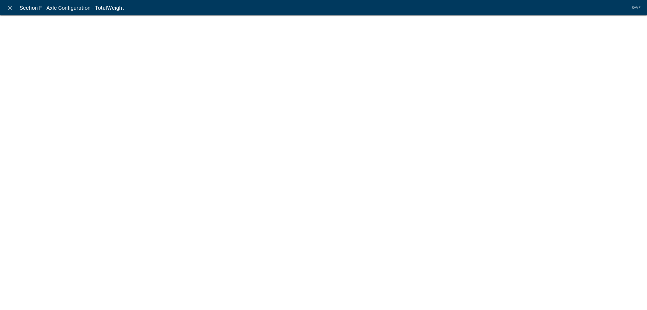
select select "calculated-value"
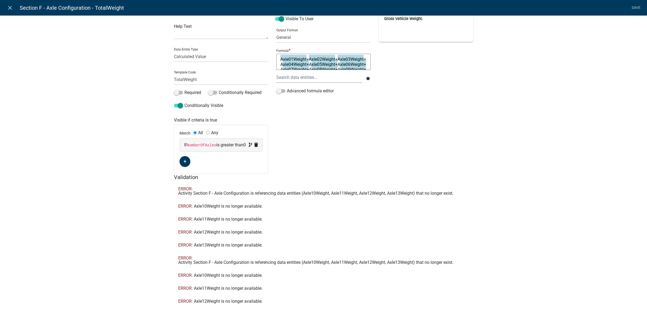
scroll to position [0, 0]
click at [7, 7] on icon "close" at bounding box center [10, 8] width 6 height 6
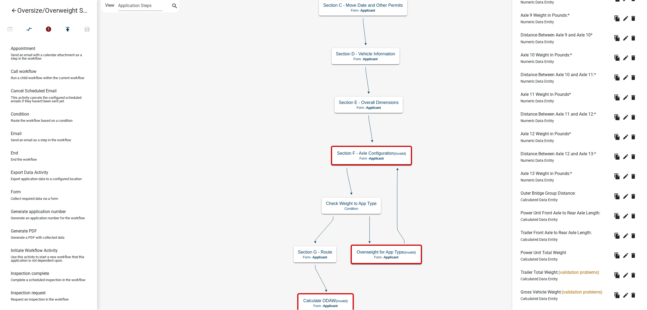
scroll to position [633, 0]
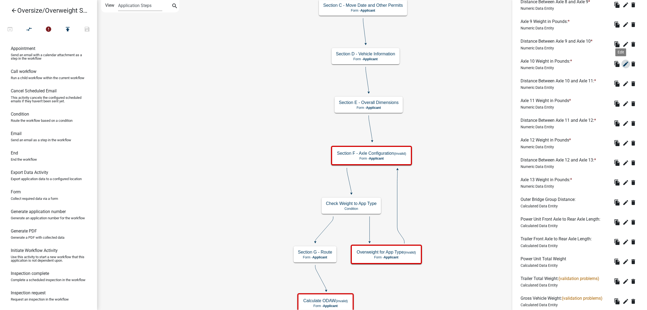
click at [534, 67] on icon "edit" at bounding box center [626, 64] width 6 height 6
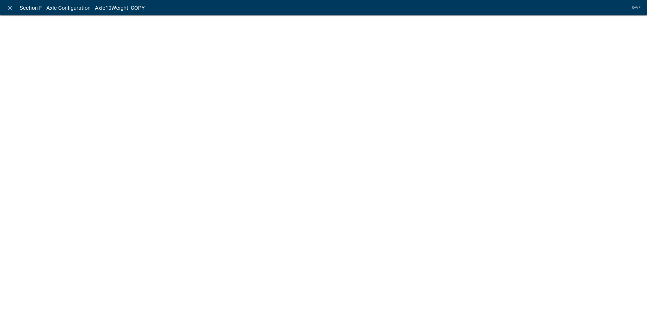
select select "numeric-data"
select select
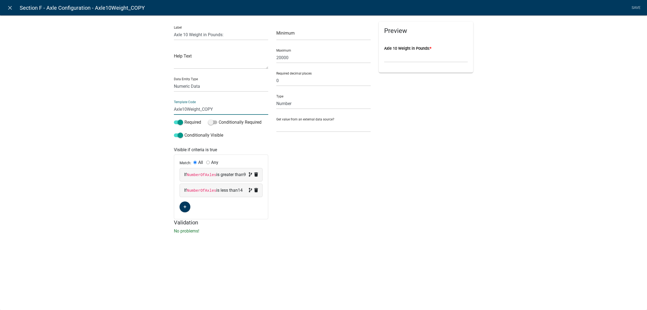
click at [222, 111] on input "Axle10Weight_COPY" at bounding box center [221, 109] width 94 height 11
type input "Axle10Weight"
click at [534, 6] on li "Save" at bounding box center [636, 8] width 13 height 10
click at [534, 7] on link "Save" at bounding box center [636, 8] width 13 height 10
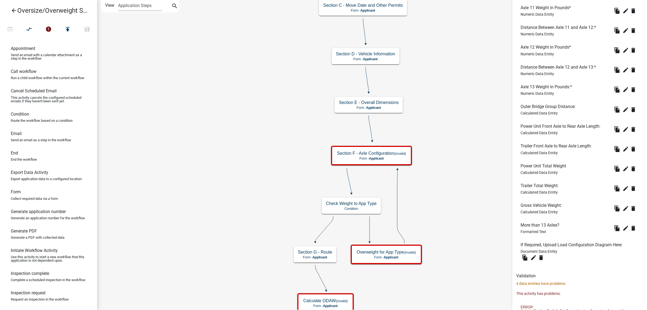
scroll to position [760, 0]
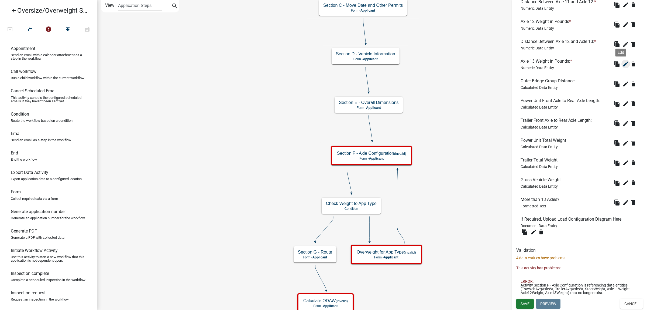
click at [534, 66] on icon "edit" at bounding box center [626, 64] width 6 height 6
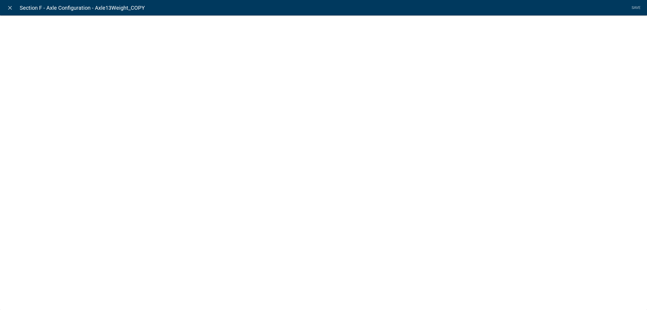
select select "numeric-data"
select select
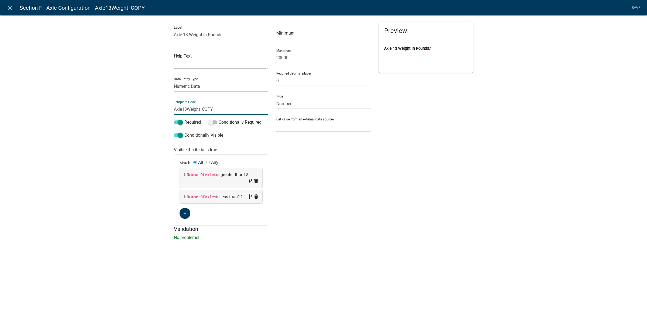
drag, startPoint x: 216, startPoint y: 108, endPoint x: 201, endPoint y: 110, distance: 15.2
click at [201, 110] on input "Axle13Weight_COPY" at bounding box center [221, 109] width 94 height 11
type input "Axle13Weight"
click at [534, 7] on li "Save" at bounding box center [636, 8] width 13 height 10
click at [534, 7] on link "Save" at bounding box center [636, 8] width 13 height 10
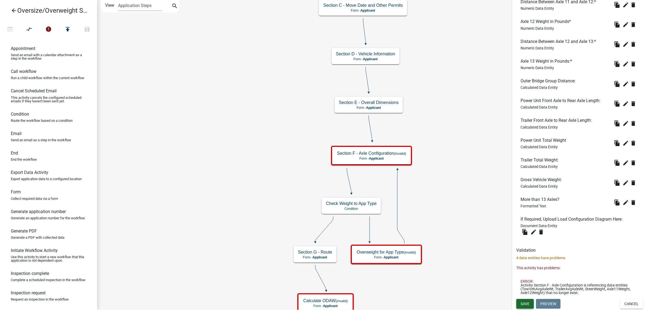
click at [526, 249] on span "Save" at bounding box center [525, 303] width 9 height 4
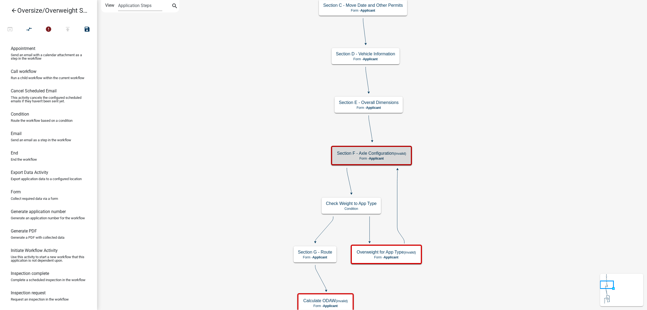
scroll to position [0, 0]
click at [391, 157] on p "Form - Applicant" at bounding box center [371, 158] width 69 height 4
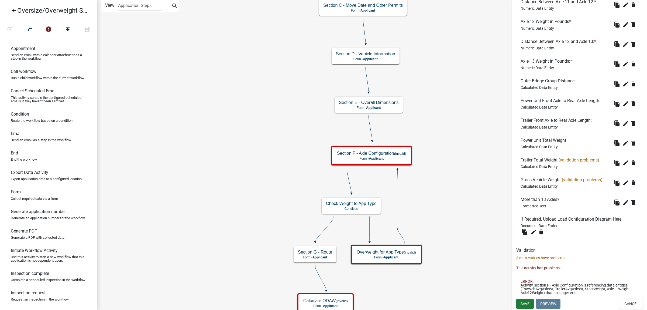
scroll to position [768, 0]
click at [534, 25] on icon "edit" at bounding box center [626, 24] width 6 height 6
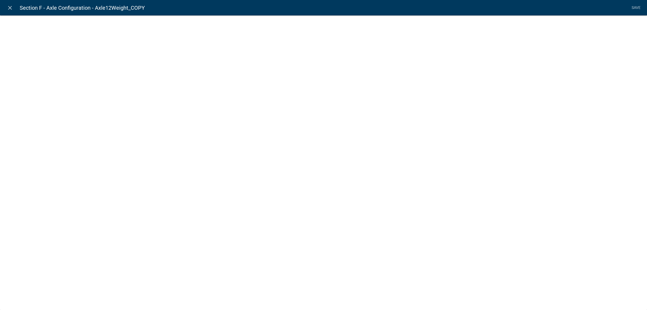
select select "numeric-data"
select select
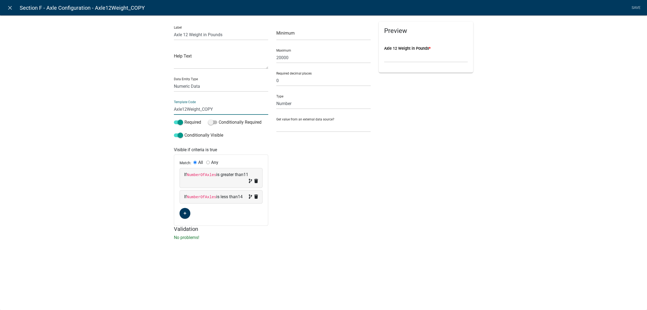
drag, startPoint x: 219, startPoint y: 110, endPoint x: 200, endPoint y: 109, distance: 18.9
click at [200, 109] on input "Axle12Weight_COPY" at bounding box center [221, 109] width 94 height 11
type input "Axle12Weight"
click at [534, 6] on li "Save" at bounding box center [636, 8] width 13 height 10
click at [534, 6] on link "Save" at bounding box center [636, 8] width 13 height 10
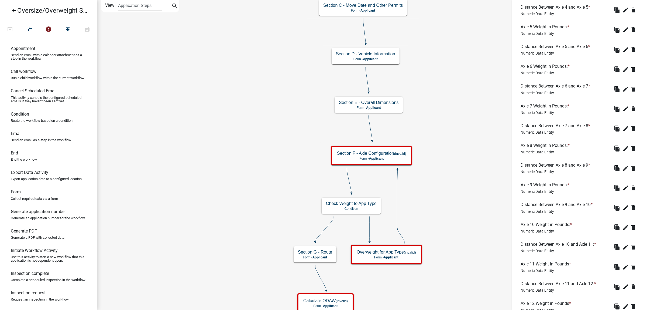
scroll to position [472, 0]
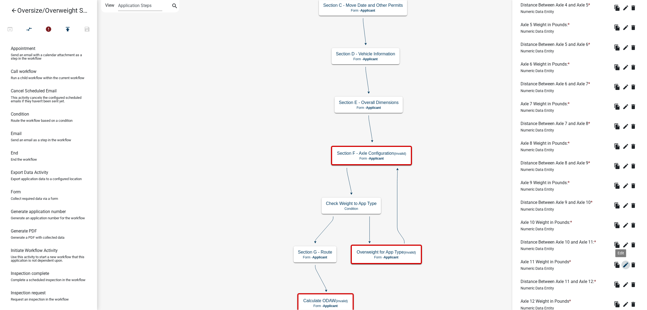
click at [534, 249] on icon "edit" at bounding box center [626, 264] width 6 height 6
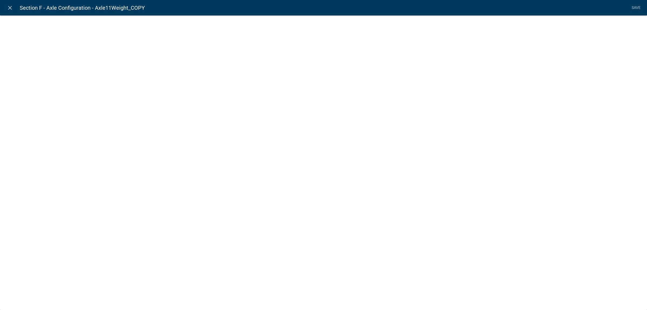
select select "numeric-data"
select select
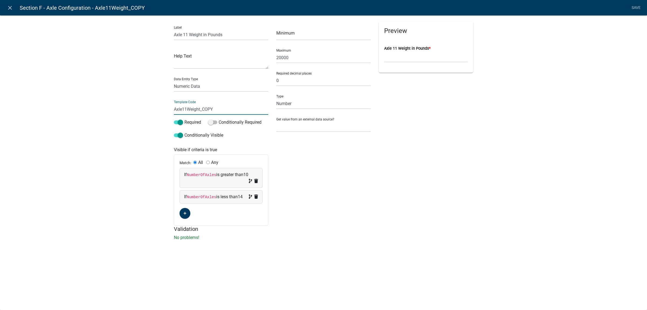
drag, startPoint x: 208, startPoint y: 113, endPoint x: 201, endPoint y: 111, distance: 7.1
click at [201, 111] on input "Axle11Weight_COPY" at bounding box center [221, 109] width 94 height 11
type input "Axle11Weight"
click at [534, 8] on li "Save" at bounding box center [636, 8] width 13 height 10
click at [534, 8] on link "Save" at bounding box center [636, 8] width 13 height 10
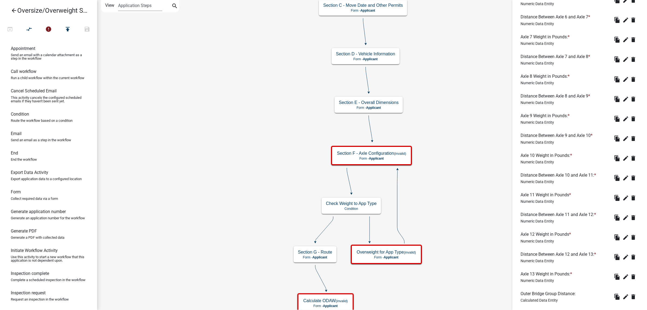
scroll to position [540, 0]
click at [534, 249] on icon "edit" at bounding box center [626, 276] width 6 height 6
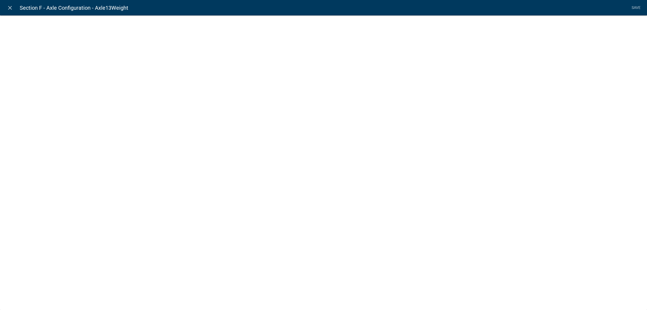
select select "numeric-data"
select select
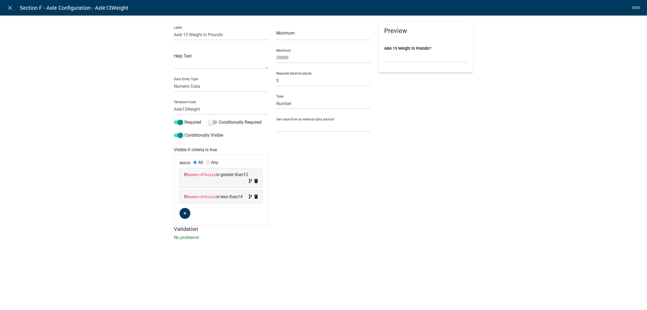
click at [534, 8] on link "Save" at bounding box center [636, 8] width 13 height 10
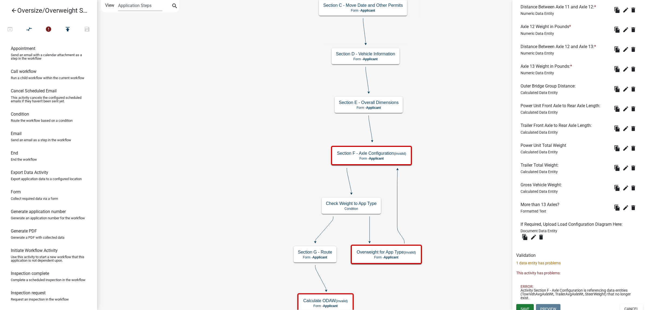
scroll to position [760, 0]
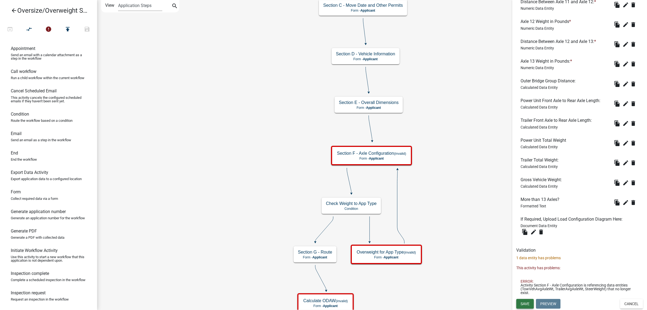
click at [522, 249] on span "Save" at bounding box center [525, 303] width 9 height 4
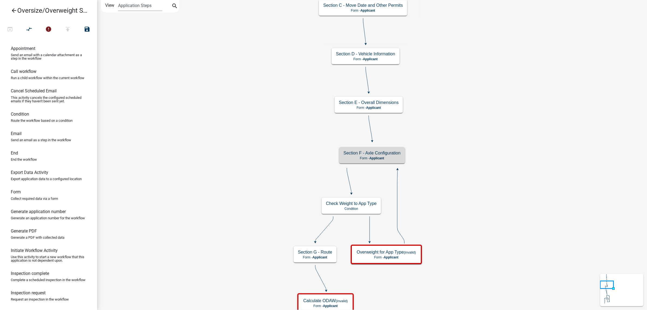
scroll to position [0, 0]
click at [397, 158] on p "Form - Applicant" at bounding box center [371, 158] width 69 height 4
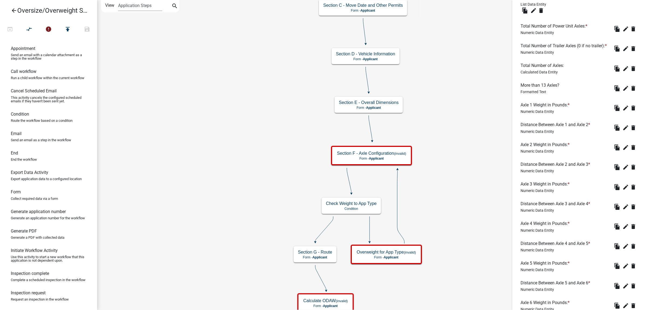
scroll to position [236, 0]
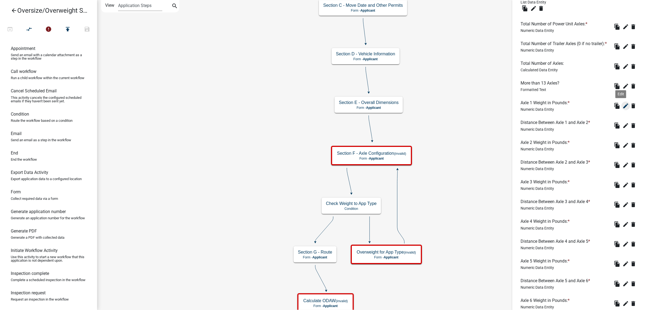
click at [534, 109] on icon "edit" at bounding box center [626, 106] width 6 height 6
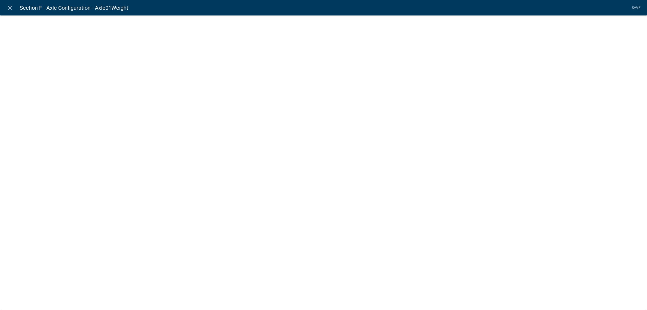
select select "numeric-data"
select select
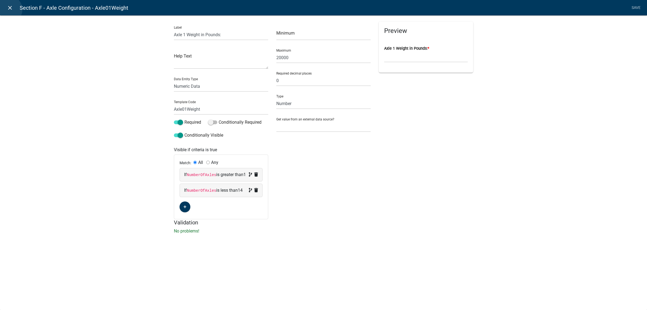
click at [9, 9] on icon "close" at bounding box center [10, 8] width 6 height 6
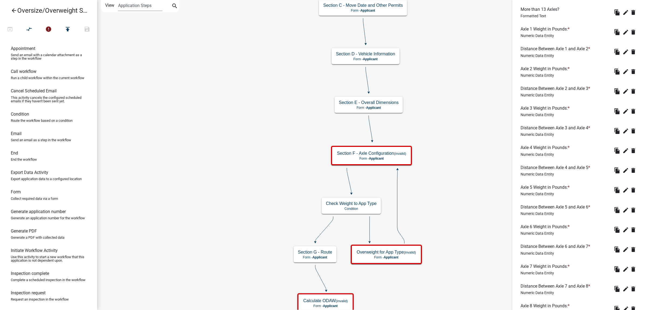
scroll to position [405, 0]
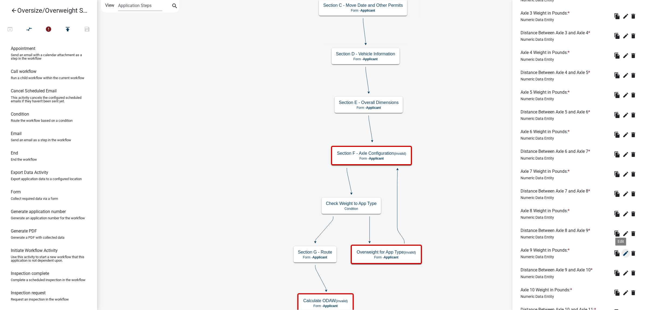
click at [534, 249] on icon "edit" at bounding box center [626, 253] width 6 height 6
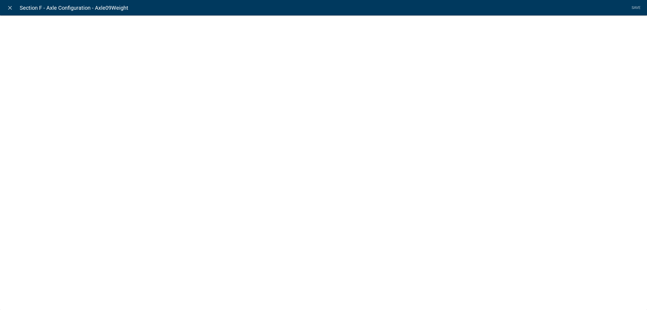
select select "numeric-data"
select select
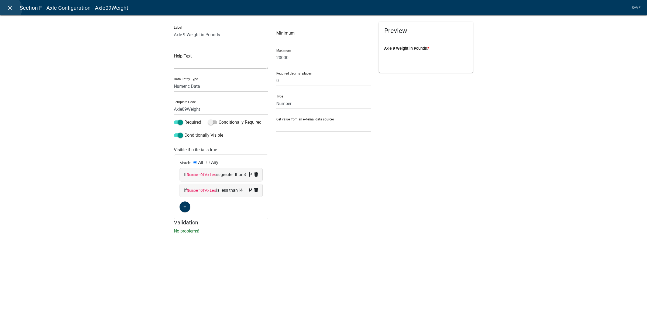
click at [8, 9] on icon "close" at bounding box center [10, 8] width 6 height 6
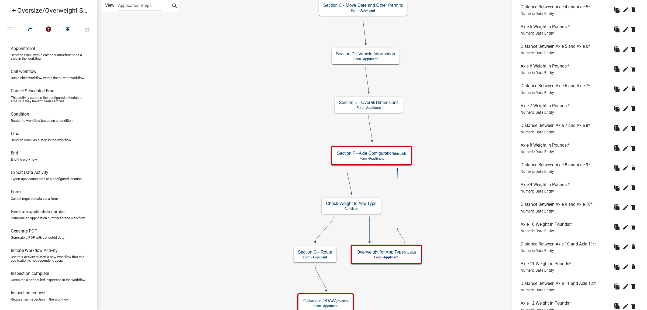
scroll to position [472, 0]
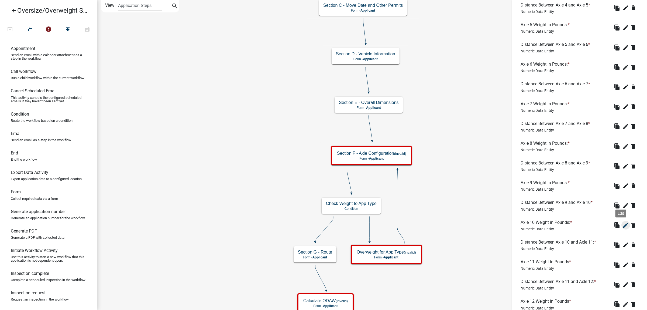
click at [534, 228] on icon "edit" at bounding box center [626, 225] width 6 height 6
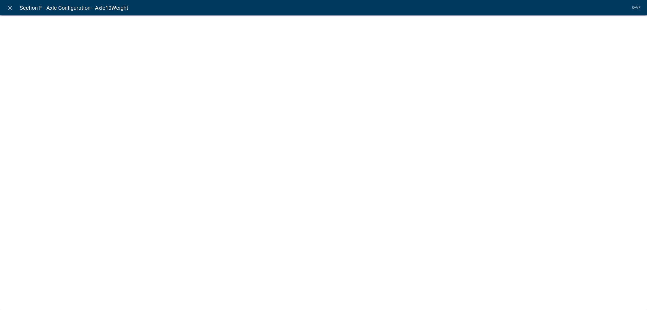
select select "numeric-data"
select select
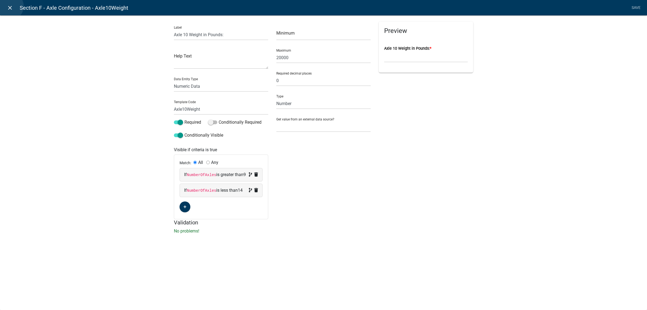
click at [10, 6] on icon "close" at bounding box center [10, 8] width 6 height 6
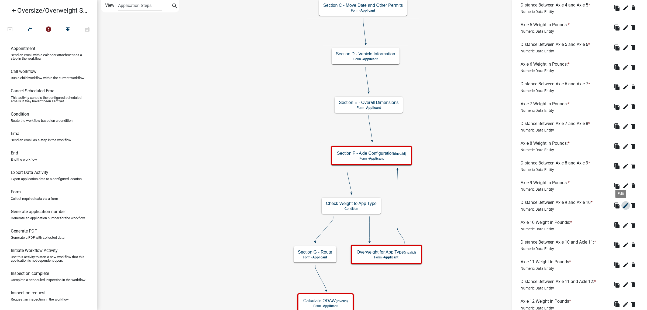
click at [534, 209] on icon "edit" at bounding box center [626, 205] width 6 height 6
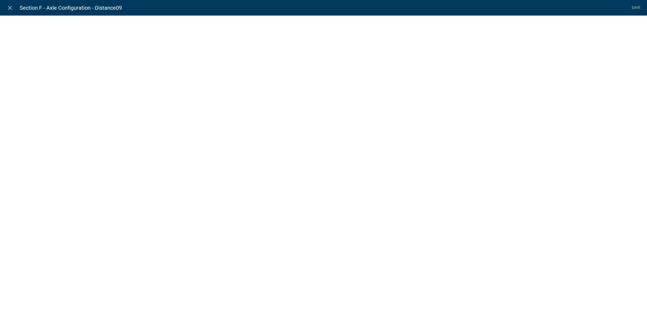
select select "numeric-data"
select select
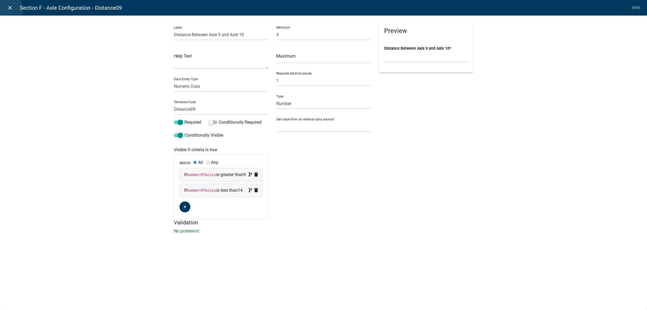
click at [10, 9] on icon "close" at bounding box center [10, 8] width 6 height 6
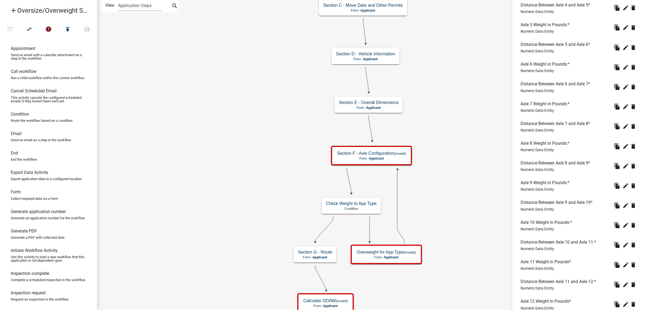
scroll to position [506, 0]
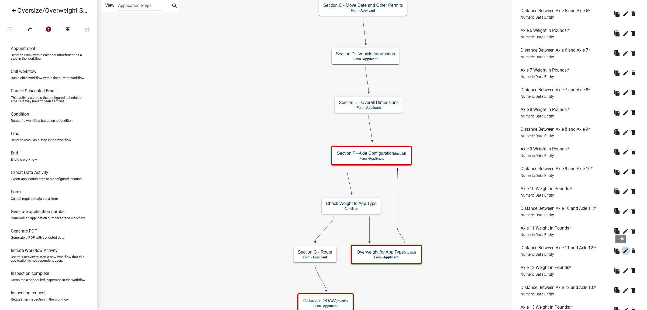
click at [534, 249] on icon "edit" at bounding box center [626, 250] width 6 height 6
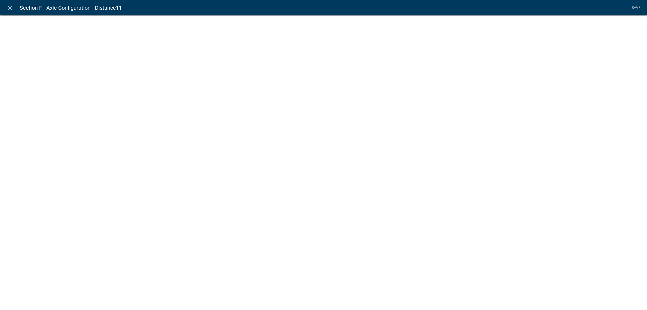
select select "numeric-data"
select select
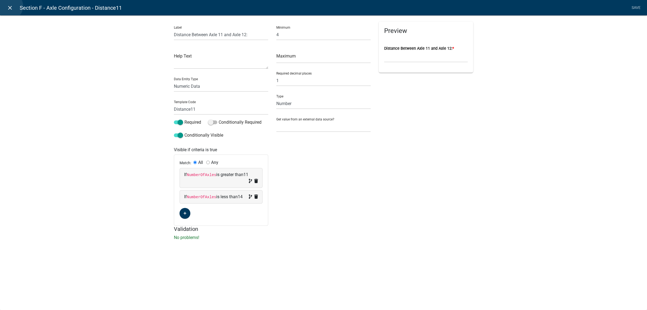
click at [9, 6] on icon "close" at bounding box center [10, 8] width 6 height 6
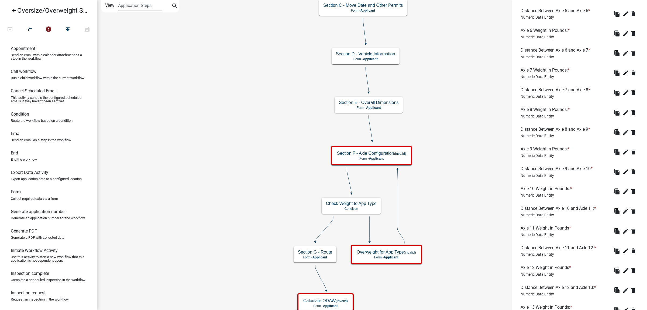
scroll to position [540, 0]
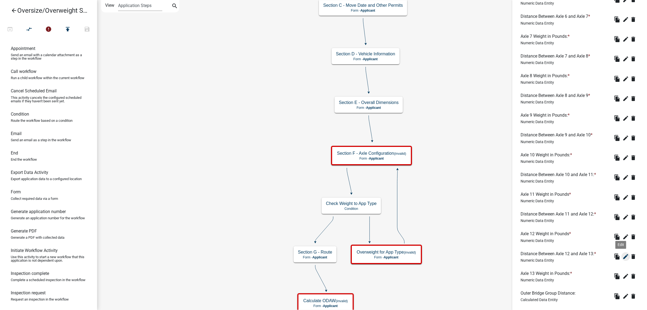
click at [534, 249] on icon "edit" at bounding box center [626, 256] width 6 height 6
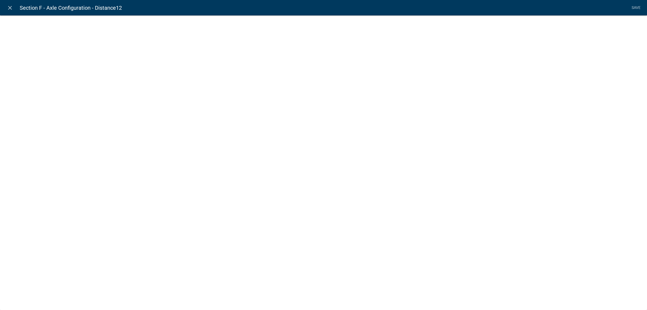
select select "numeric-data"
select select
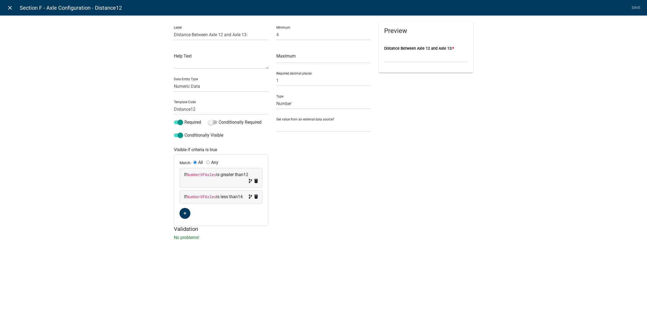
click at [9, 9] on icon "close" at bounding box center [10, 8] width 6 height 6
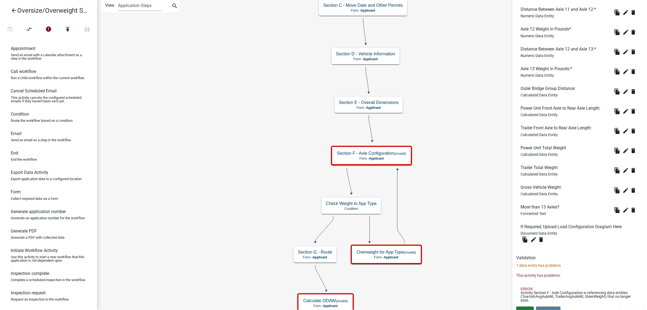
scroll to position [768, 0]
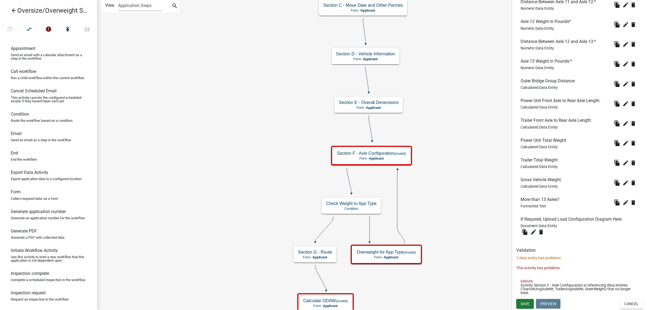
scroll to position [768, 0]
click at [525, 303] on span "Save" at bounding box center [525, 303] width 9 height 4
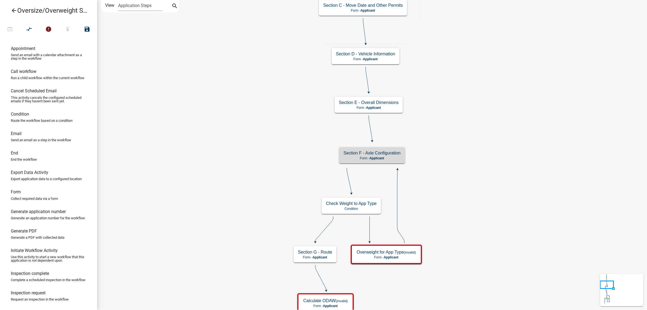
scroll to position [0, 0]
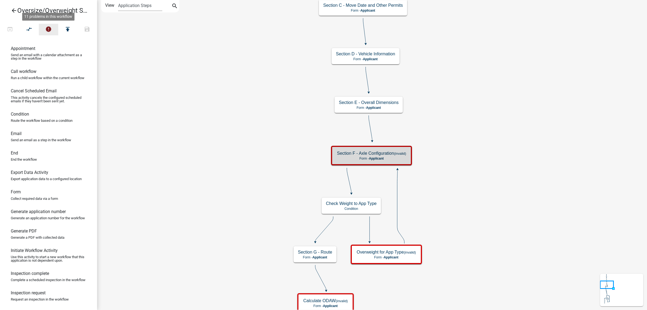
click at [49, 32] on icon "error" at bounding box center [48, 30] width 6 height 8
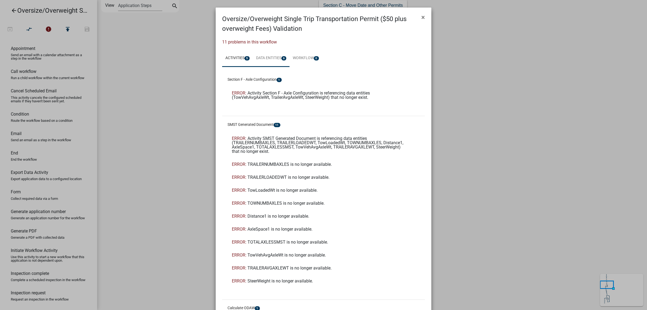
click at [263, 59] on link "Data Entities 6" at bounding box center [271, 58] width 37 height 17
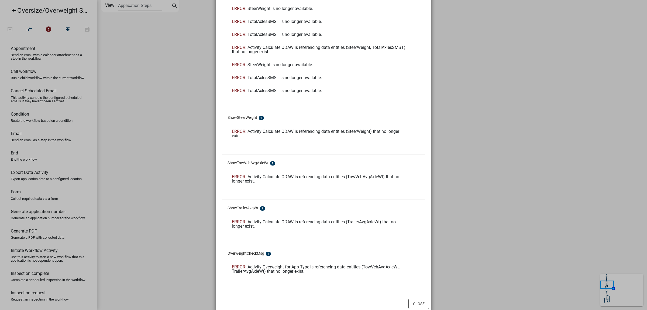
scroll to position [156, 0]
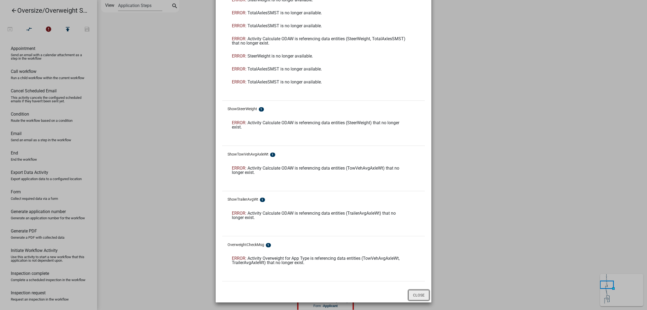
click at [413, 294] on button "Close" at bounding box center [419, 295] width 21 height 10
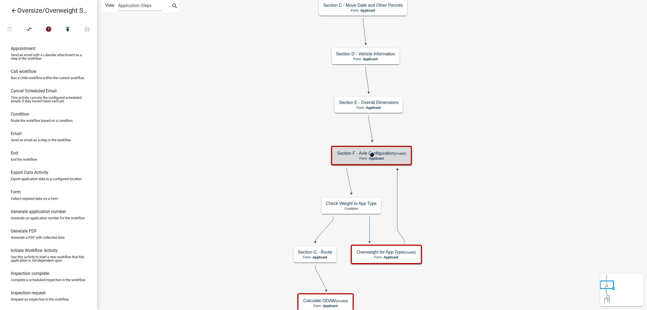
click at [397, 158] on p "Form - Applicant" at bounding box center [371, 158] width 69 height 4
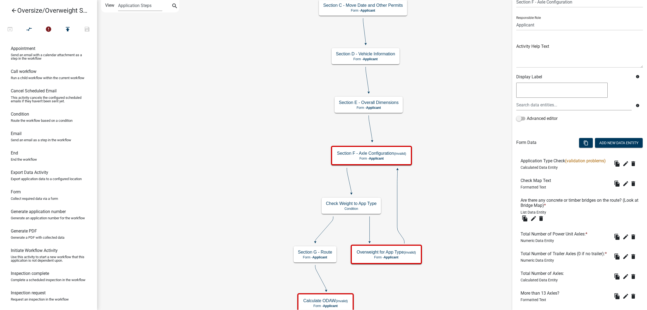
scroll to position [34, 0]
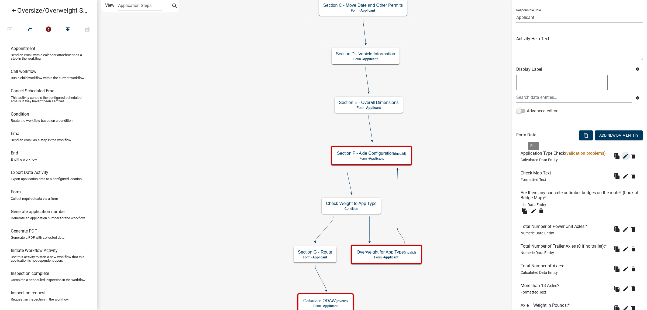
click at [623, 159] on icon "edit" at bounding box center [626, 156] width 6 height 6
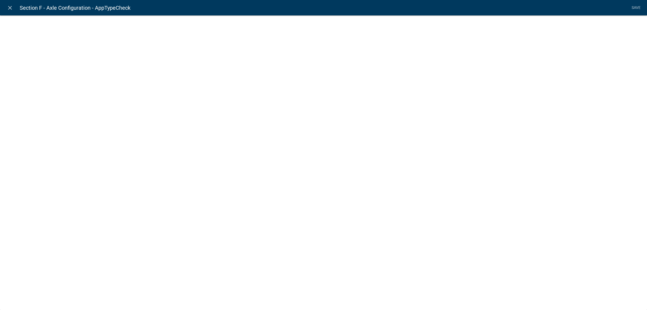
select select "calculated-value"
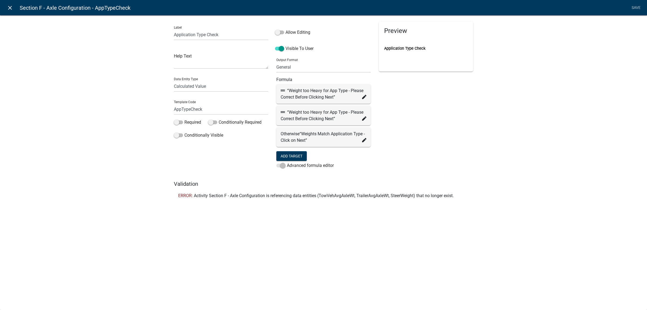
click at [11, 8] on icon "close" at bounding box center [10, 8] width 6 height 6
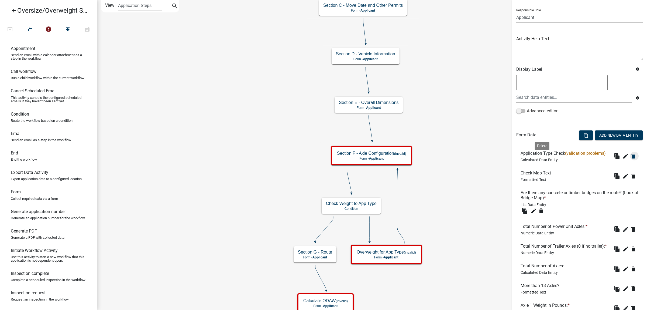
click at [630, 159] on icon "delete" at bounding box center [633, 156] width 6 height 6
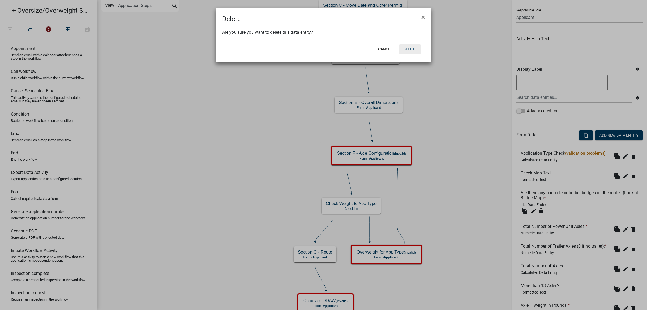
click at [405, 47] on button "Delete" at bounding box center [410, 49] width 22 height 10
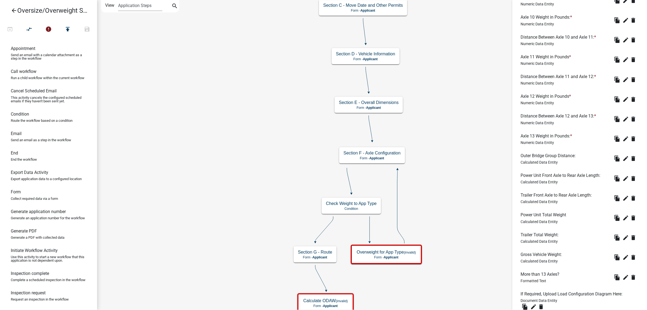
scroll to position [706, 0]
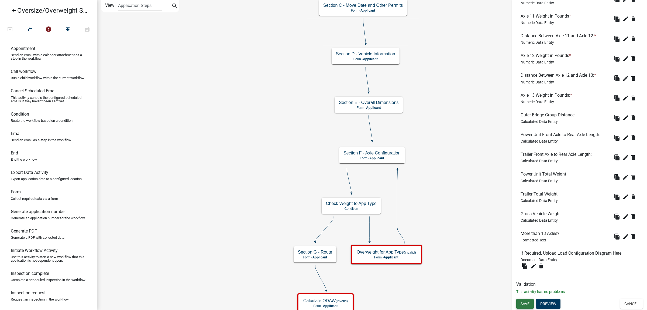
click at [530, 302] on span "Save" at bounding box center [525, 303] width 9 height 4
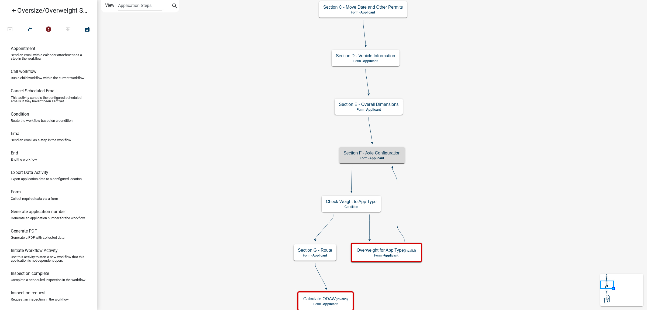
scroll to position [0, 0]
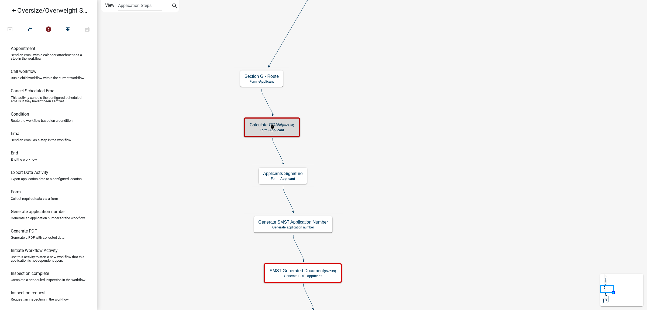
click at [280, 124] on h5 "Calculate ODAW (invalid)" at bounding box center [272, 124] width 45 height 5
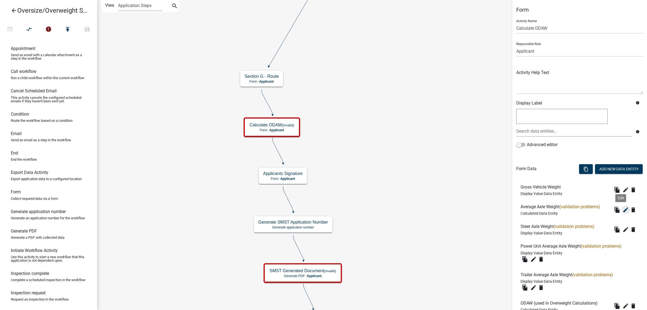
click at [623, 209] on icon "edit" at bounding box center [626, 209] width 6 height 6
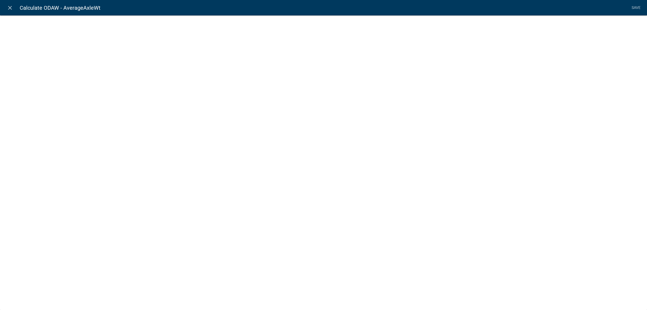
select select "calculated-value"
select select "2"
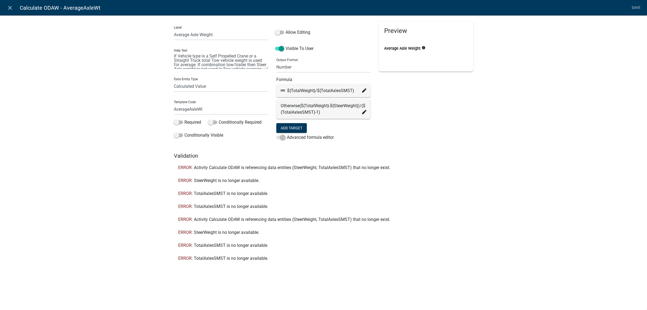
click at [365, 114] on icon at bounding box center [364, 112] width 4 height 4
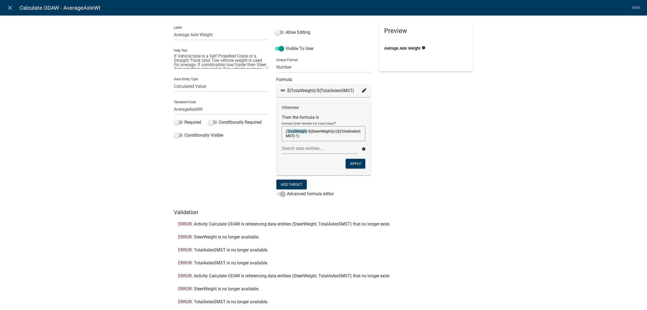
click at [324, 133] on textarea "(TotalWeight-${SteerWeight})/(${TotalAxlesSMST}-1)" at bounding box center [324, 133] width 84 height 15
click at [329, 131] on textarea "(TotalWeight-${SteerWeight})/(${TotalAxlesSMST}-1)" at bounding box center [324, 133] width 84 height 15
click at [331, 132] on textarea "(TotalWeight-${SteerWeight})/(${TotalAxlesSMST}-1)" at bounding box center [324, 133] width 84 height 15
type textarea "(TotalWeight-${SteerWeigh/"
click at [421, 135] on div "Preview Average Axle Weight info" at bounding box center [426, 115] width 103 height 187
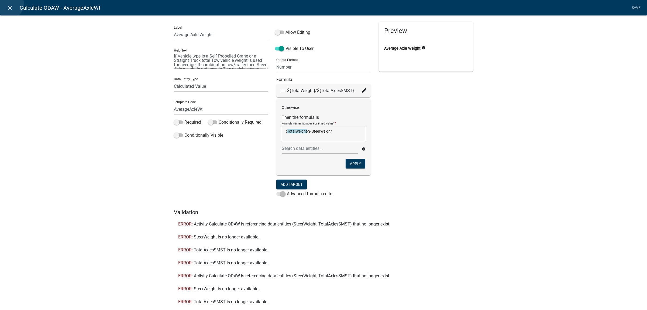
click at [10, 5] on icon "close" at bounding box center [10, 8] width 6 height 6
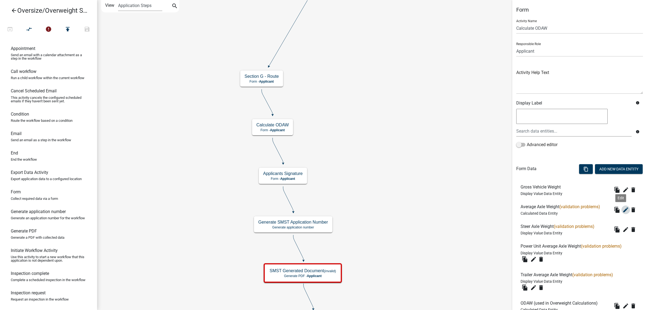
click at [623, 209] on icon "edit" at bounding box center [626, 209] width 6 height 6
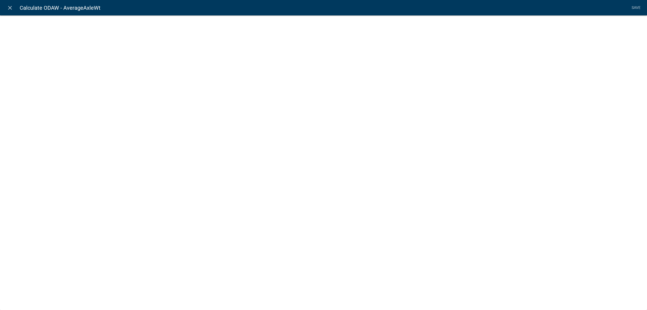
select select "calculated-value"
select select "2"
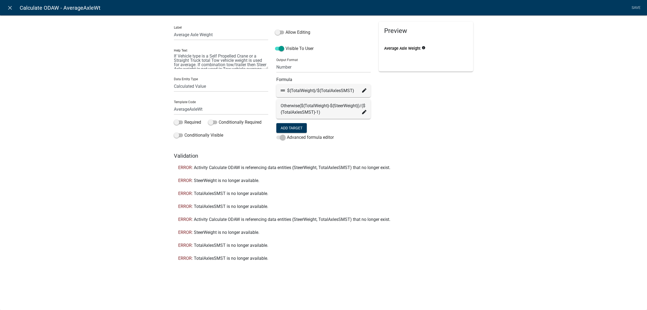
click at [337, 115] on div "Otherwise (${TotalWeight}-${SteerWeight})/(${TotalAxlesSMST}-1)" at bounding box center [324, 109] width 86 height 13
click at [334, 112] on span "(${TotalWeight}-${SteerWeight})/(${TotalAxlesSMST}-1)" at bounding box center [323, 109] width 85 height 12
click at [364, 114] on icon at bounding box center [364, 112] width 4 height 4
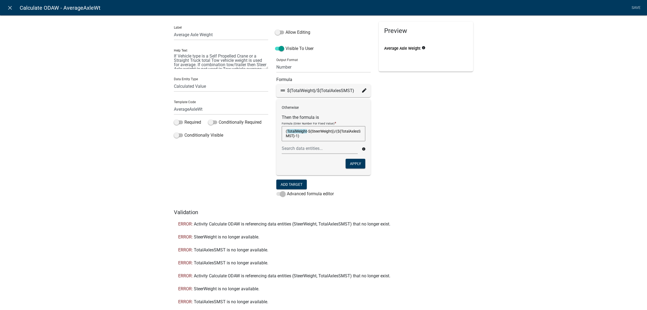
click at [330, 132] on textarea "(TotalWeight-${SteerWeight})/(${TotalAxlesSMST}-1)" at bounding box center [324, 133] width 84 height 15
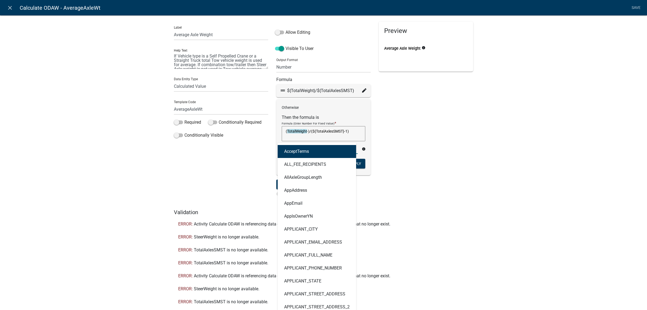
click at [329, 147] on div "AcceptTerms ALL_FEE_RECIPIENTS AllAxleGroupLength AppAddress AppEmail AppIsOwne…" at bounding box center [320, 148] width 84 height 11
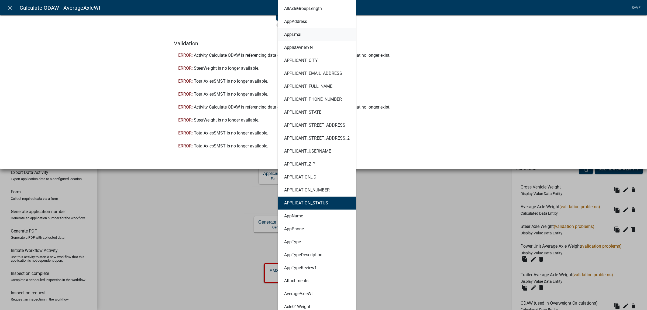
scroll to position [270, 0]
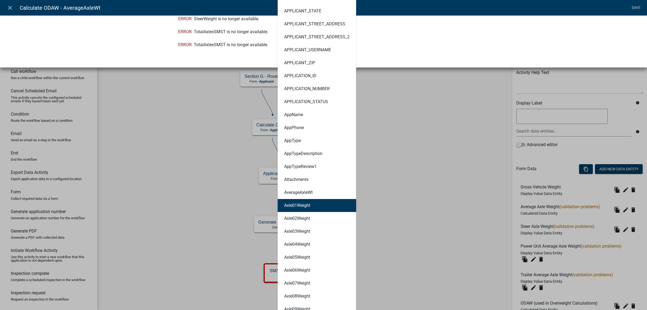
click at [317, 203] on button "Axle01Weight" at bounding box center [317, 205] width 79 height 13
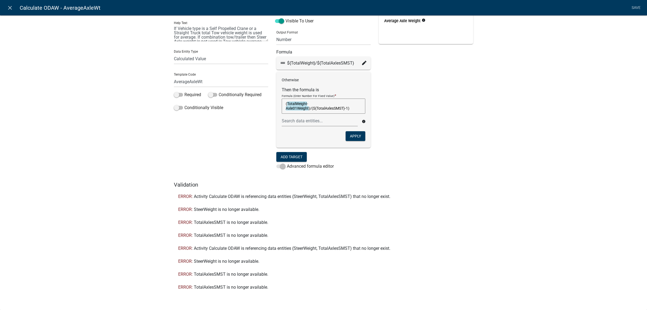
scroll to position [27, 0]
click at [318, 111] on textarea "(TotalWeight-Axle01Weight)/(${TotalAxlesSMST}-1)" at bounding box center [324, 106] width 84 height 15
click at [346, 108] on textarea "(TotalWeight-Axle01Weight)/(${TotalAxlesSMST}-1)" at bounding box center [324, 106] width 84 height 15
click at [298, 120] on div at bounding box center [320, 120] width 84 height 11
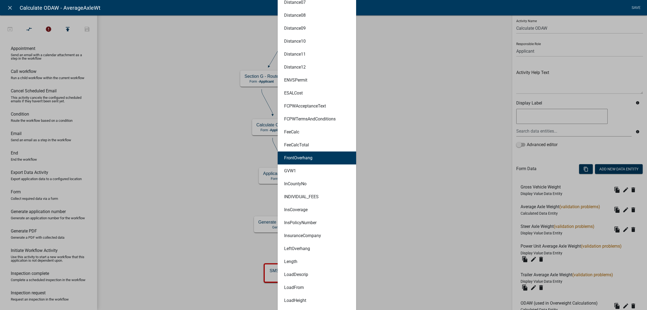
scroll to position [978, 0]
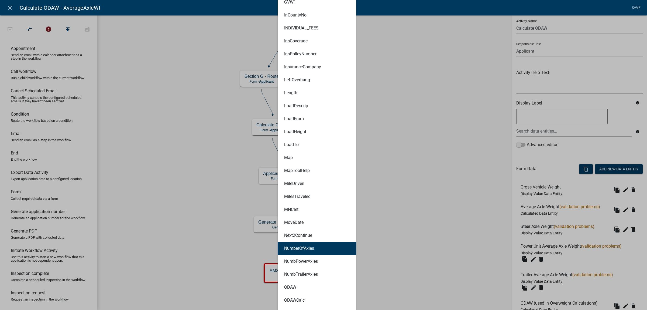
click at [319, 247] on button "NumberOfAxles" at bounding box center [317, 248] width 79 height 13
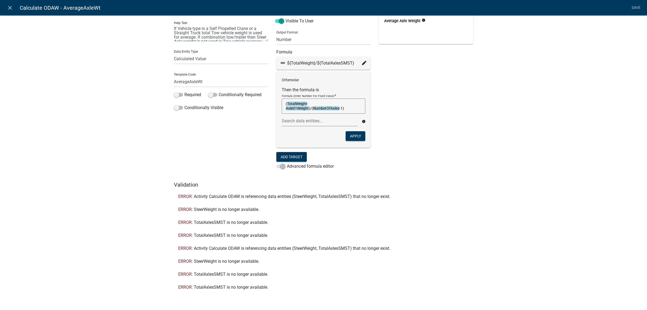
scroll to position [27, 0]
click at [336, 107] on textarea "(TotalWeight-Axle01Weight)/(NumberOfAxles-1)" at bounding box center [324, 106] width 84 height 15
type textarea "(TotalWeight-Axle01Weight)/(NumberOfAxles-1)"
click at [359, 135] on button "Apply" at bounding box center [356, 136] width 20 height 10
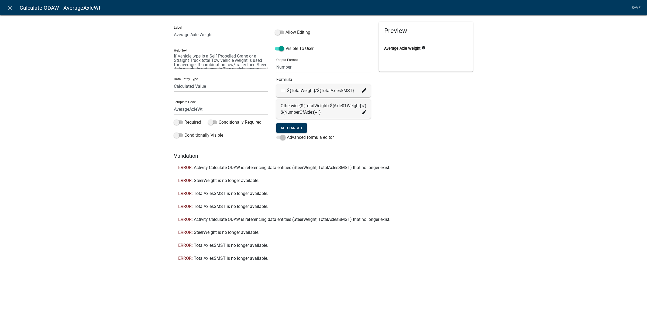
scroll to position [0, 0]
click at [365, 91] on icon at bounding box center [364, 90] width 4 height 4
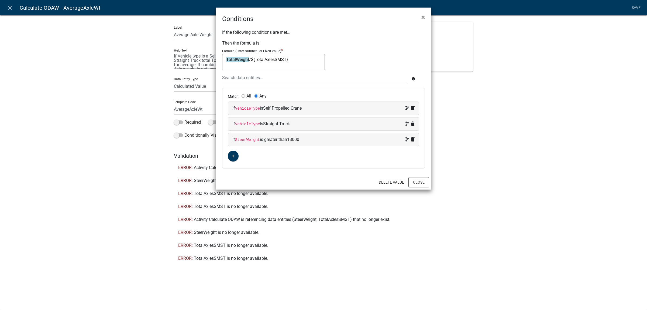
drag, startPoint x: 277, startPoint y: 58, endPoint x: 280, endPoint y: 51, distance: 8.0
click at [278, 57] on textarea "TotalWeight/${TotalAxlesSMST}" at bounding box center [273, 62] width 103 height 16
drag, startPoint x: 285, startPoint y: 60, endPoint x: 252, endPoint y: 59, distance: 33.2
click at [252, 59] on textarea "TotalWeight/${TotalAxlesSMST}" at bounding box center [273, 62] width 103 height 16
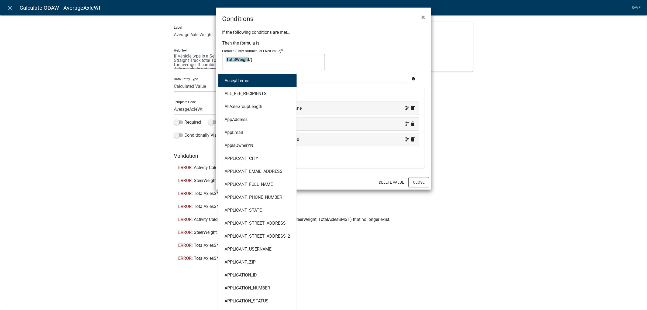
click at [278, 80] on div "AcceptTerms ALL_FEE_RECIPIENTS AllAxleGroupLength AppAddress AppEmail AppIsOwne…" at bounding box center [314, 77] width 193 height 11
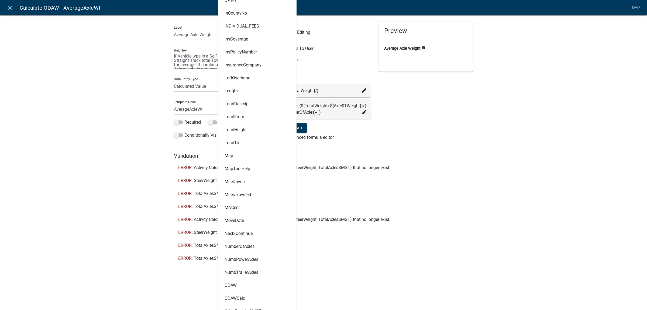
scroll to position [910, 0]
click at [251, 245] on ngb-highlight "NumberOfAxles" at bounding box center [240, 245] width 30 height 4
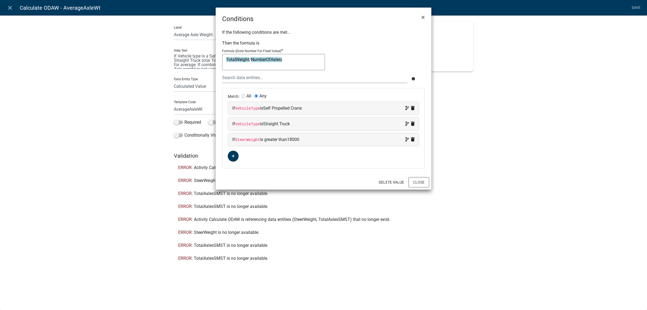
scroll to position [0, 0]
click at [251, 59] on textarea "TotalWeight/NumberOfAxles}" at bounding box center [273, 62] width 103 height 16
click at [375, 43] on div "If the following conditions are met... Then the formula is Formula (Enter Numbe…" at bounding box center [324, 99] width 216 height 151
click at [286, 60] on textarea "TotalWeight/NumberOfAxles}" at bounding box center [273, 62] width 103 height 16
type textarea "TotalWeight/NumberOfAxles"
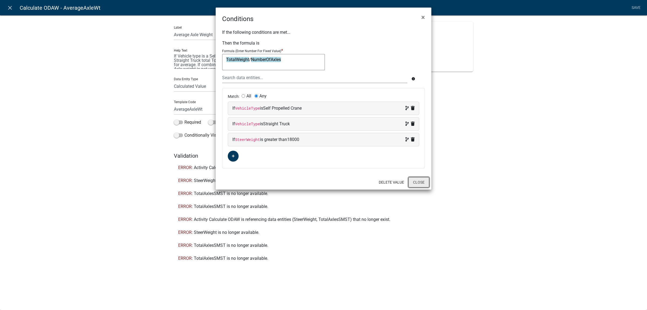
click at [420, 182] on button "Close" at bounding box center [419, 182] width 21 height 10
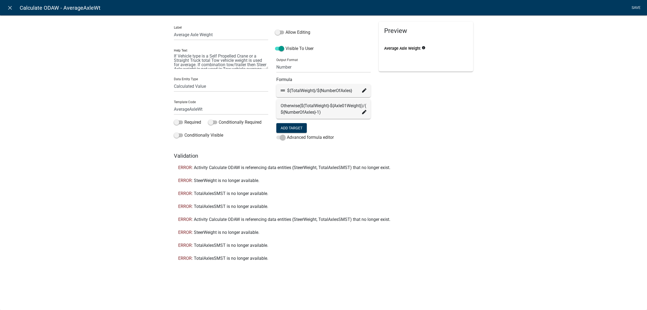
click at [634, 7] on link "Save" at bounding box center [636, 8] width 13 height 10
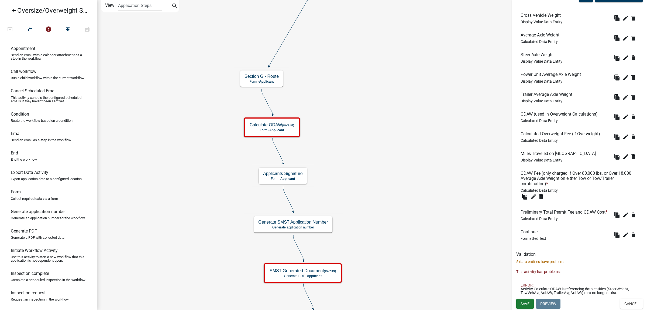
scroll to position [180, 0]
click at [525, 303] on span "Save" at bounding box center [525, 303] width 9 height 4
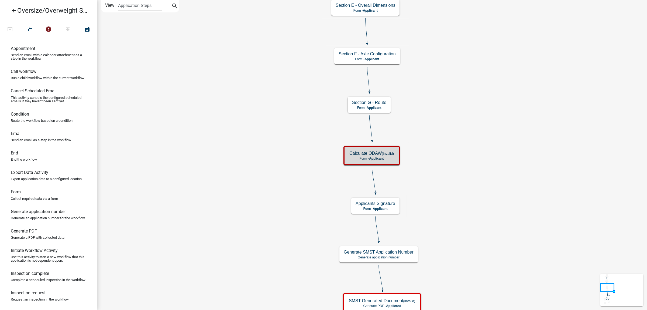
scroll to position [0, 0]
click at [385, 154] on small "(invalid)" at bounding box center [388, 153] width 12 height 4
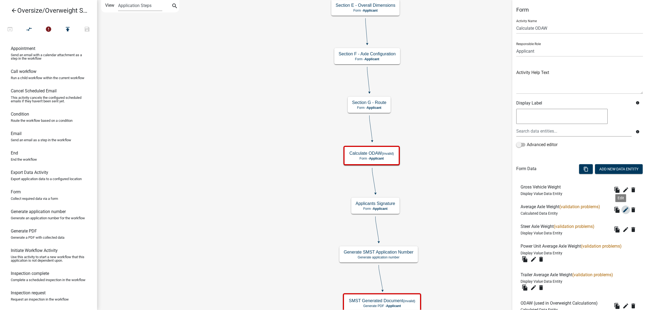
click at [623, 209] on icon "edit" at bounding box center [626, 209] width 6 height 6
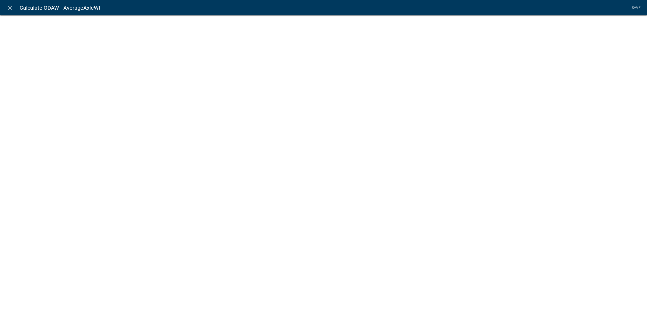
select select "calculated-value"
select select "2"
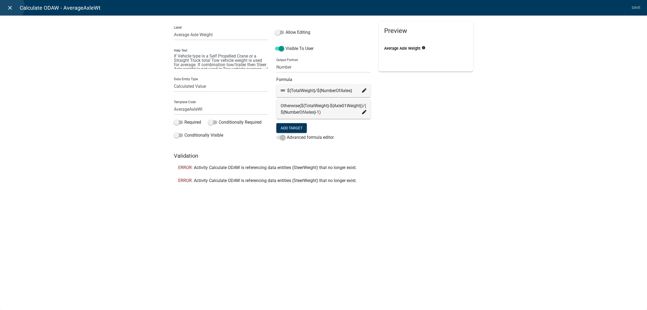
click at [11, 7] on icon "close" at bounding box center [10, 8] width 6 height 6
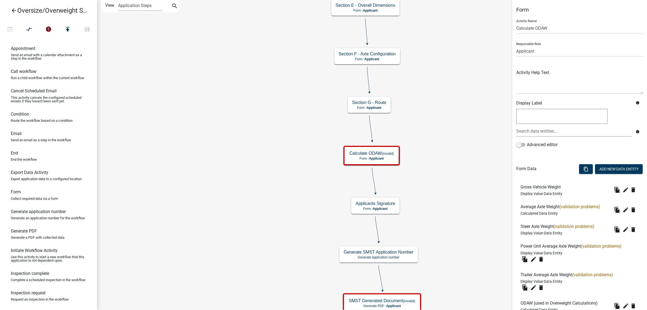
click at [12, 11] on icon "arrow_back" at bounding box center [14, 11] width 6 height 8
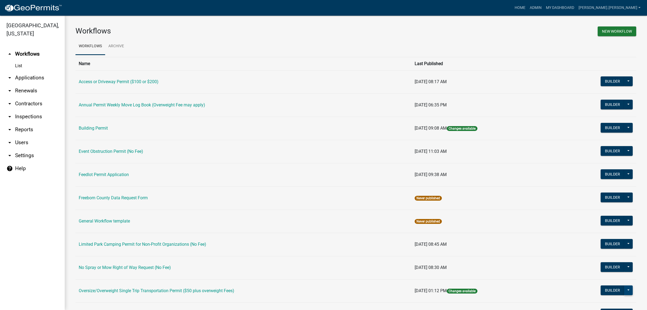
click at [625, 292] on button at bounding box center [629, 290] width 9 height 10
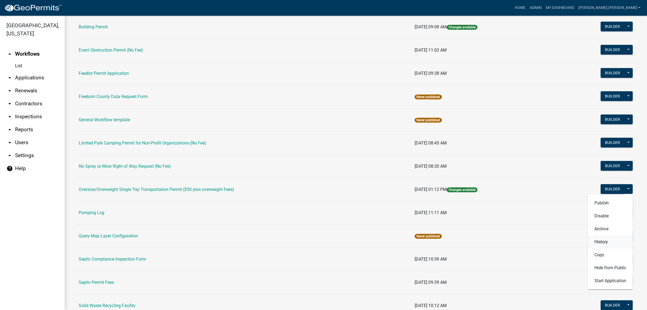
click at [596, 241] on button "History" at bounding box center [610, 241] width 45 height 13
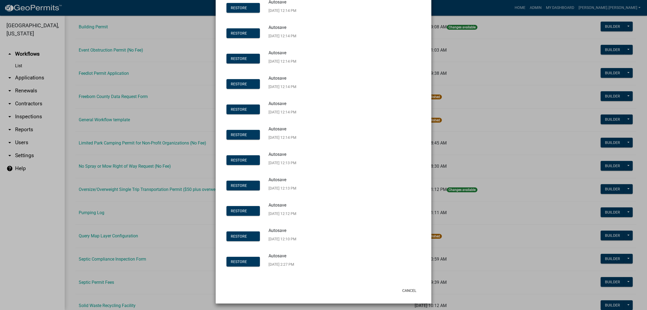
scroll to position [1340, 0]
click at [408, 290] on button "Cancel" at bounding box center [409, 290] width 23 height 10
